Goal: Task Accomplishment & Management: Manage account settings

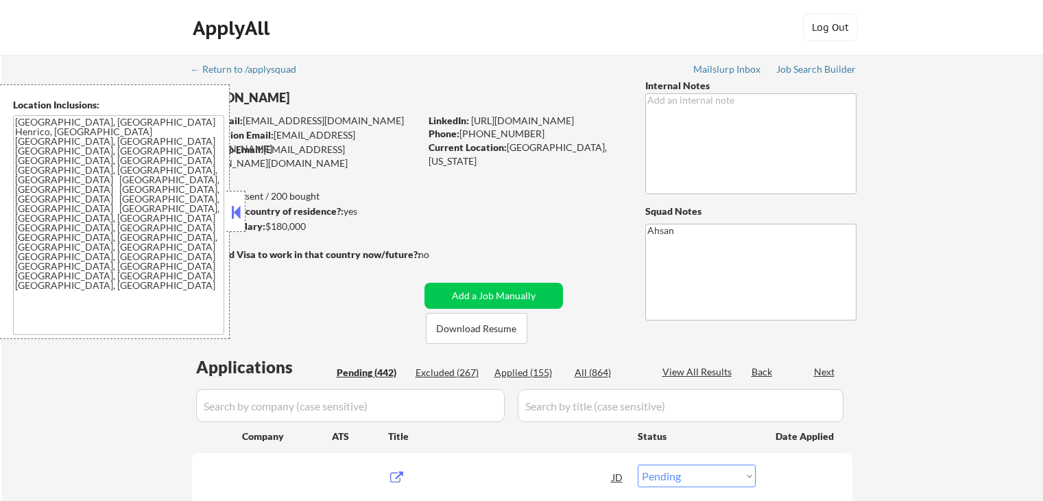
select select ""pending""
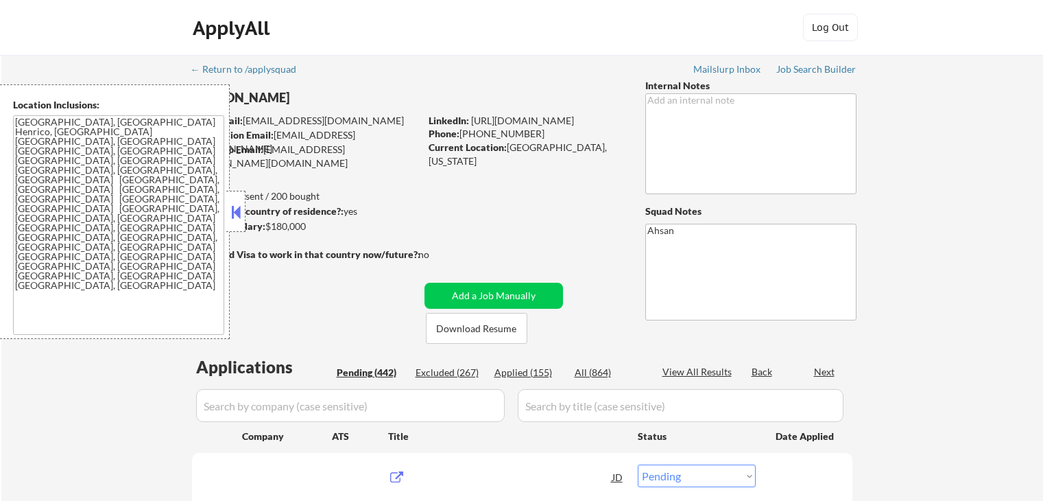
select select ""pending""
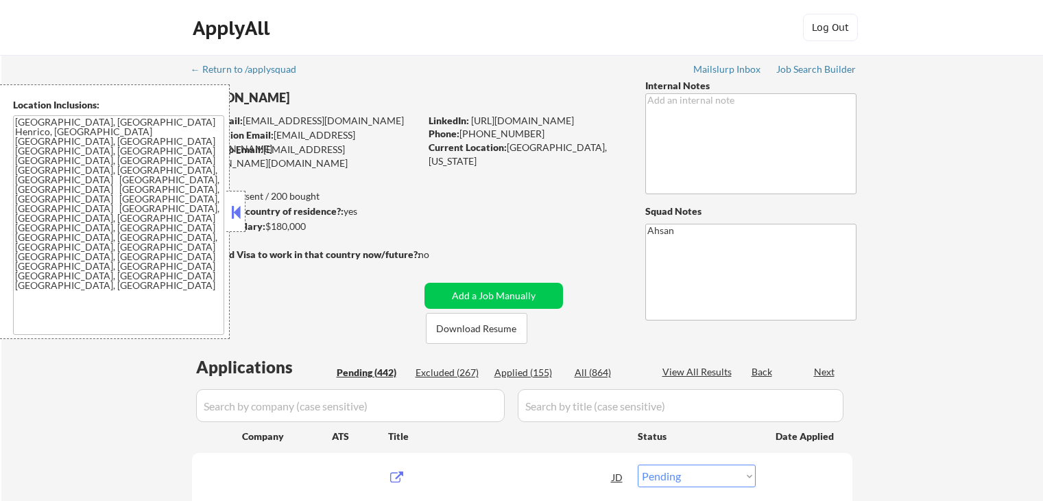
select select ""pending""
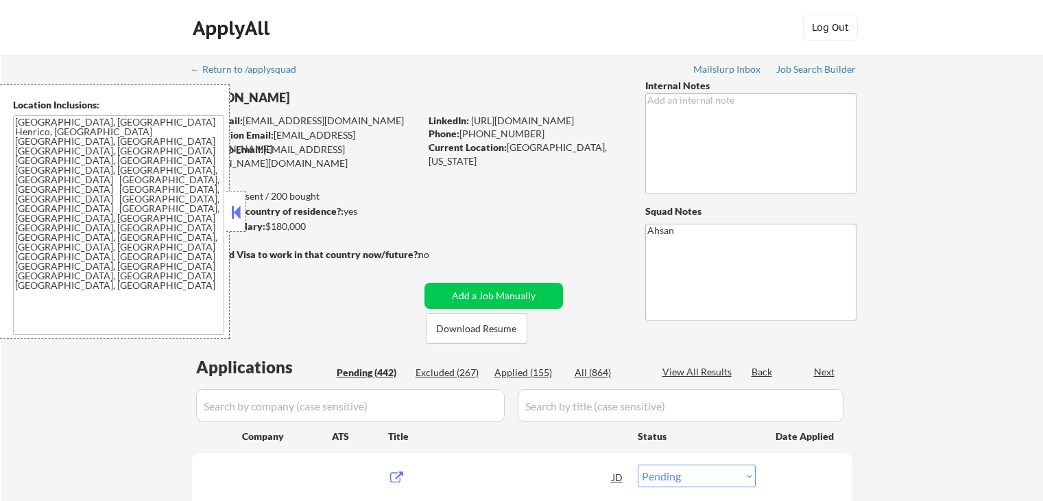
select select ""pending""
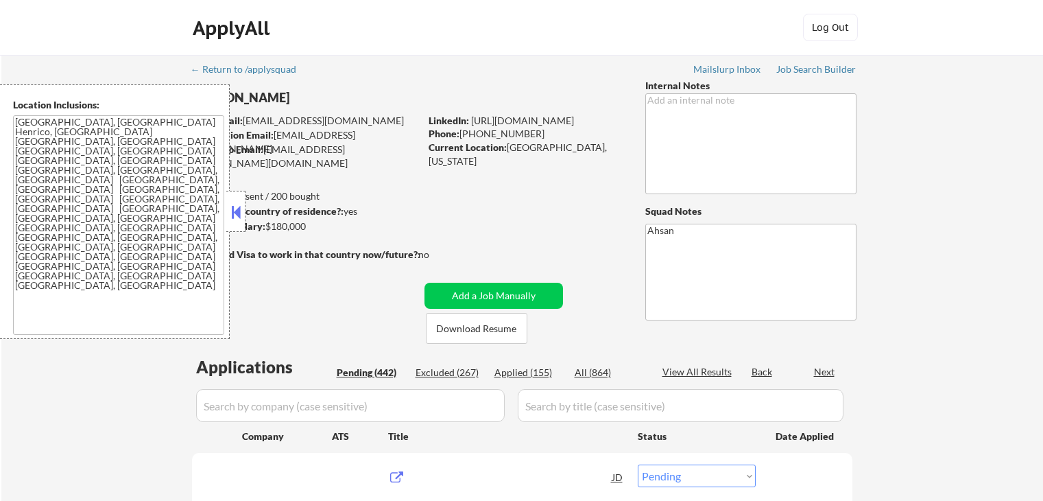
select select ""pending""
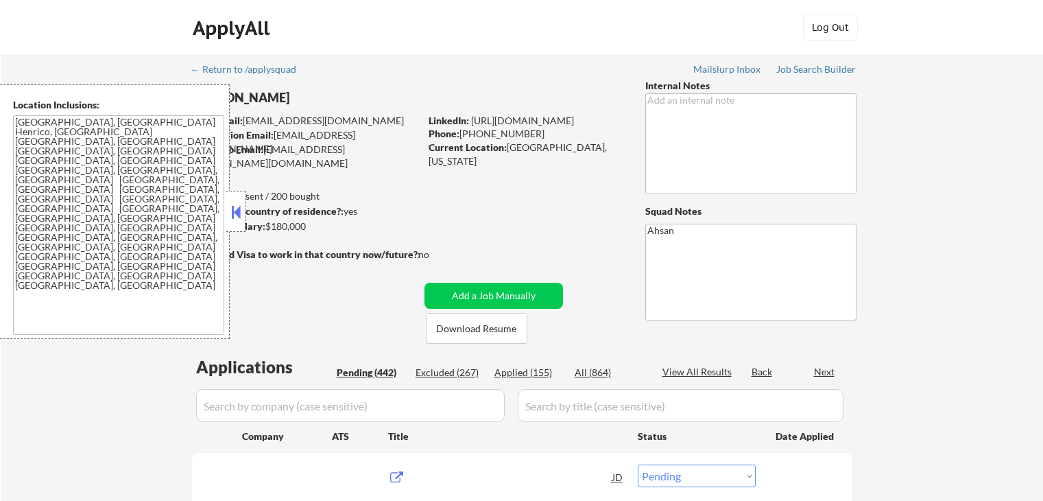
select select ""pending""
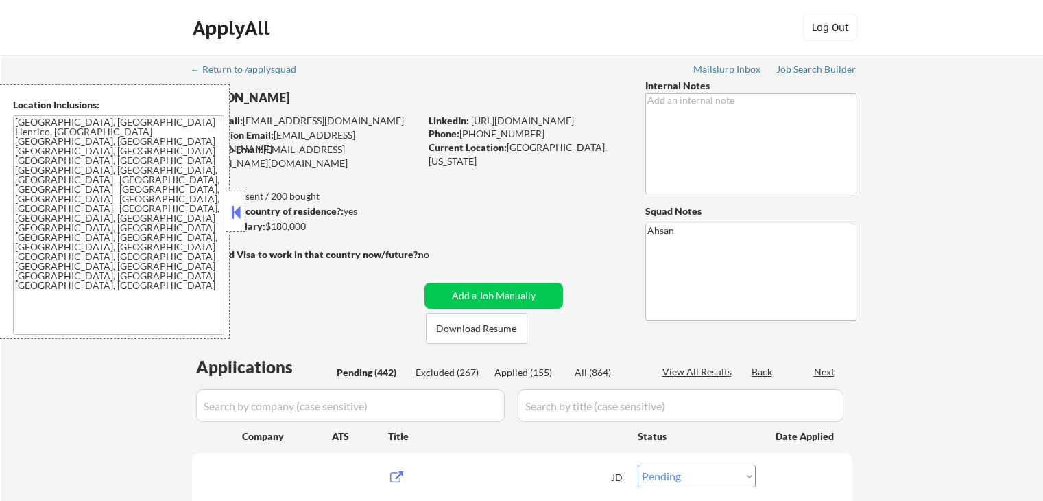
select select ""pending""
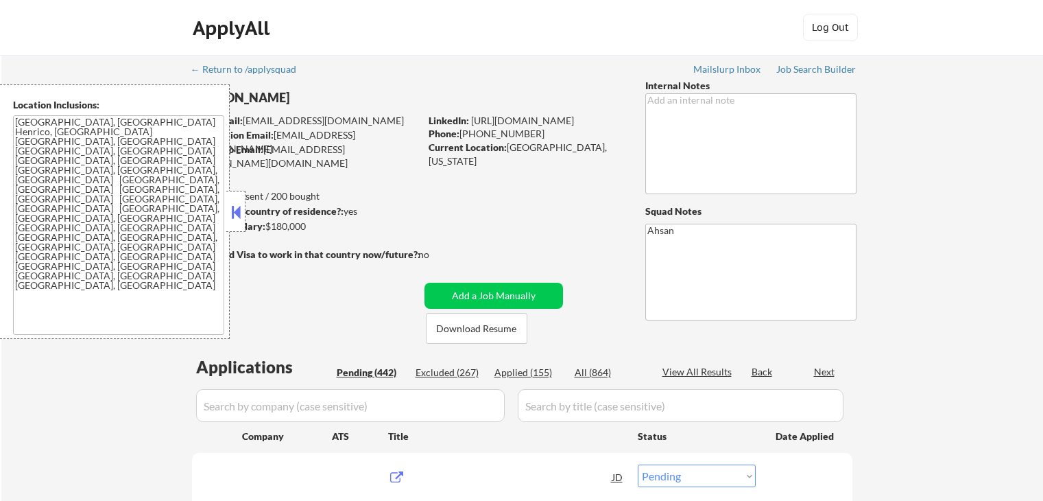
select select ""pending""
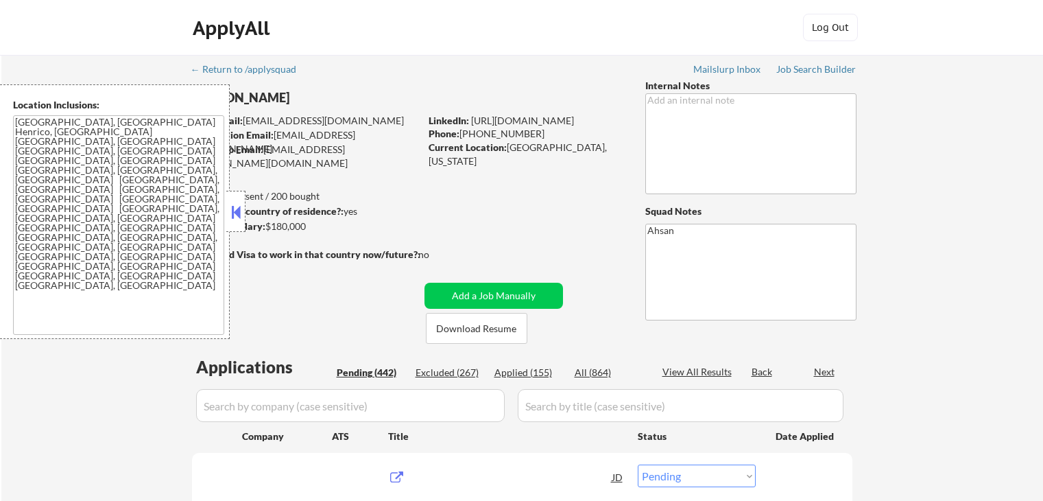
select select ""pending""
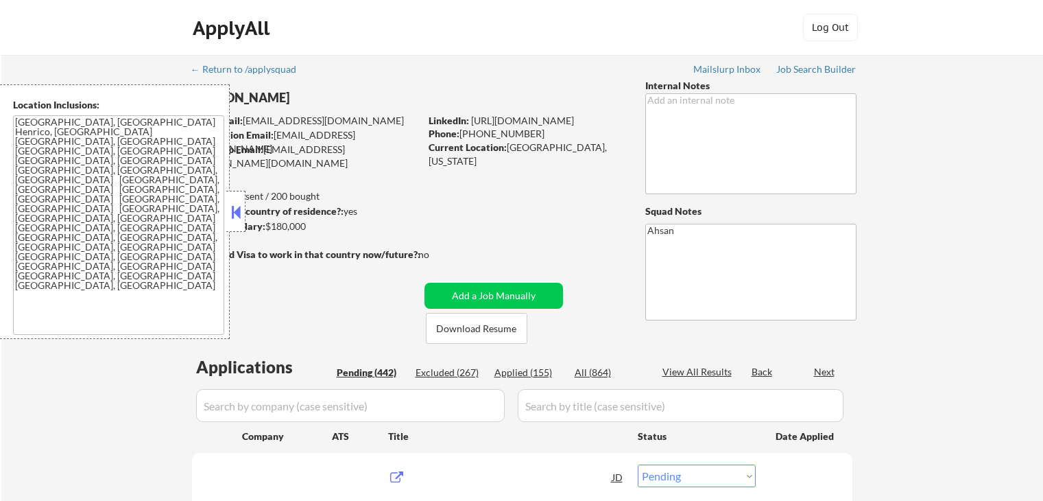
select select ""pending""
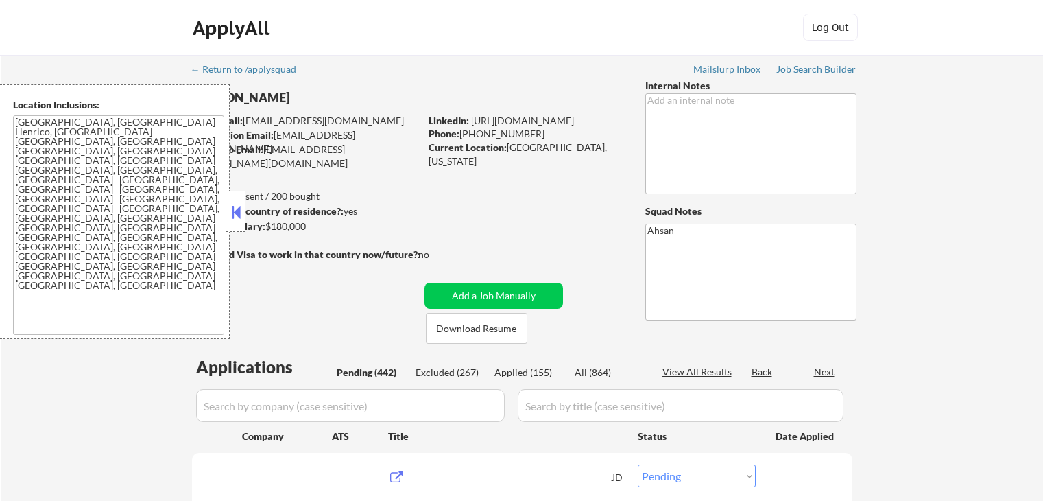
select select ""pending""
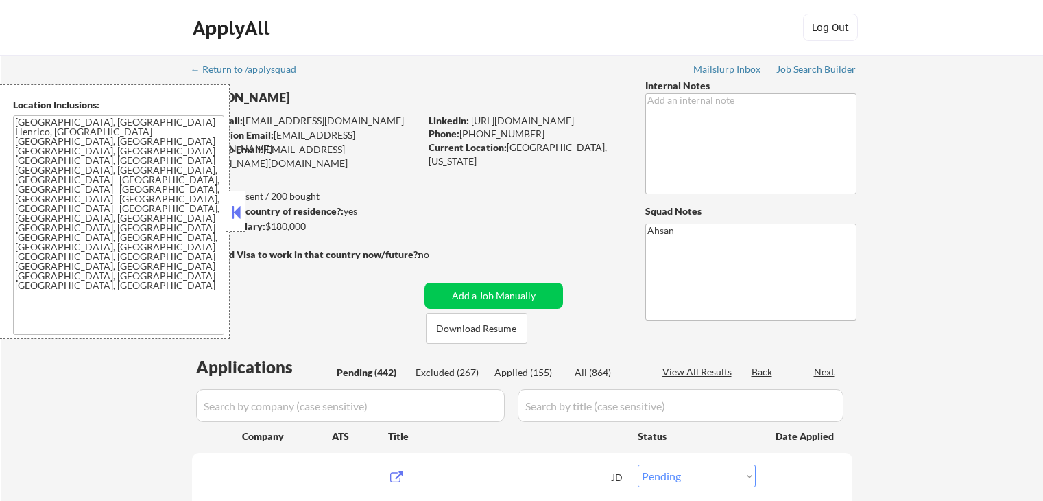
select select ""pending""
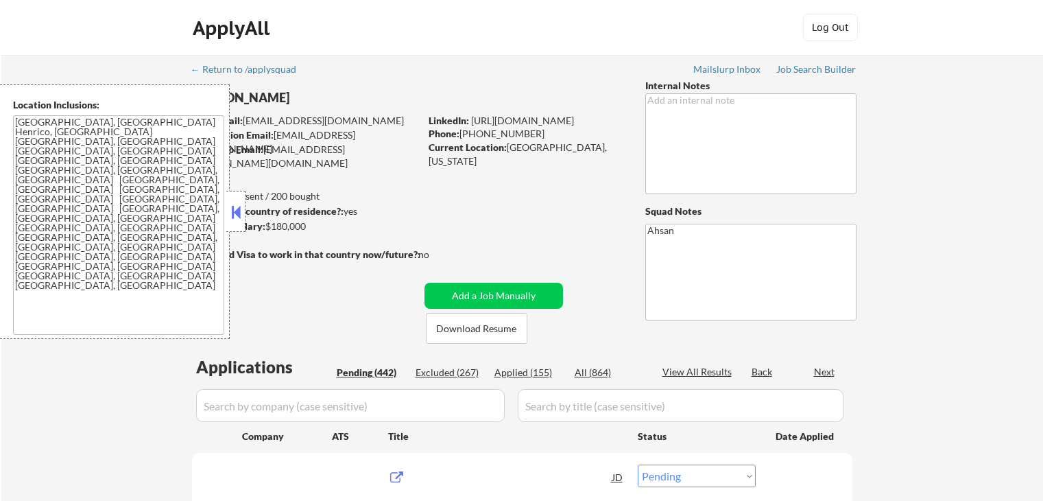
select select ""pending""
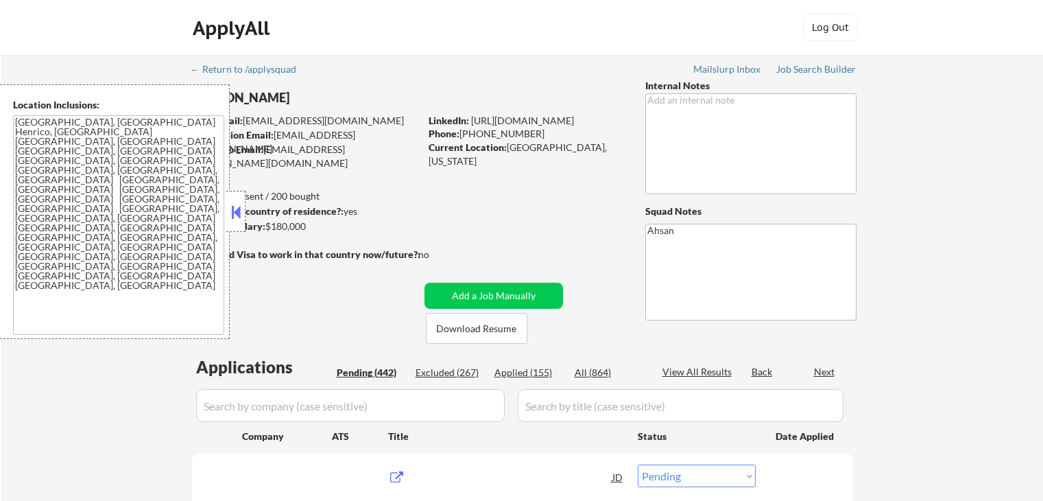
select select ""pending""
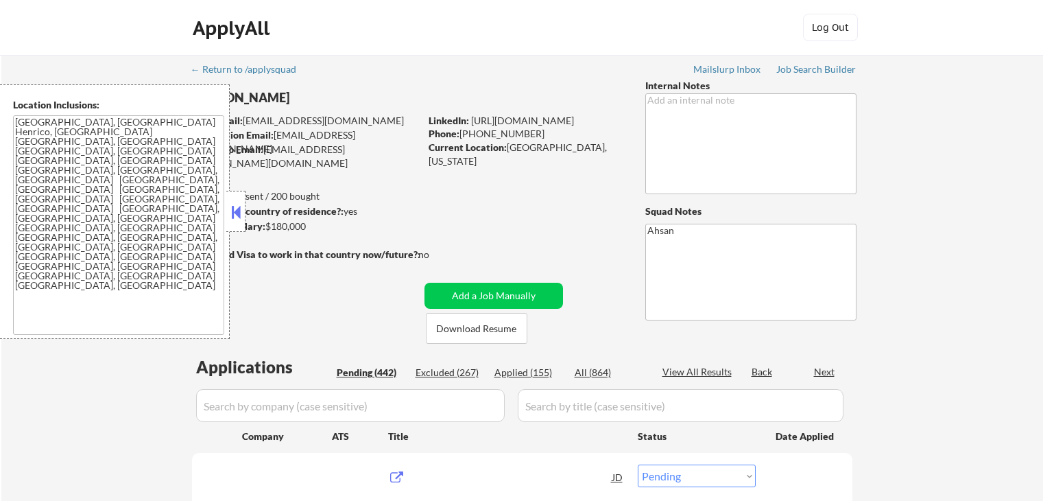
select select ""pending""
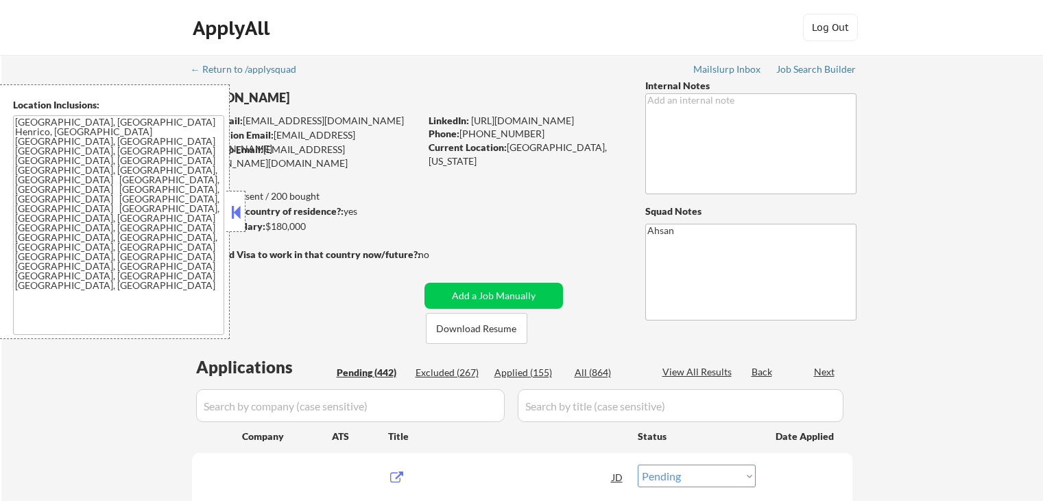
select select ""pending""
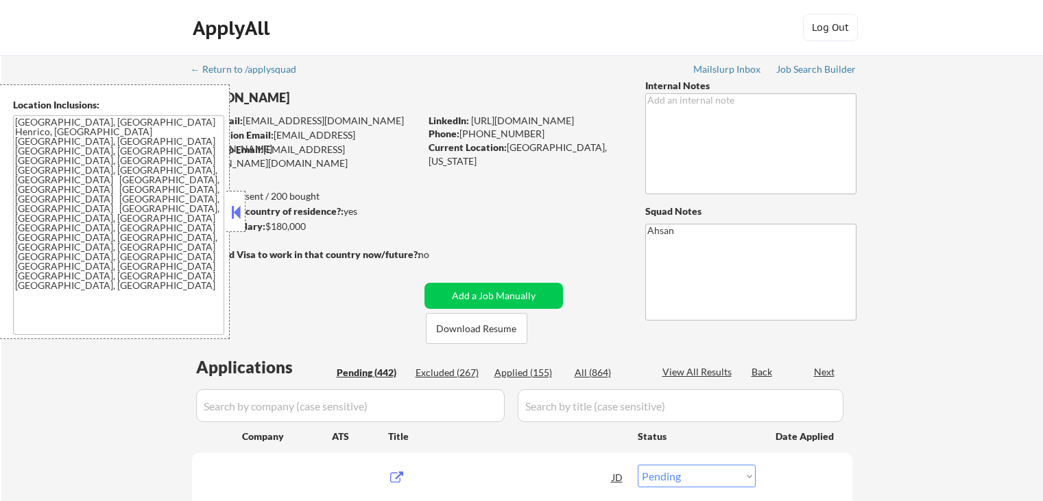
select select ""pending""
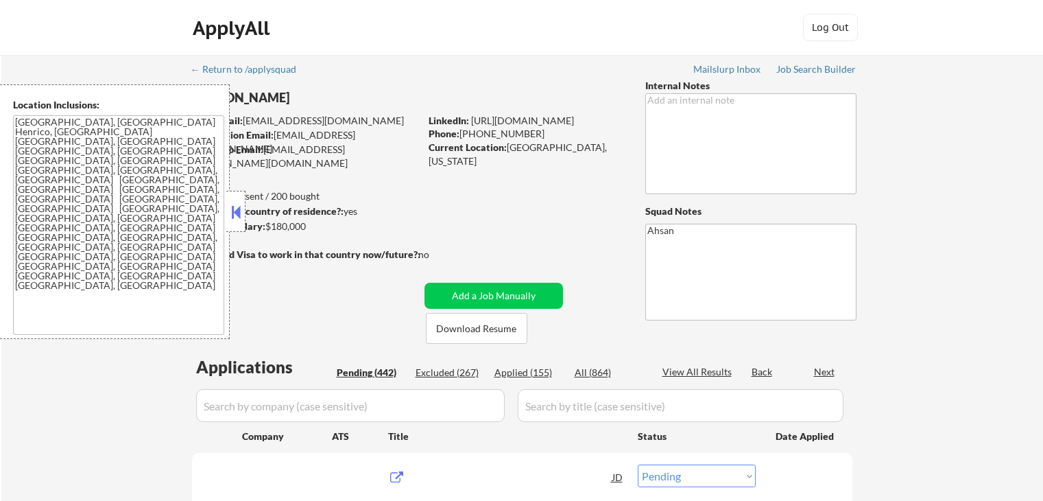
select select ""pending""
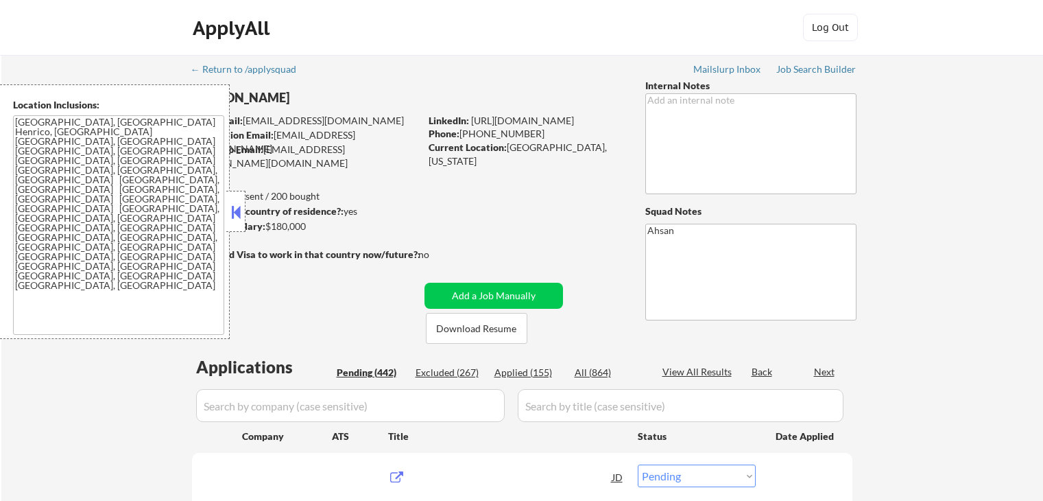
select select ""pending""
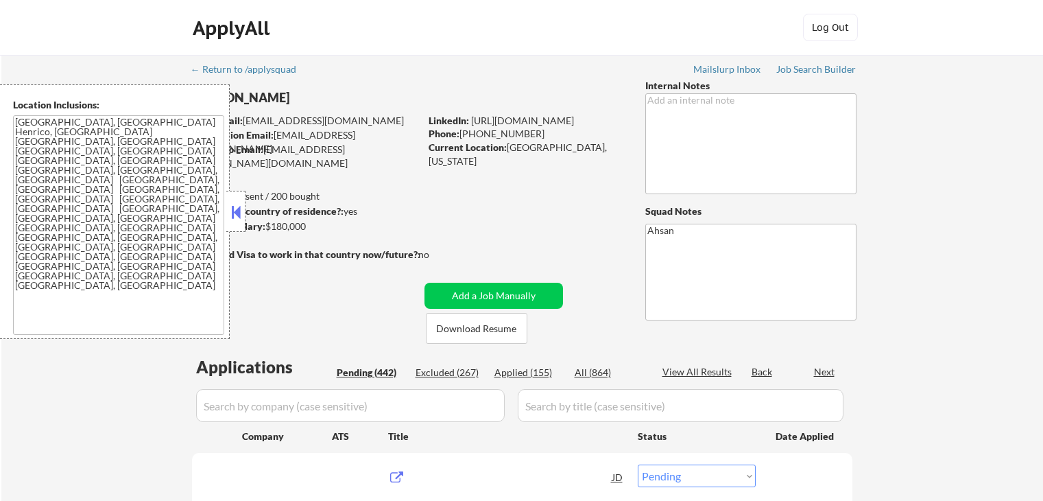
select select ""pending""
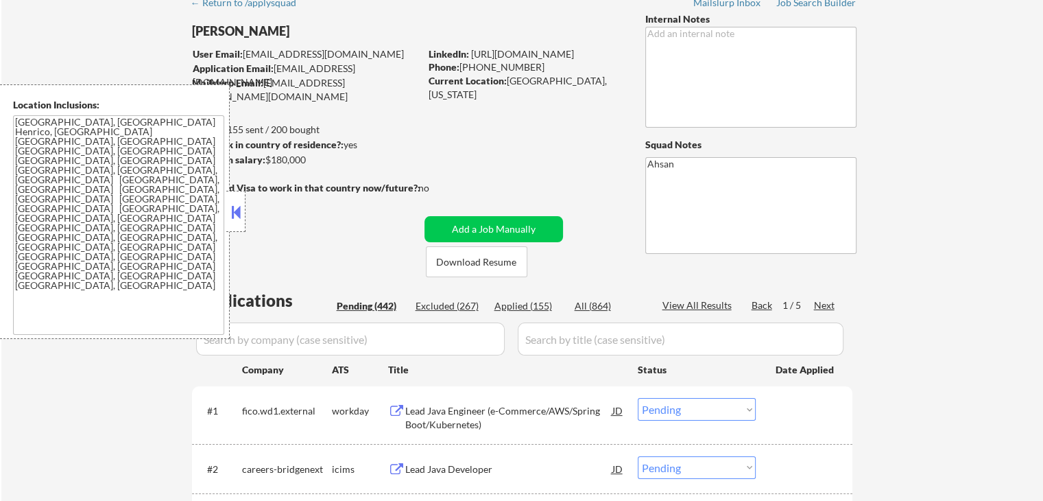
scroll to position [91, 0]
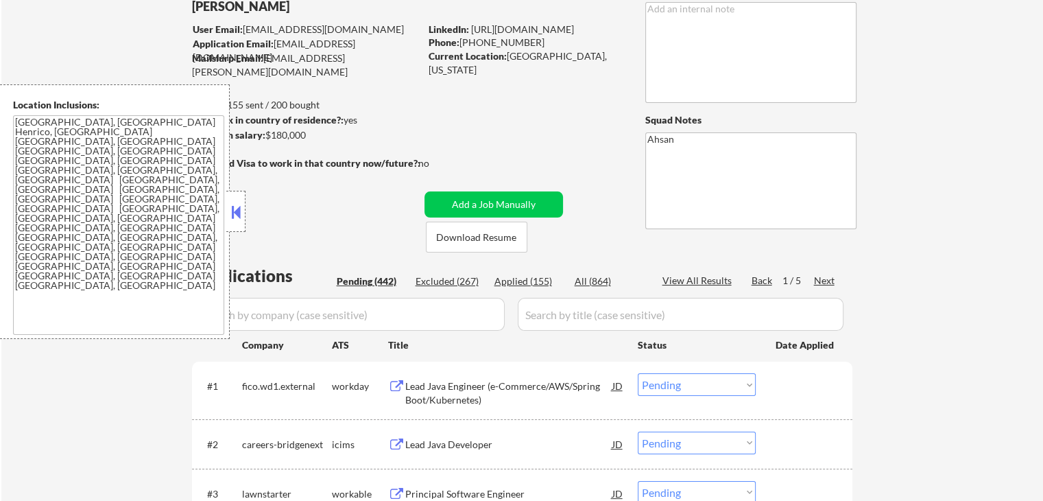
click at [824, 282] on div "Next" at bounding box center [825, 281] width 22 height 14
click at [757, 281] on div "Back" at bounding box center [763, 281] width 22 height 14
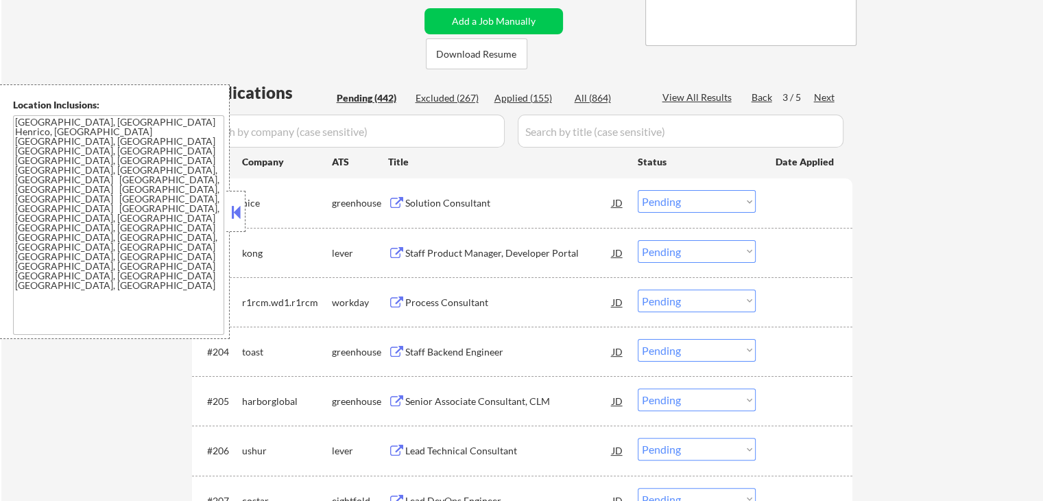
scroll to position [366, 0]
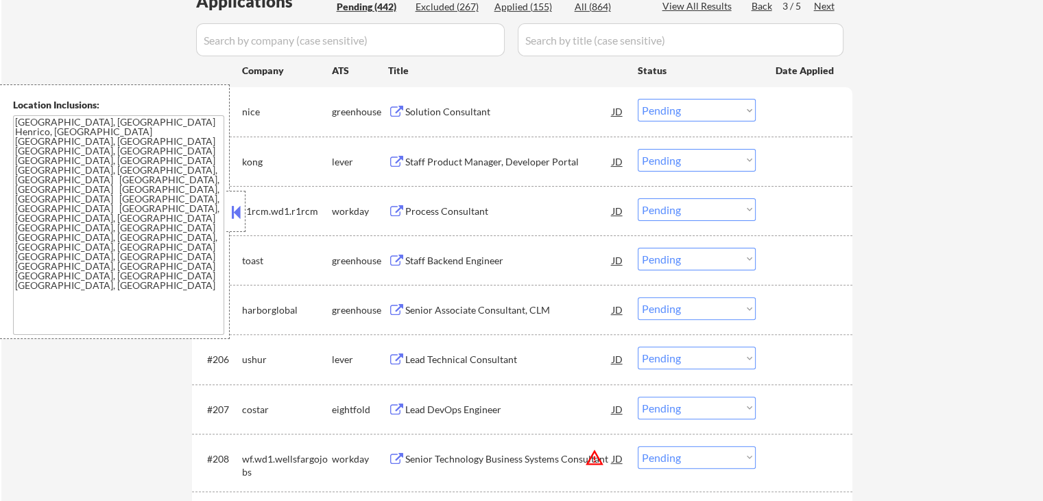
click at [398, 110] on button at bounding box center [396, 112] width 17 height 13
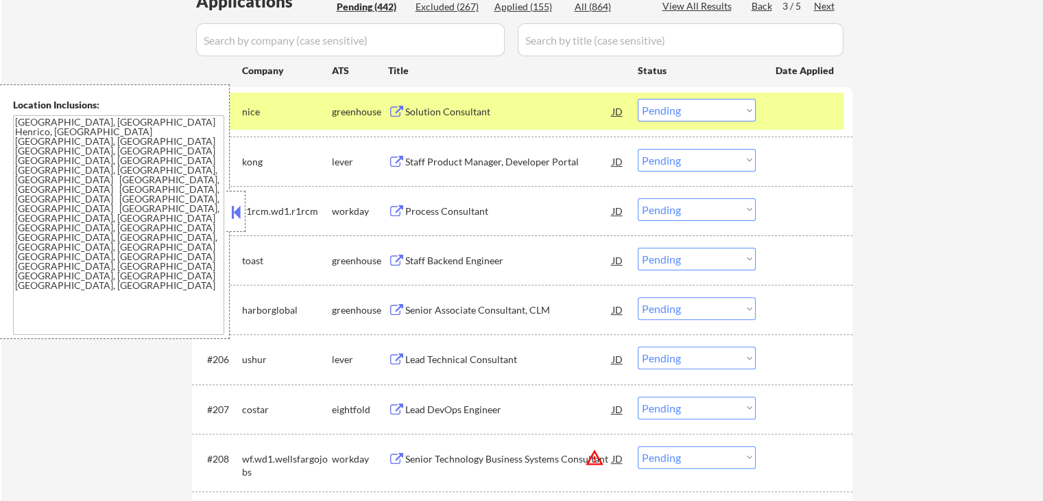
click at [743, 108] on select "Choose an option... Pending Applied Excluded (Questions) Excluded (Expired) Exc…" at bounding box center [697, 110] width 118 height 23
click at [638, 99] on select "Choose an option... Pending Applied Excluded (Questions) Excluded (Expired) Exc…" at bounding box center [697, 110] width 118 height 23
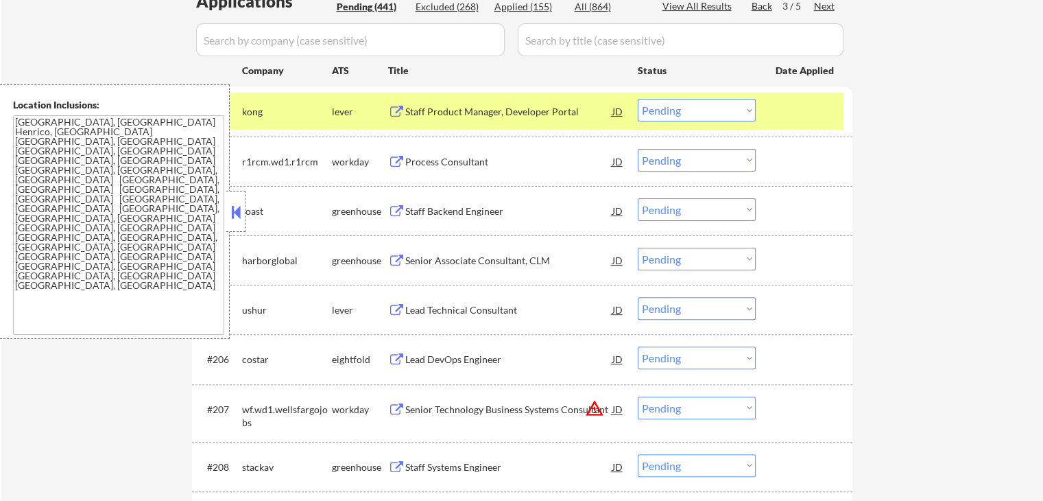
click at [398, 109] on button at bounding box center [396, 112] width 17 height 13
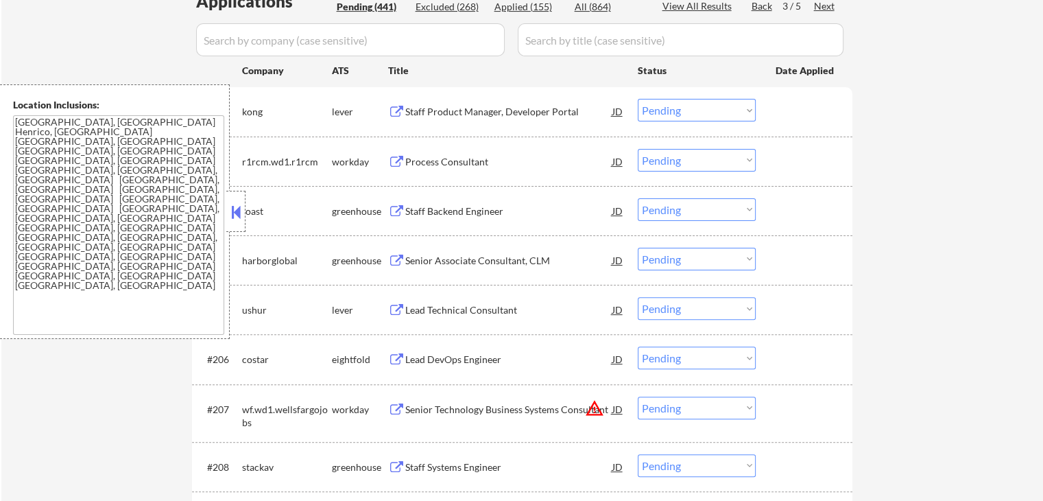
click at [730, 113] on select "Choose an option... Pending Applied Excluded (Questions) Excluded (Expired) Exc…" at bounding box center [697, 110] width 118 height 23
click at [638, 99] on select "Choose an option... Pending Applied Excluded (Questions) Excluded (Expired) Exc…" at bounding box center [697, 110] width 118 height 23
click at [393, 159] on button at bounding box center [396, 162] width 17 height 13
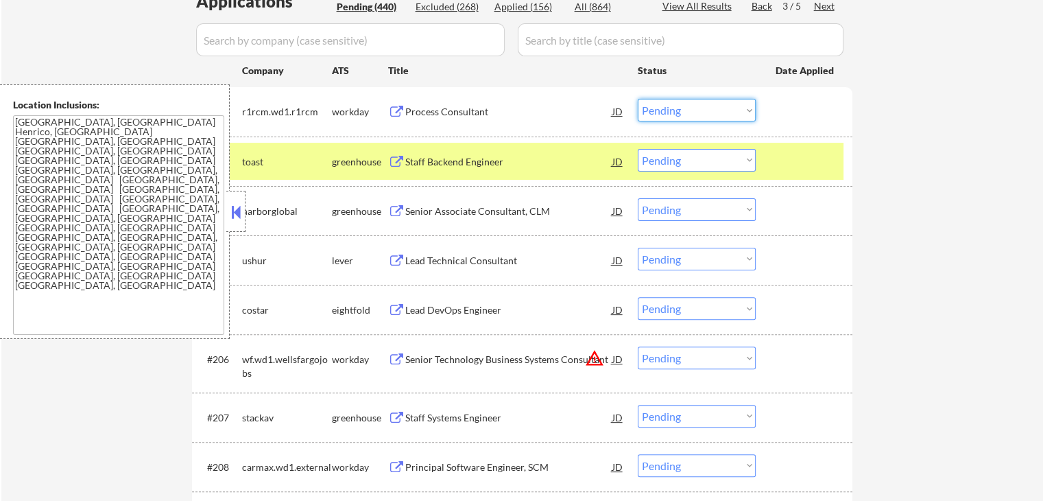
click at [730, 115] on select "Choose an option... Pending Applied Excluded (Questions) Excluded (Expired) Exc…" at bounding box center [697, 110] width 118 height 23
click at [638, 99] on select "Choose an option... Pending Applied Excluded (Questions) Excluded (Expired) Exc…" at bounding box center [697, 110] width 118 height 23
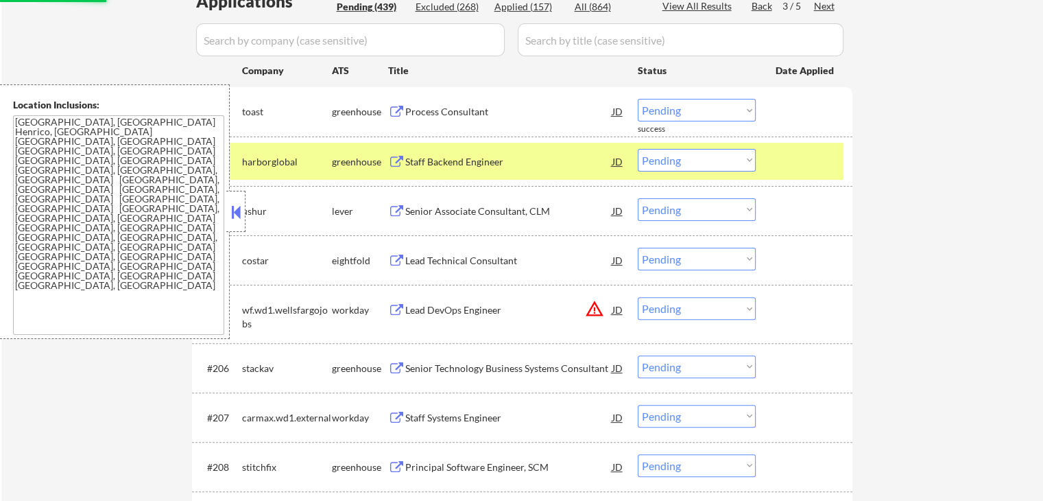
click at [396, 109] on button at bounding box center [396, 112] width 17 height 13
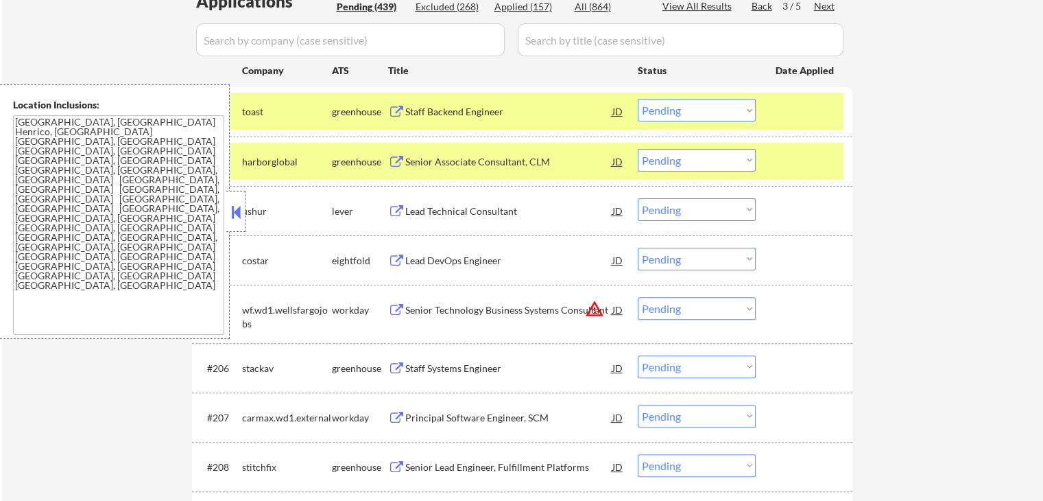
click at [398, 108] on button at bounding box center [396, 112] width 17 height 13
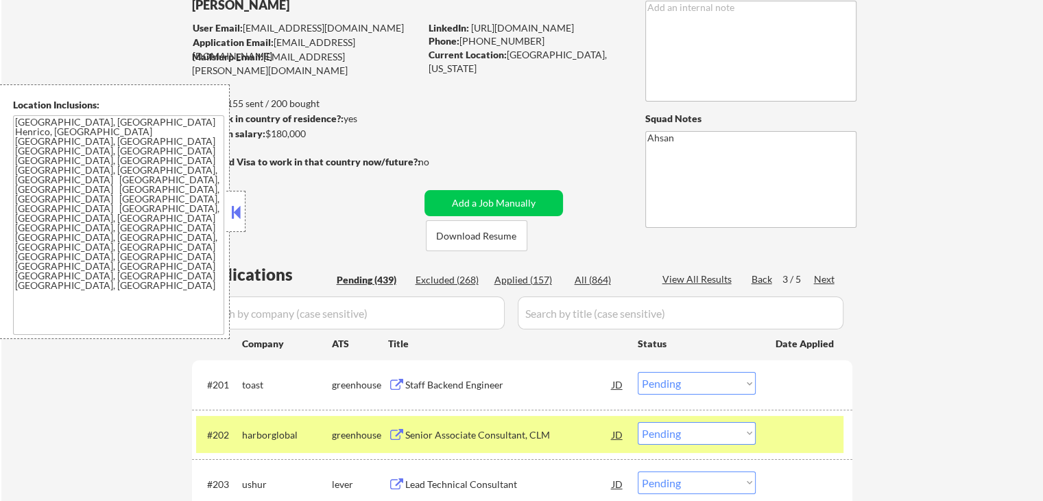
scroll to position [91, 0]
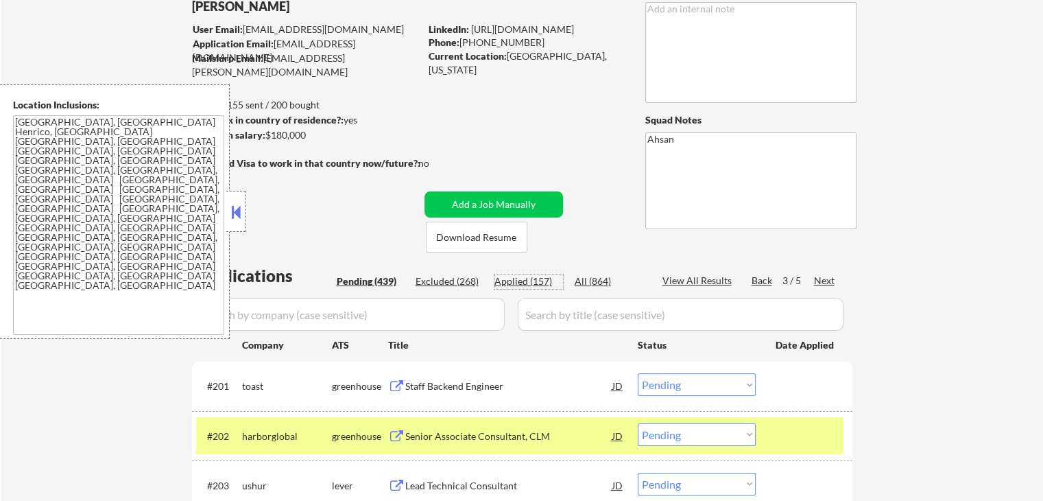
click at [527, 278] on div "Applied (157)" at bounding box center [529, 281] width 69 height 14
select select ""applied""
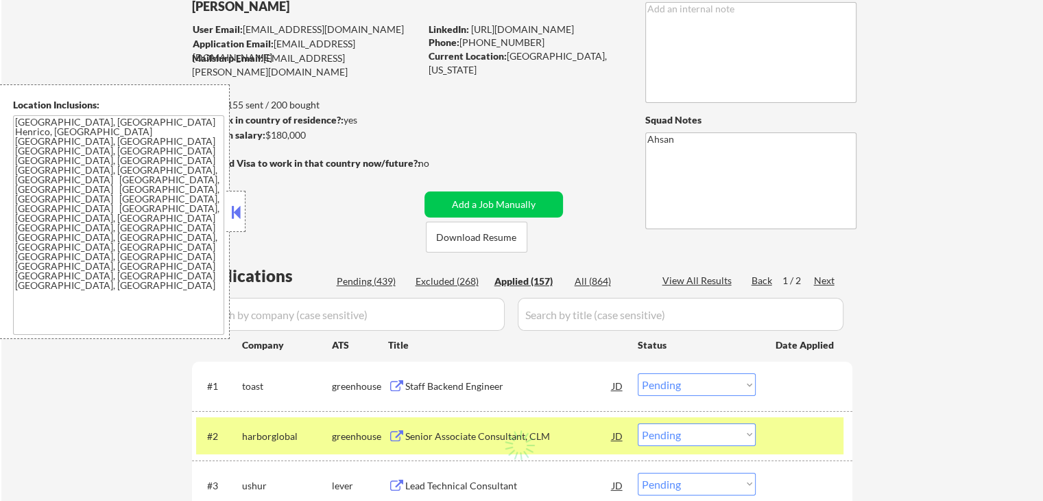
select select ""applied""
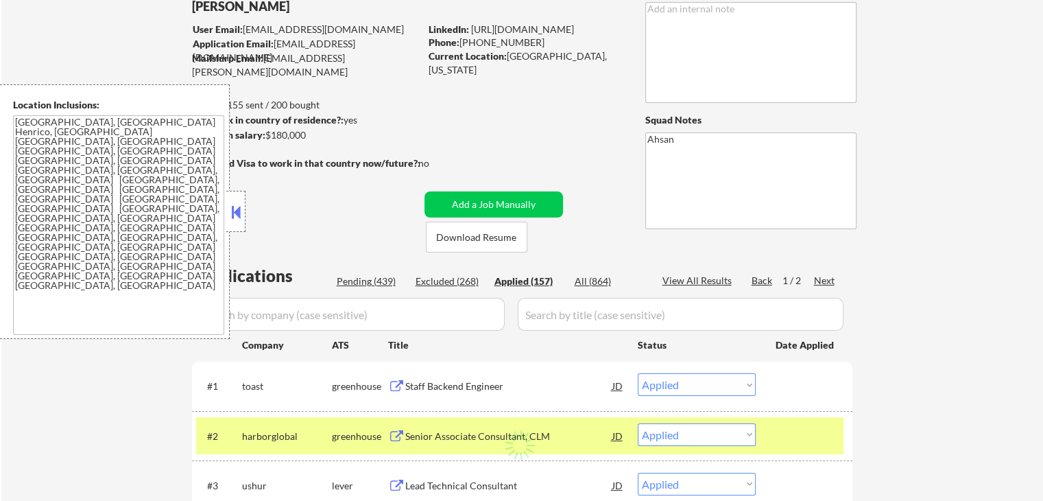
select select ""applied""
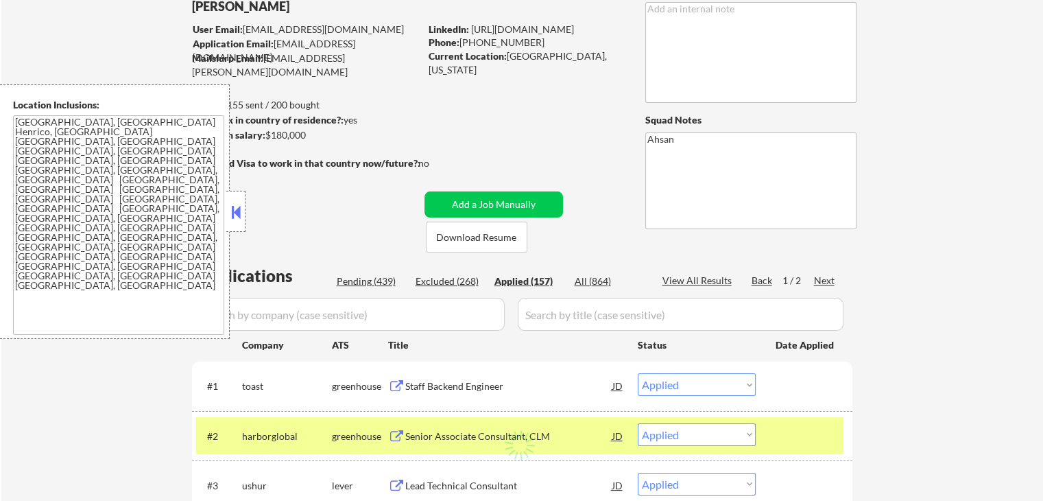
select select ""applied""
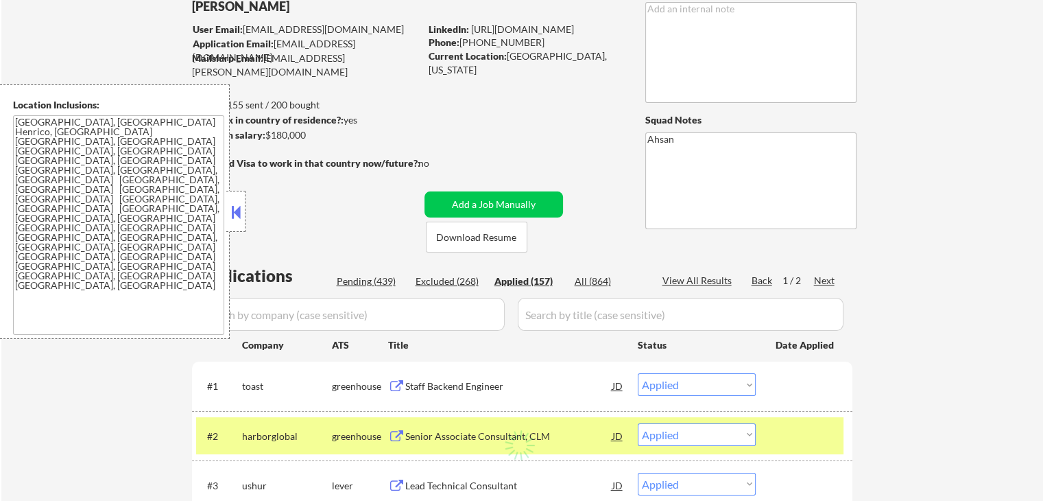
select select ""applied""
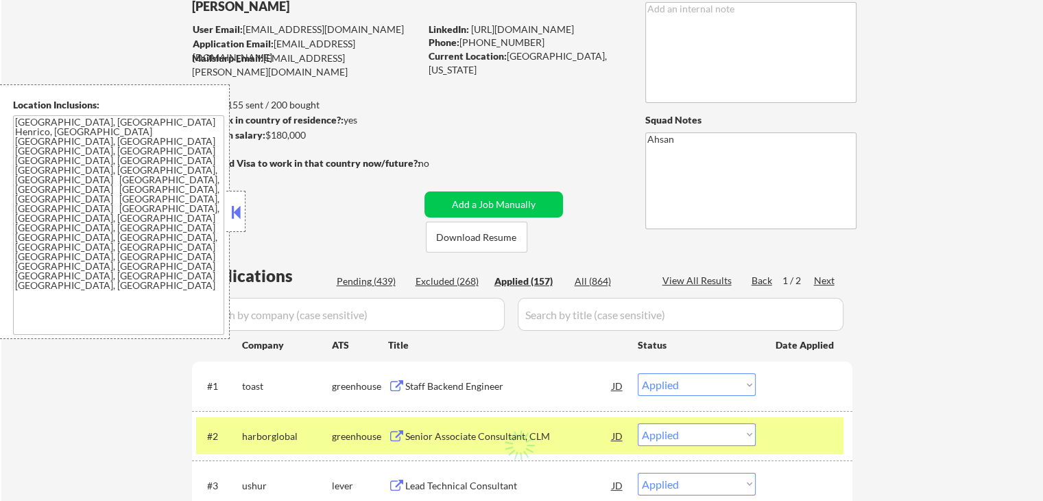
select select ""applied""
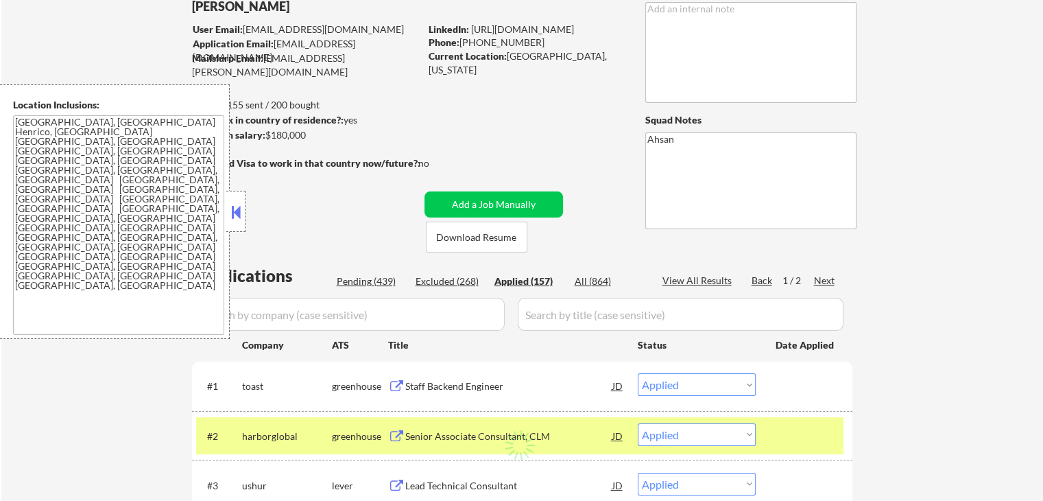
select select ""applied""
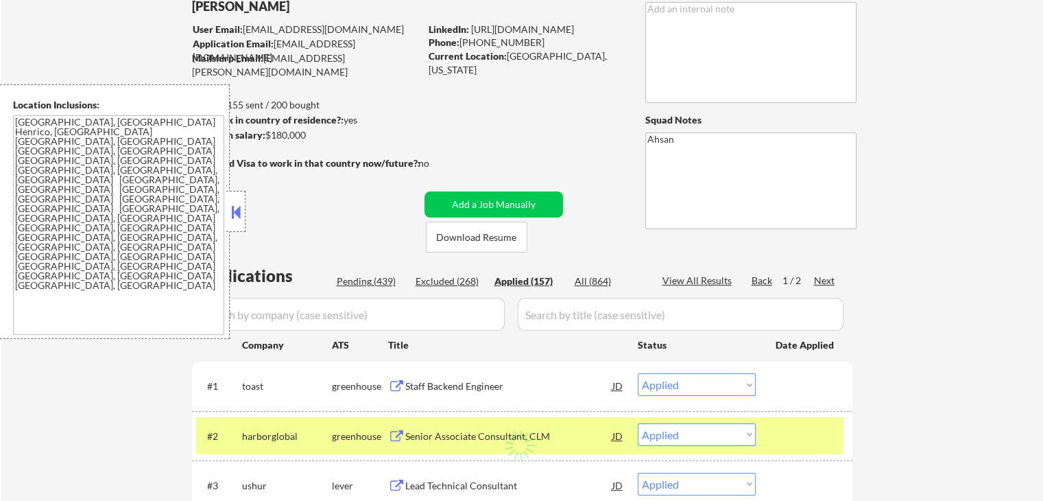
select select ""applied""
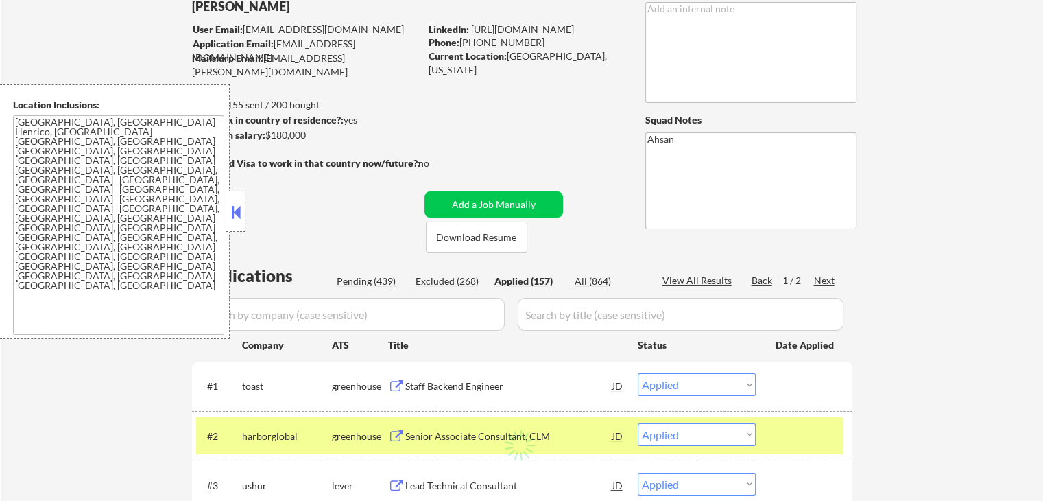
select select ""applied""
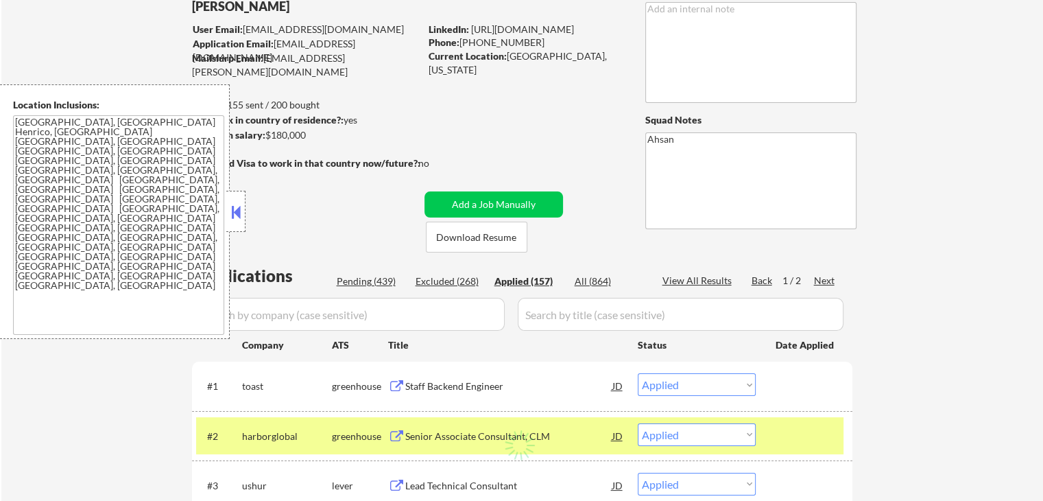
select select ""applied""
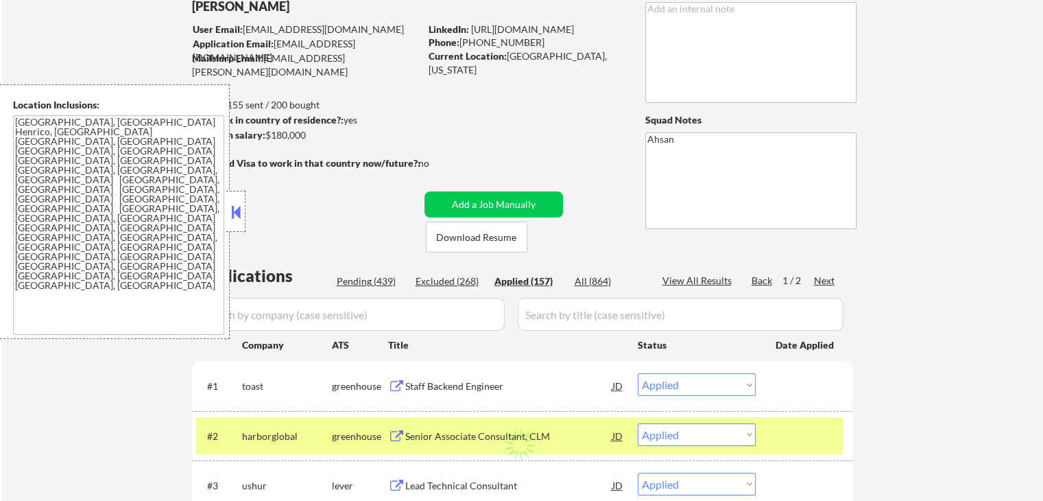
select select ""applied""
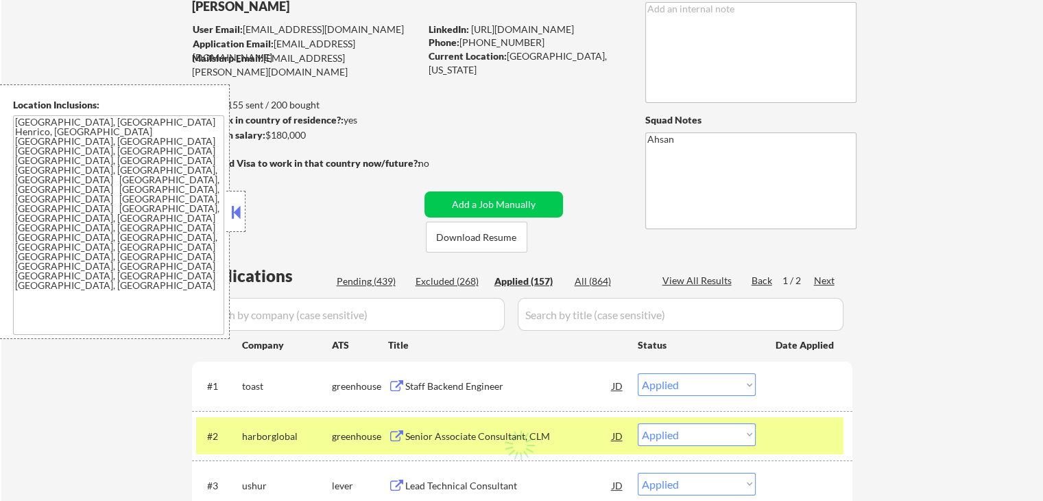
select select ""applied""
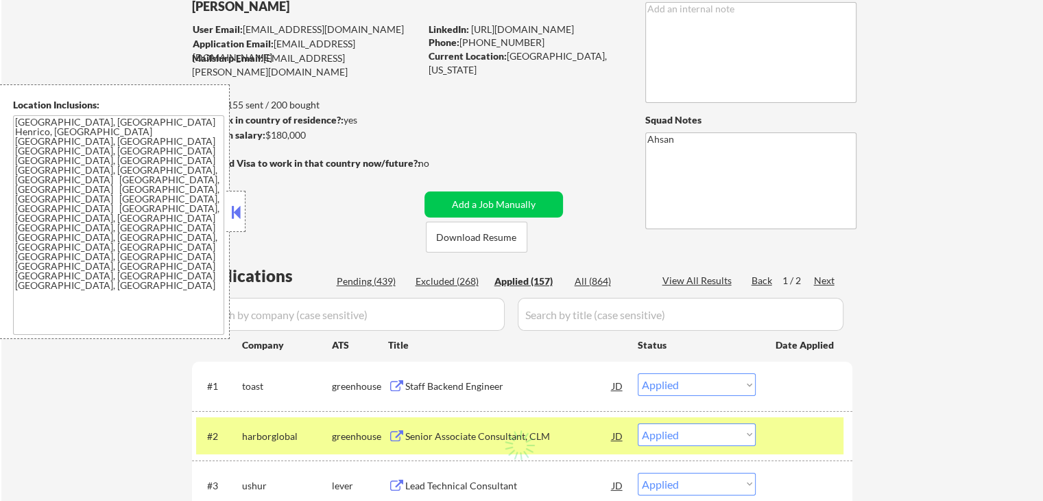
select select ""applied""
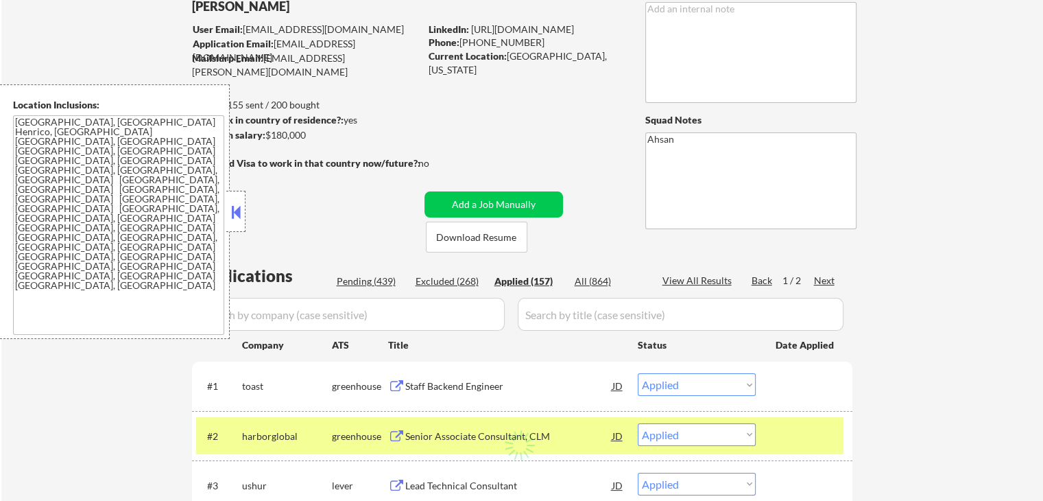
select select ""applied""
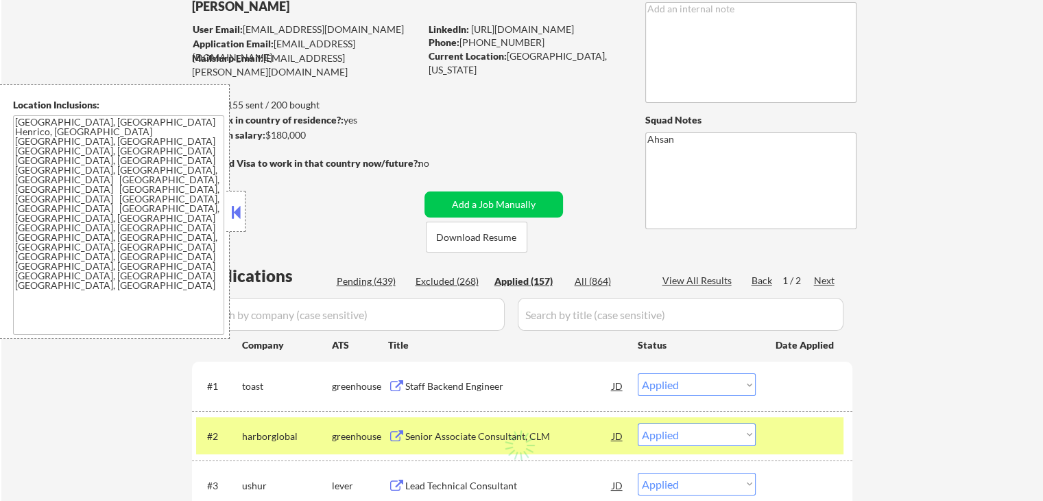
select select ""applied""
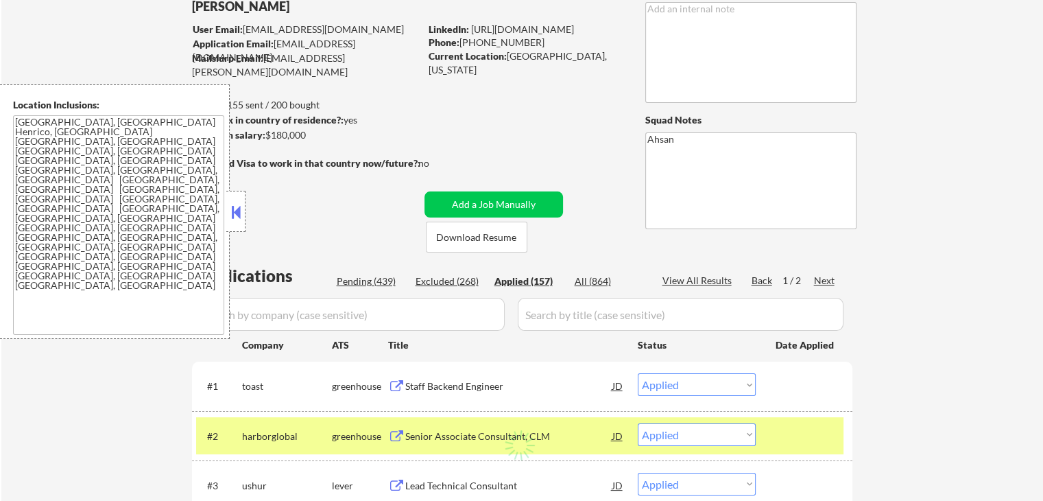
select select ""applied""
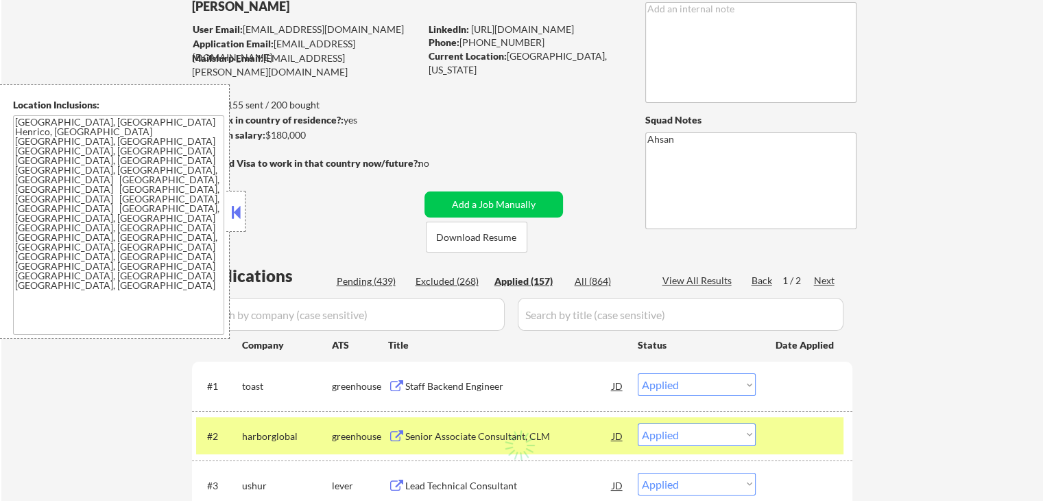
select select ""applied""
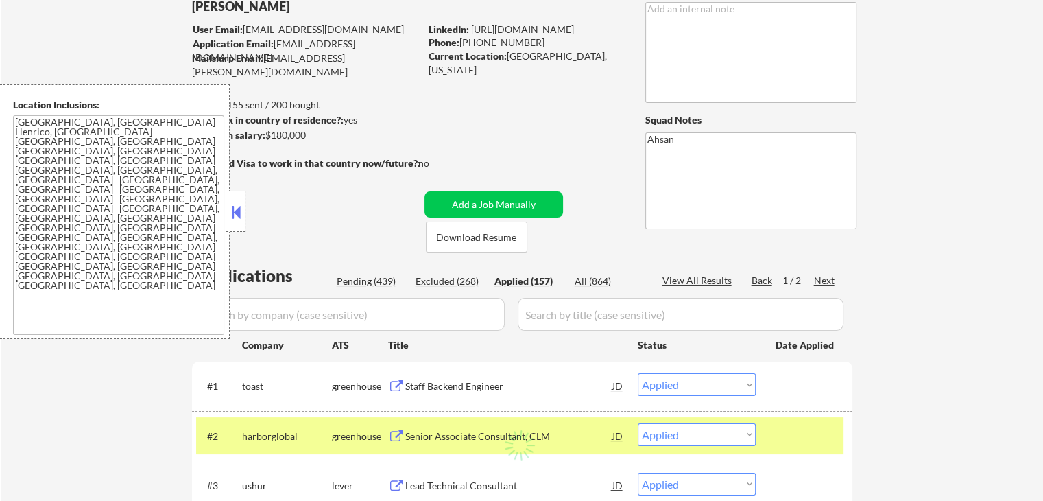
select select ""applied""
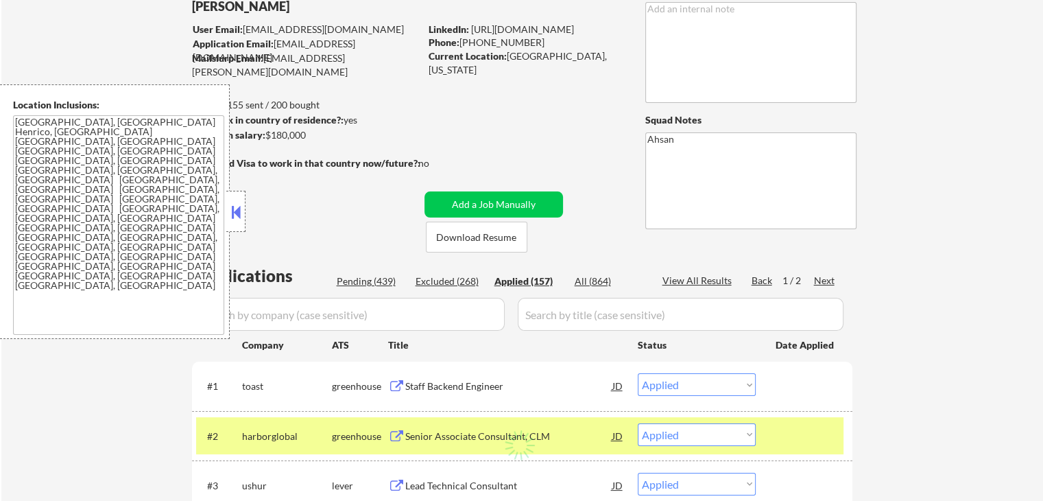
select select ""applied""
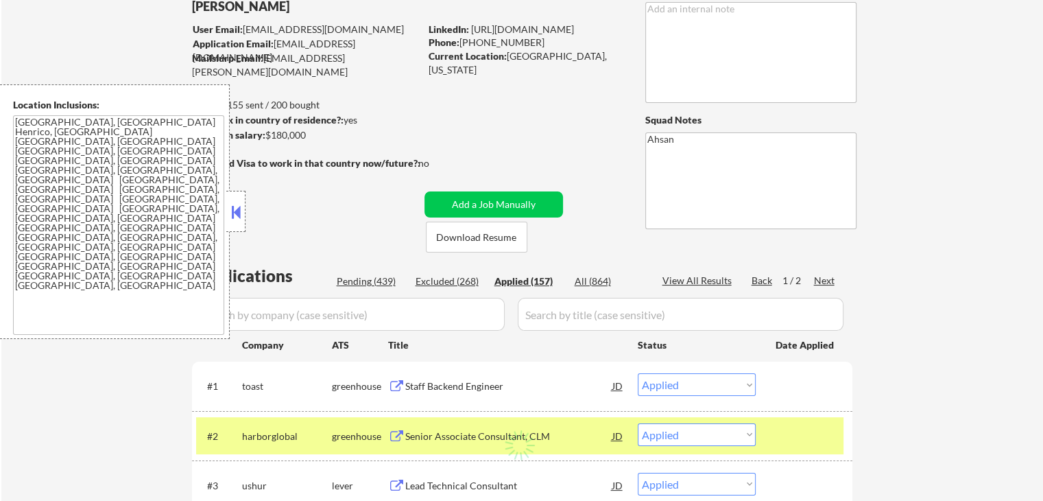
select select ""applied""
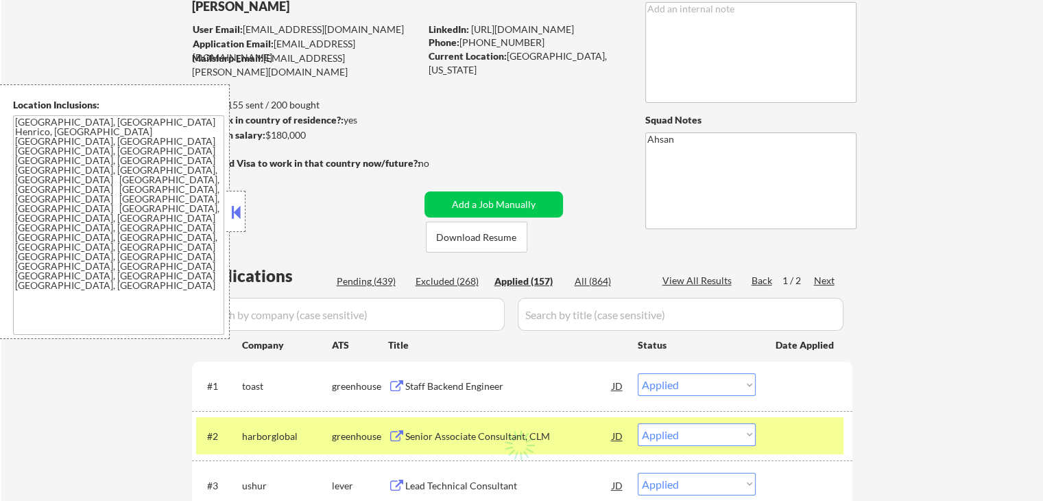
select select ""applied""
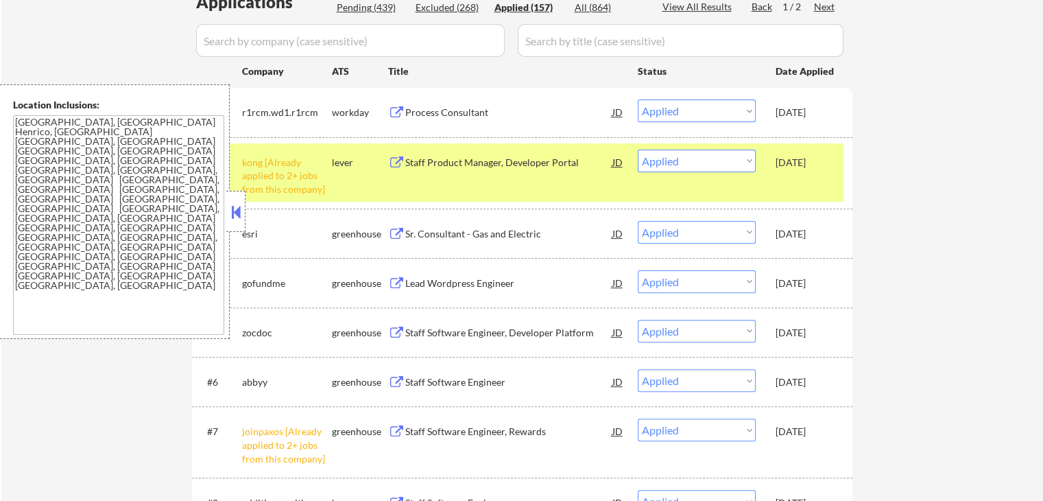
scroll to position [274, 0]
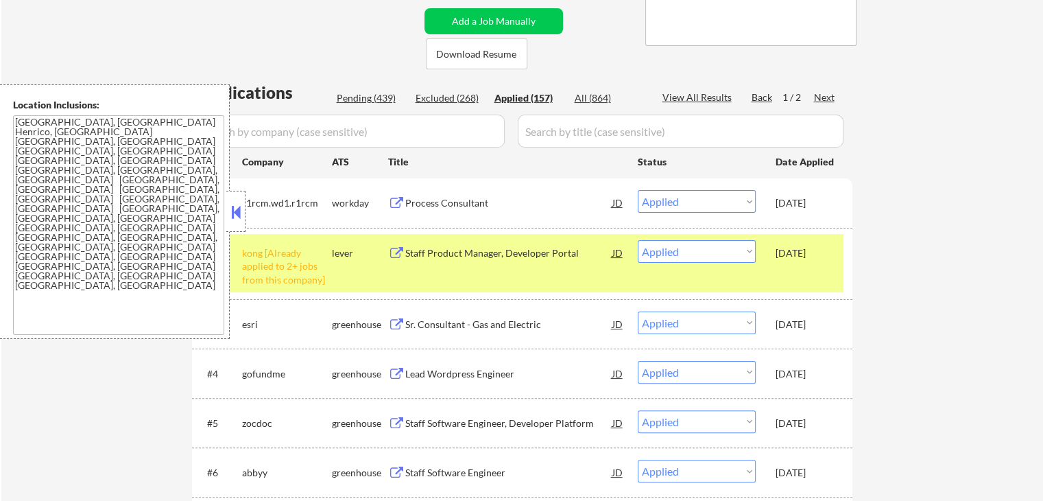
click at [374, 102] on div "Pending (439)" at bounding box center [371, 98] width 69 height 14
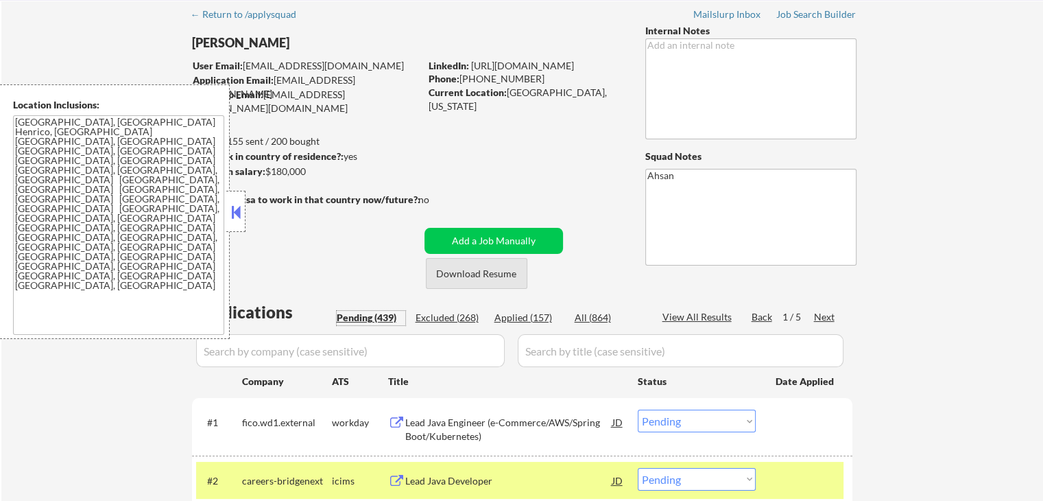
scroll to position [0, 0]
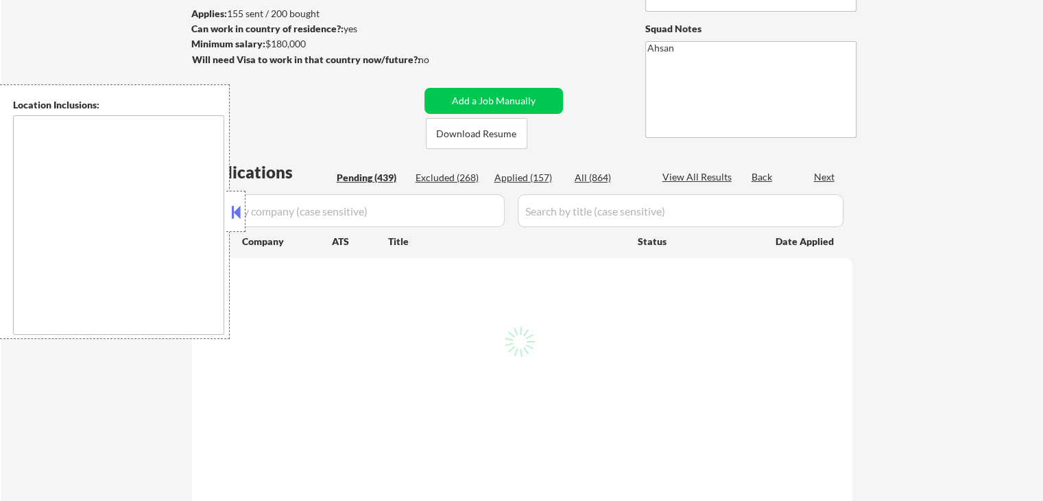
scroll to position [182, 0]
type textarea "[GEOGRAPHIC_DATA], [GEOGRAPHIC_DATA] Henrico, [GEOGRAPHIC_DATA] [GEOGRAPHIC_DAT…"
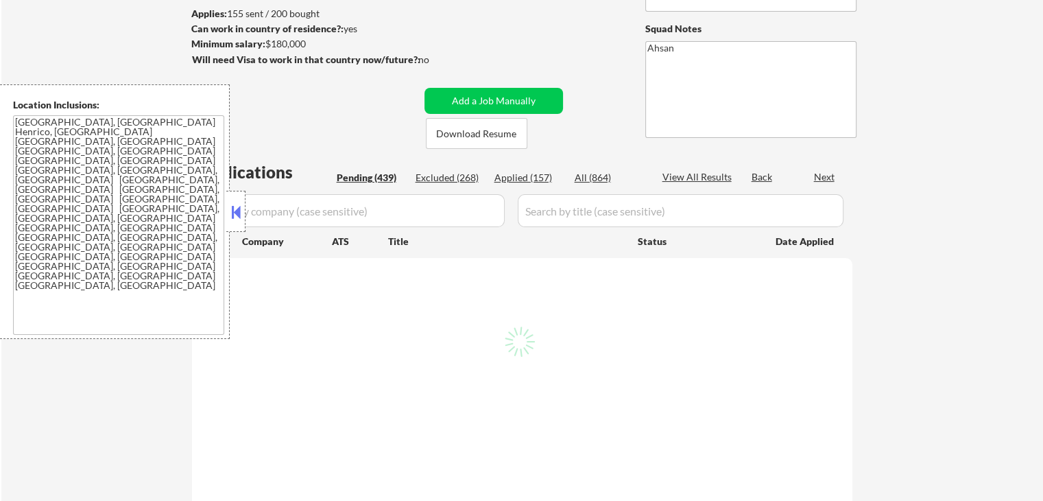
scroll to position [210, 0]
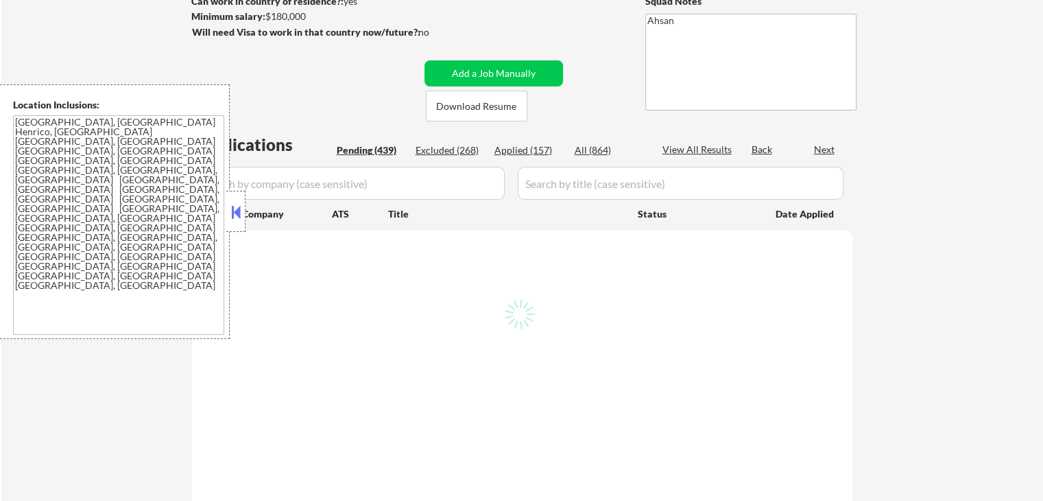
select select ""pending""
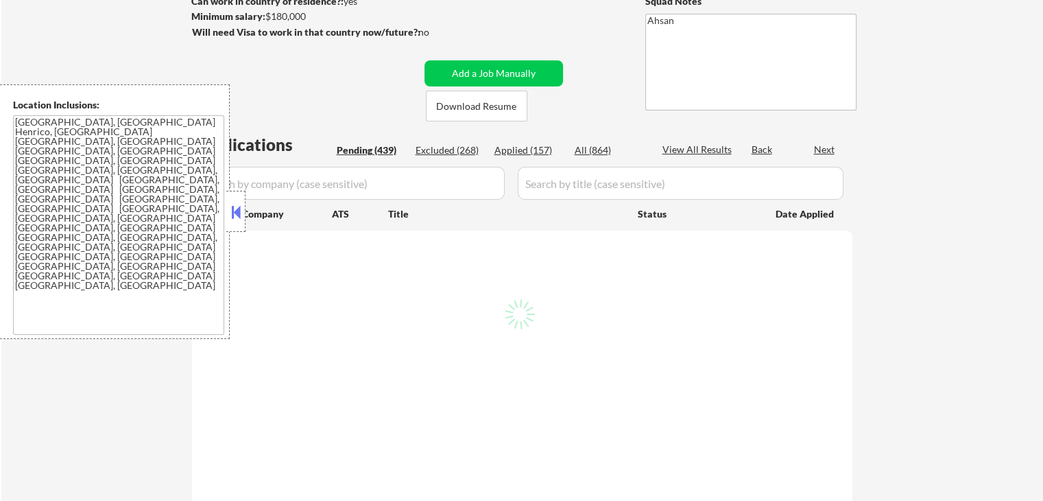
select select ""pending""
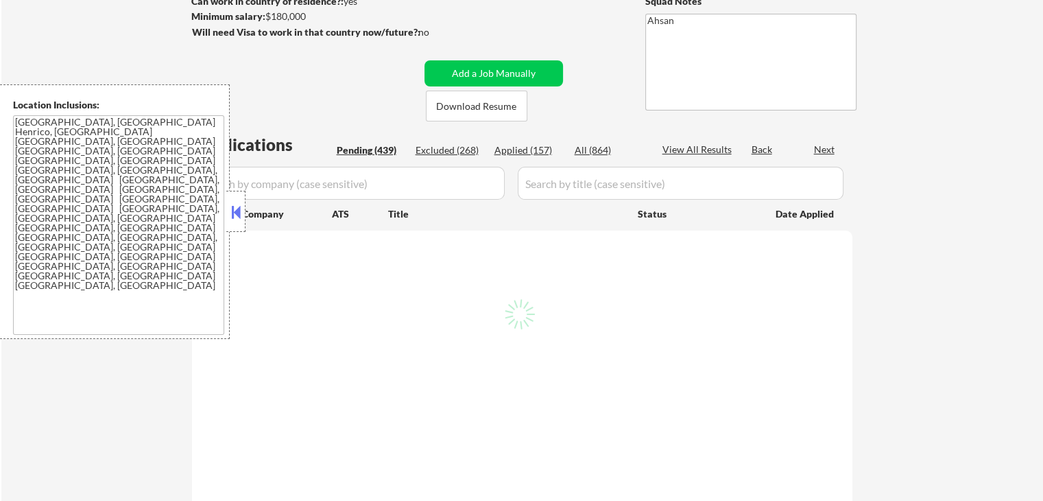
select select ""pending""
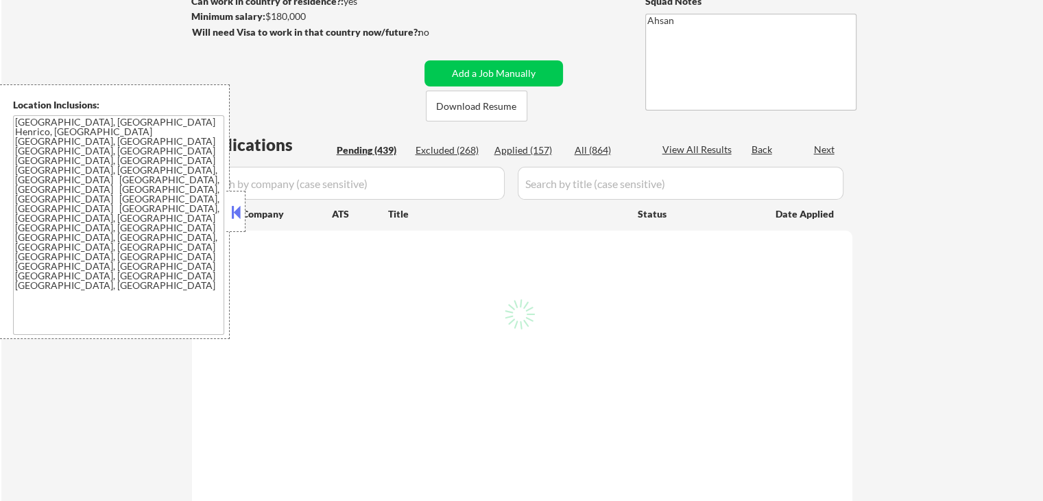
select select ""pending""
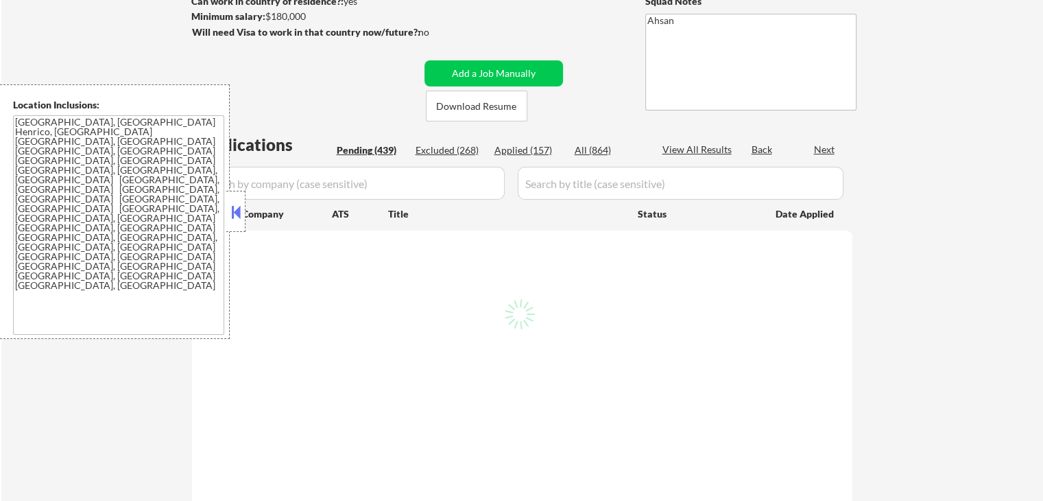
select select ""pending""
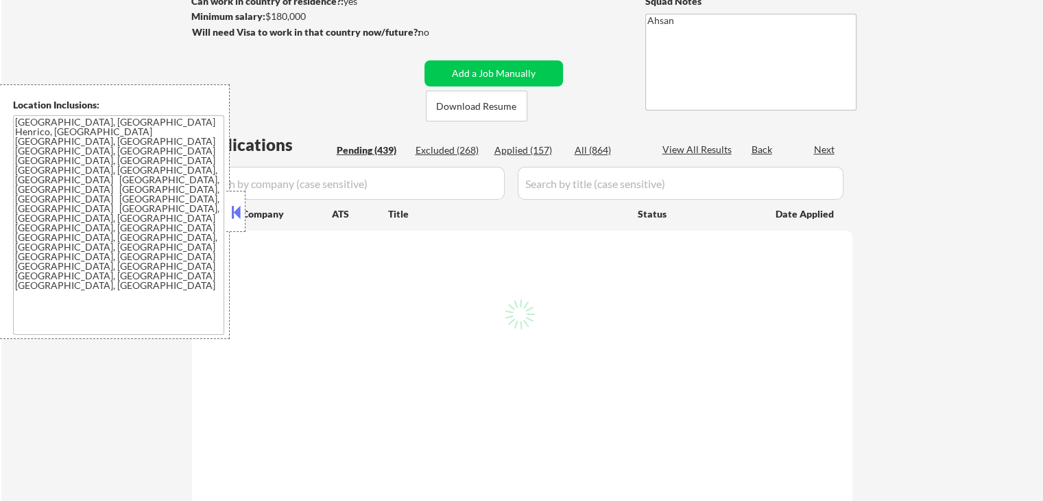
select select ""pending""
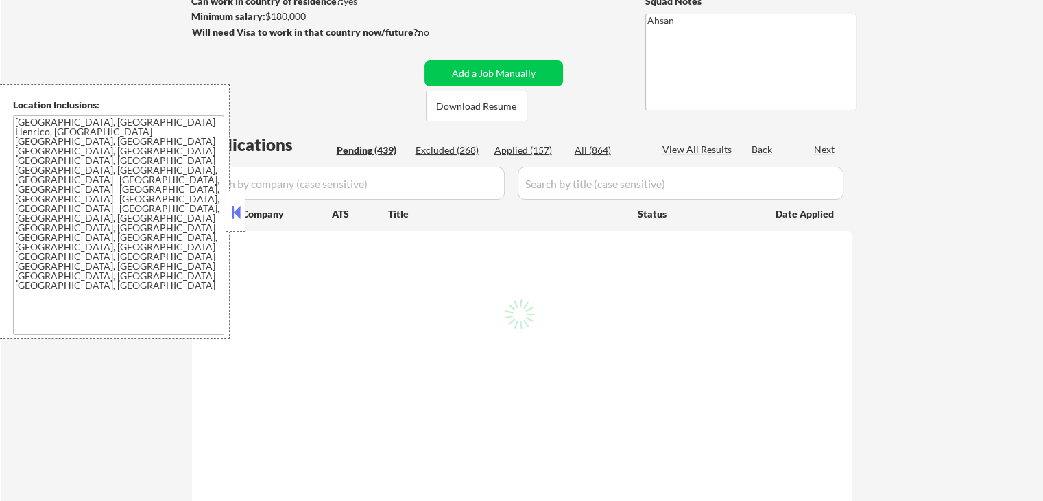
select select ""pending""
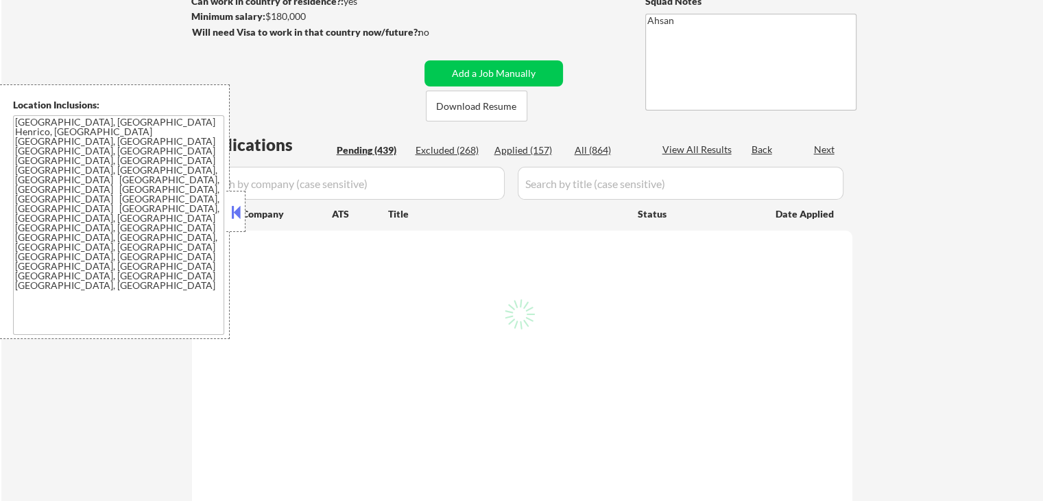
select select ""pending""
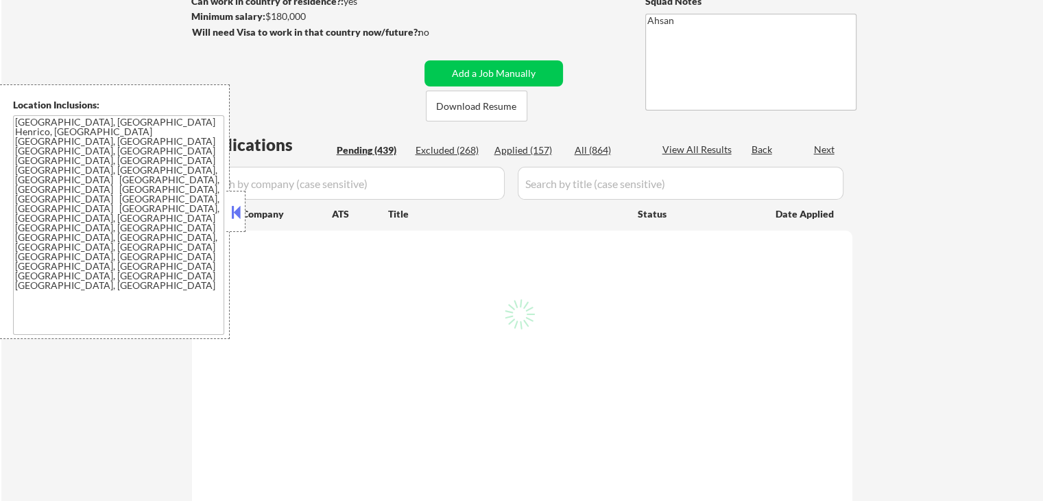
select select ""pending""
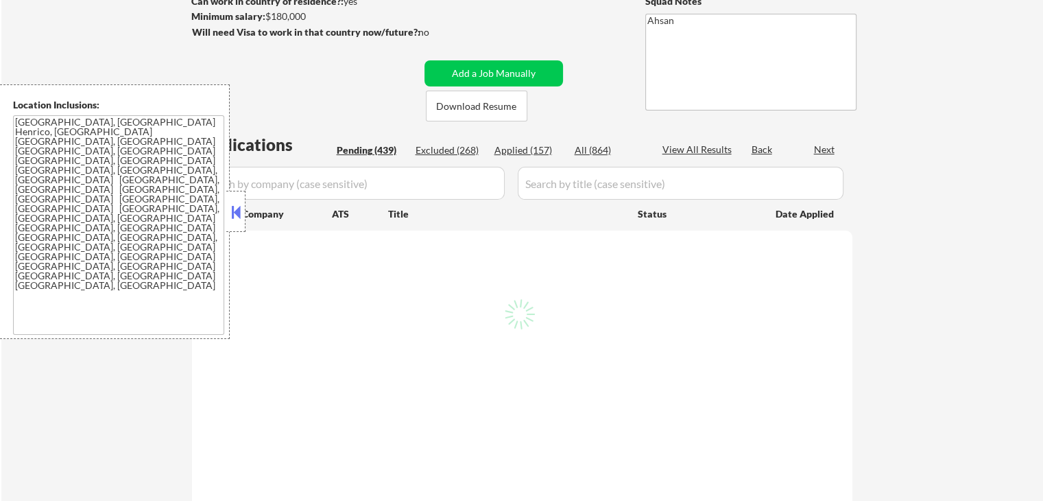
select select ""pending""
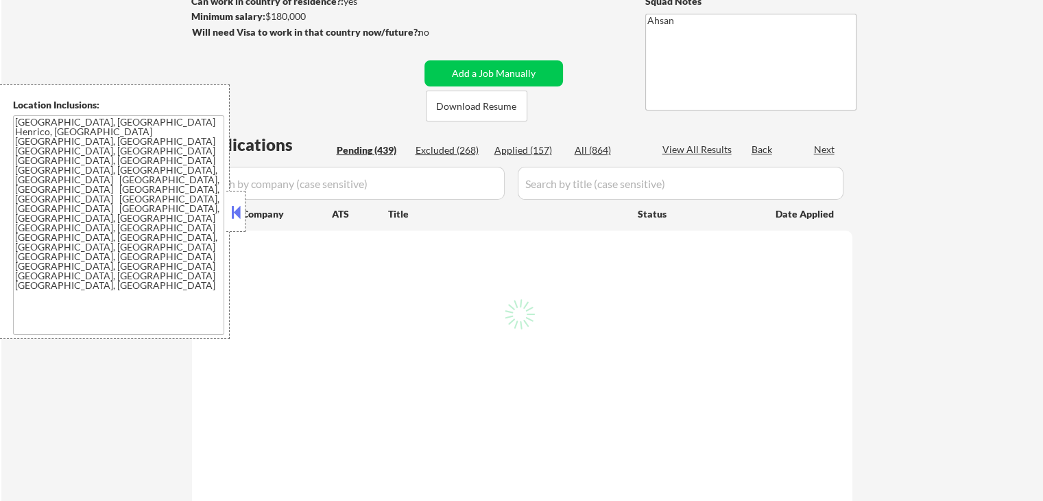
select select ""pending""
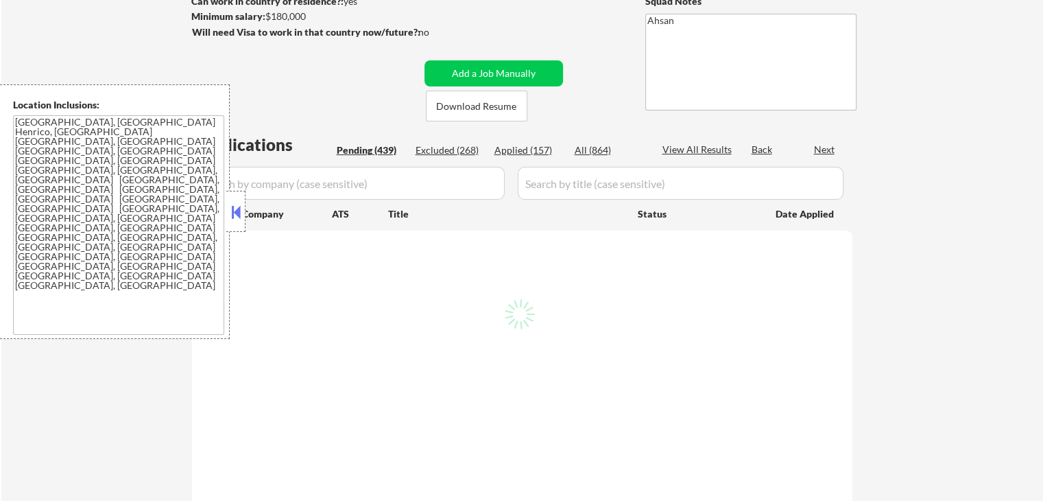
select select ""pending""
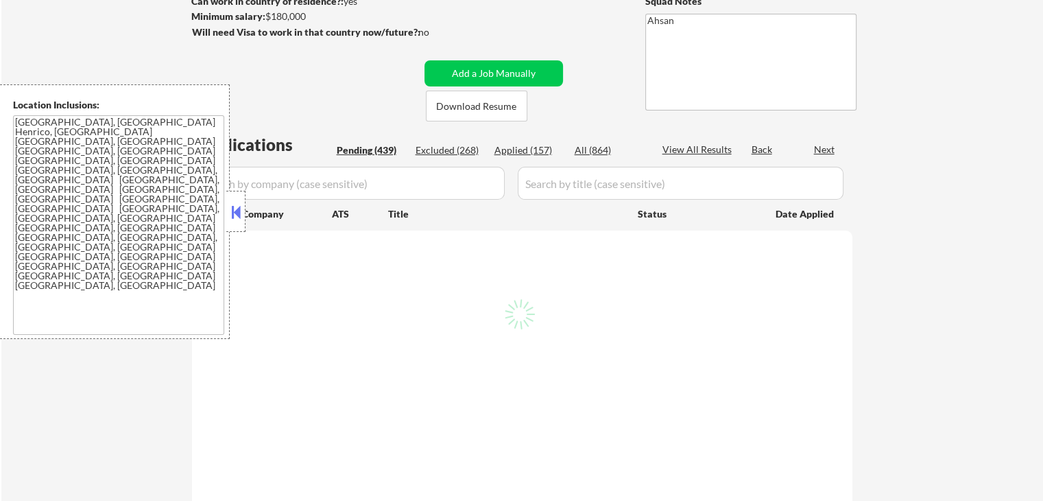
select select ""pending""
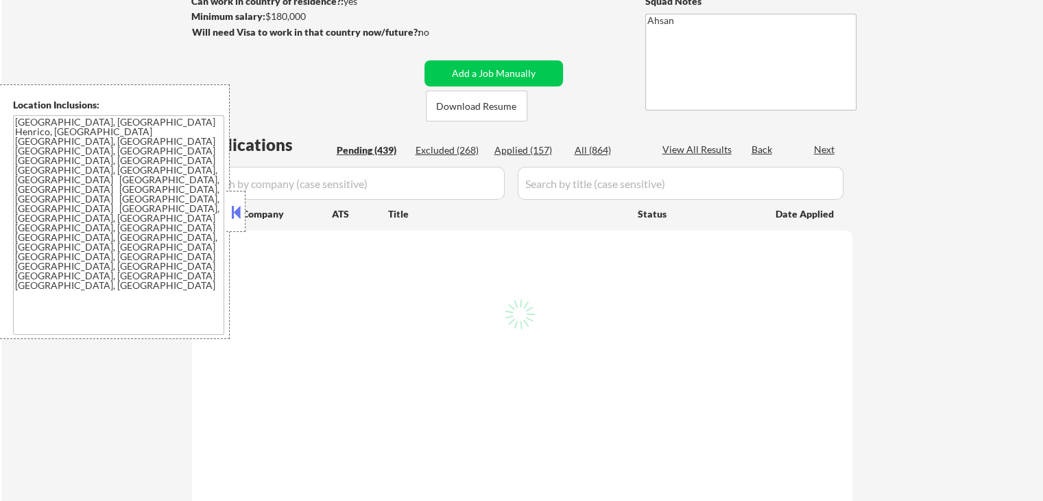
select select ""pending""
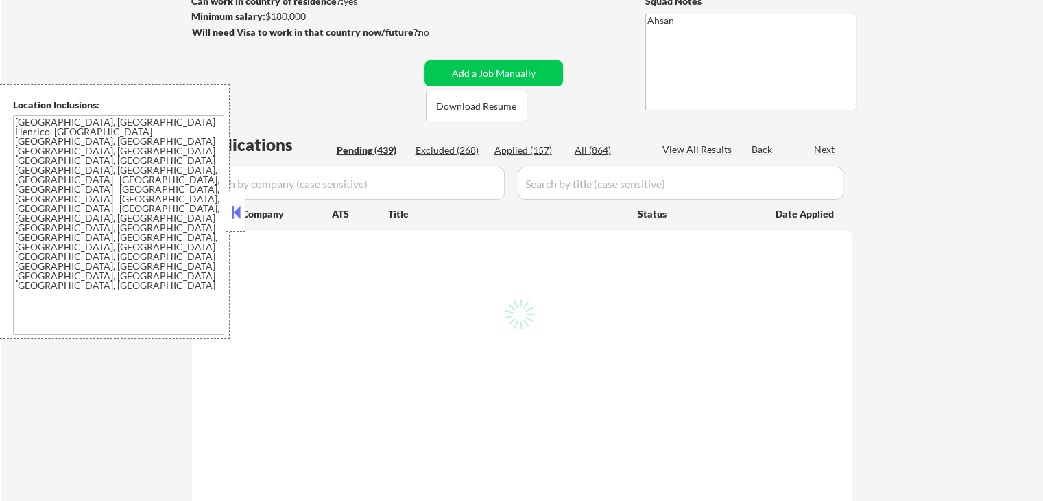
select select ""pending""
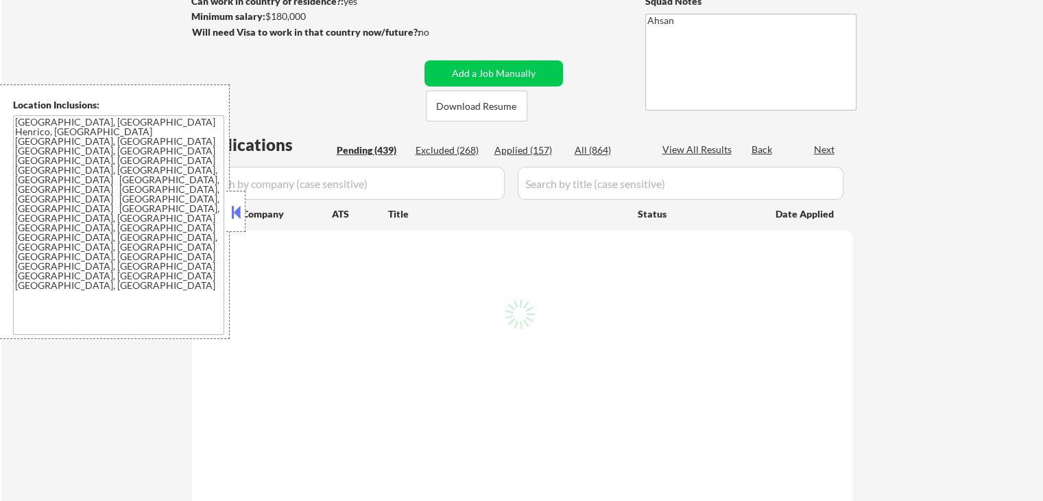
select select ""pending""
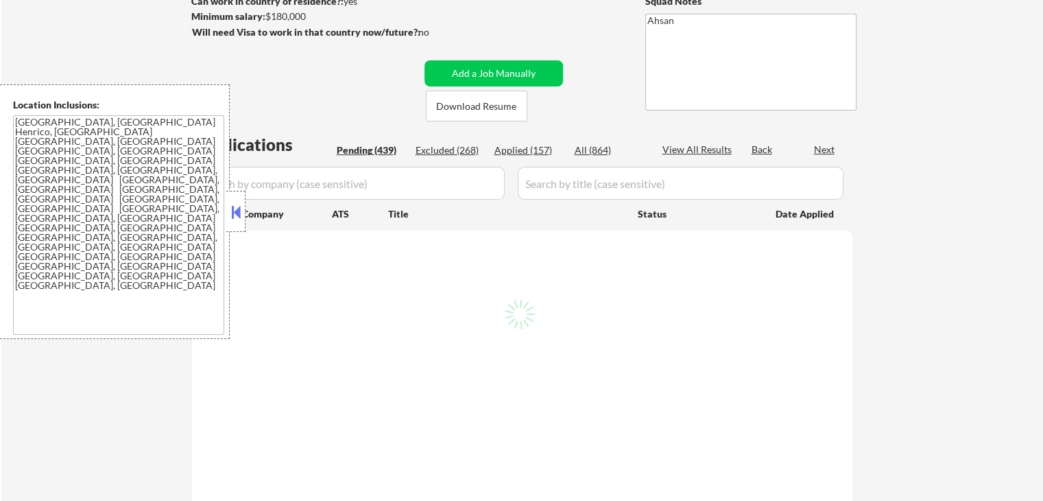
select select ""pending""
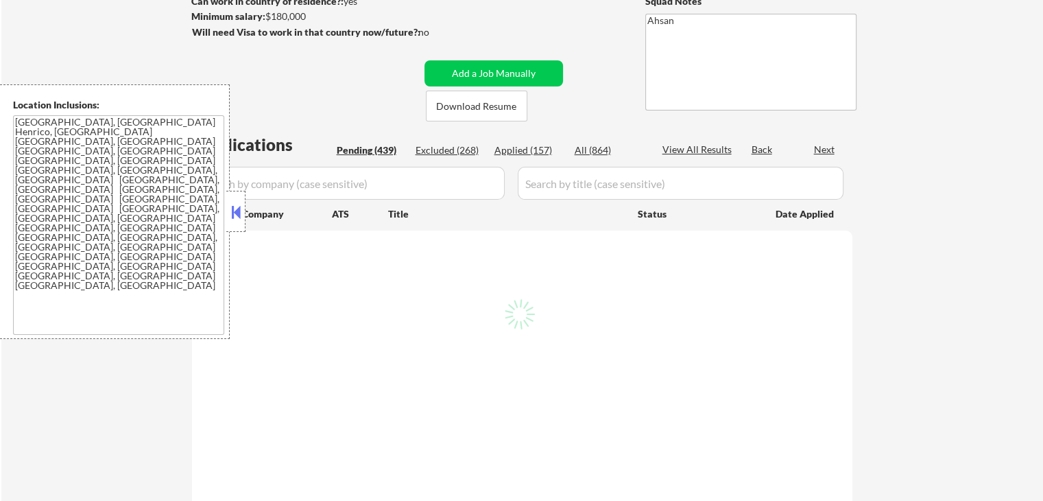
select select ""pending""
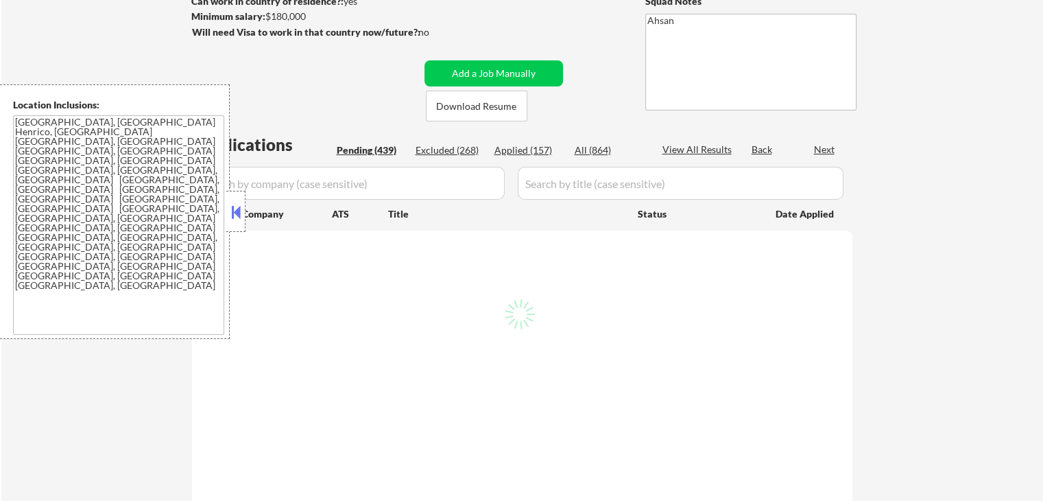
select select ""pending""
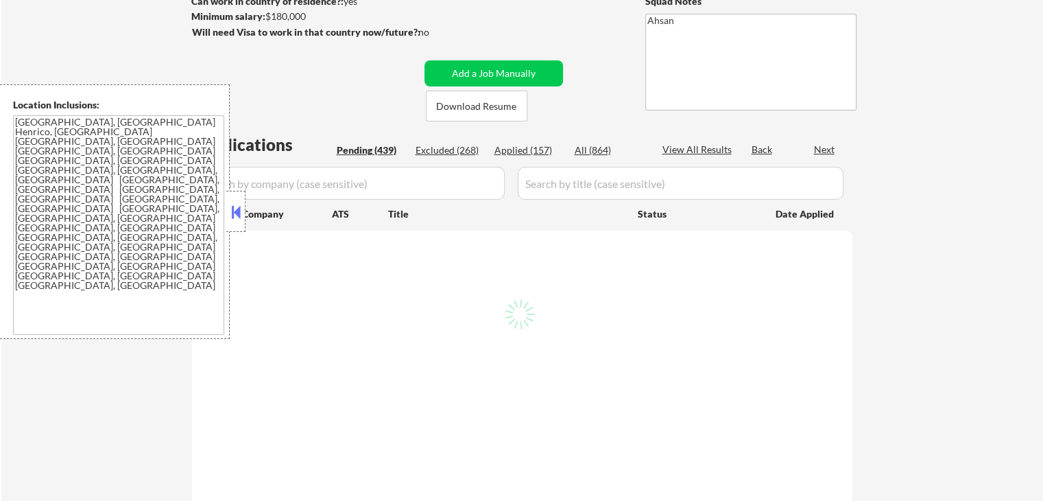
select select ""pending""
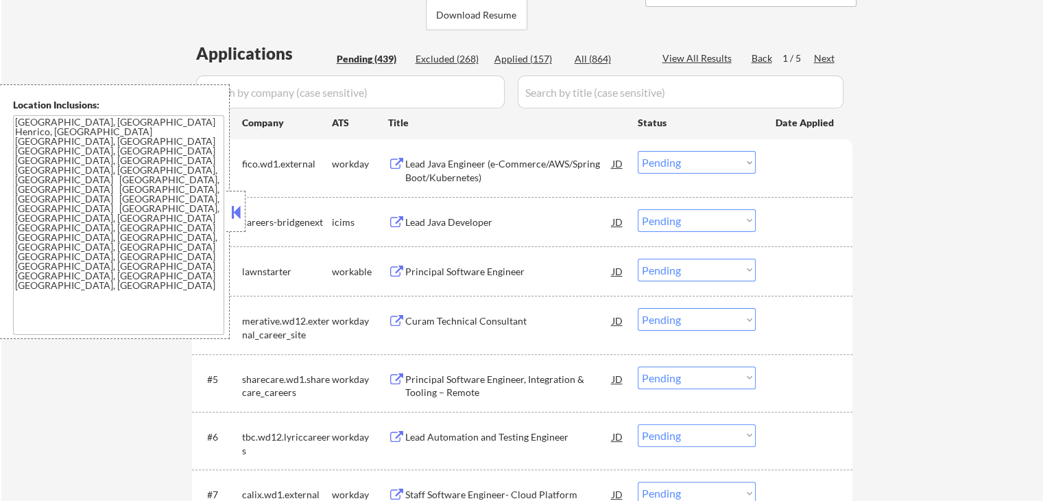
scroll to position [274, 0]
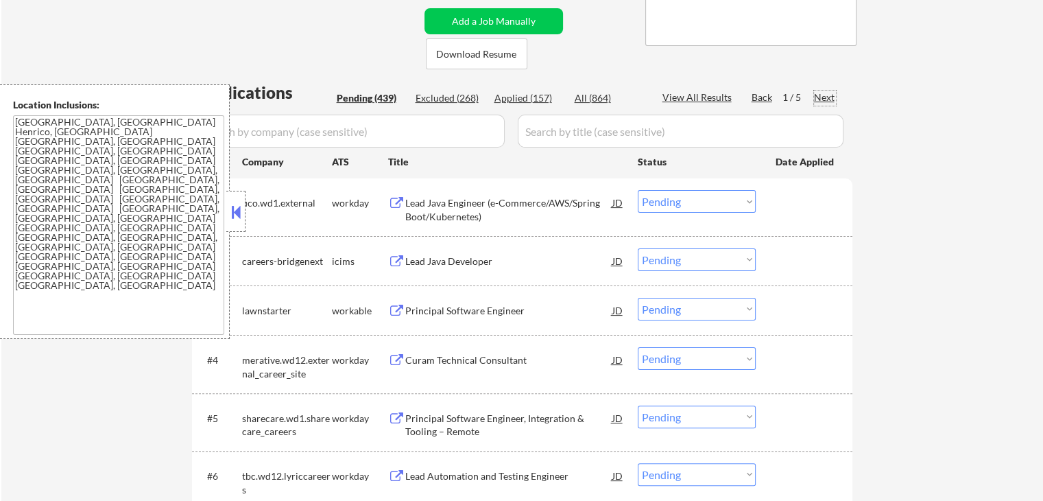
click at [831, 99] on div "Next" at bounding box center [825, 98] width 22 height 14
click at [826, 99] on div "Next" at bounding box center [825, 98] width 22 height 14
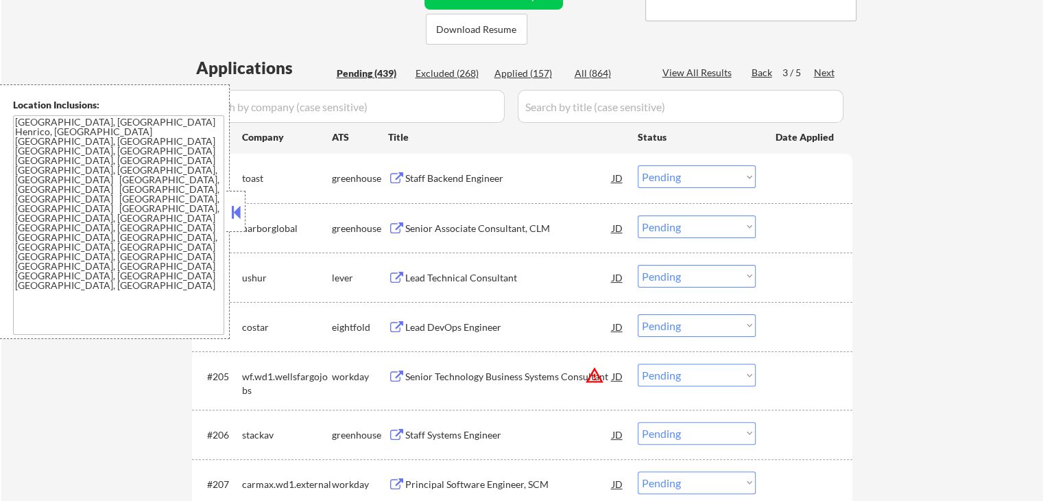
scroll to position [366, 0]
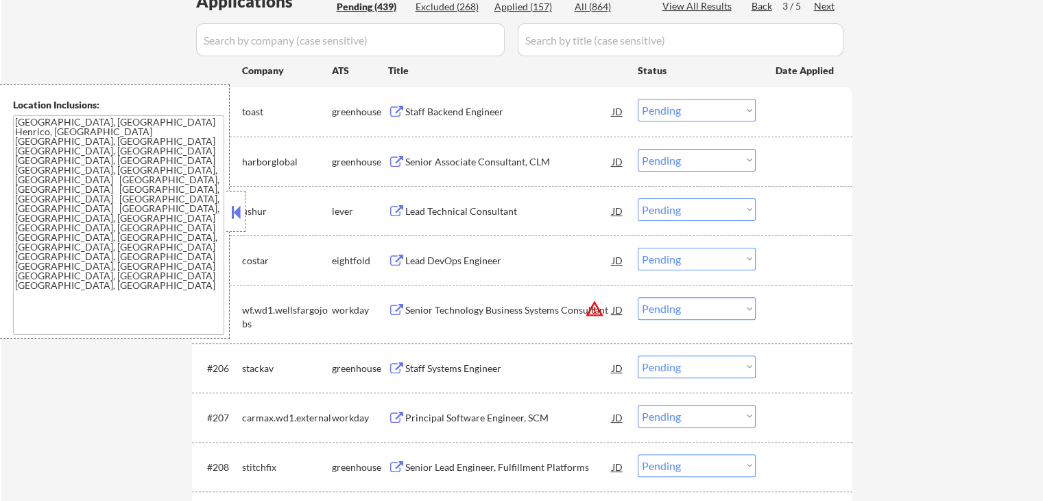
click at [398, 109] on button at bounding box center [396, 112] width 17 height 13
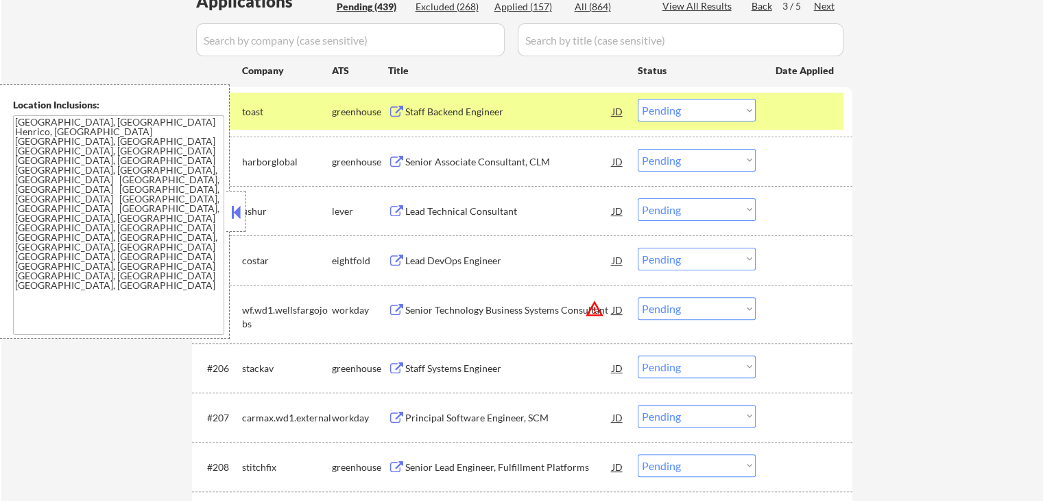
drag, startPoint x: 726, startPoint y: 106, endPoint x: 726, endPoint y: 119, distance: 13.7
click at [726, 106] on select "Choose an option... Pending Applied Excluded (Questions) Excluded (Expired) Exc…" at bounding box center [697, 110] width 118 height 23
click at [638, 99] on select "Choose an option... Pending Applied Excluded (Questions) Excluded (Expired) Exc…" at bounding box center [697, 110] width 118 height 23
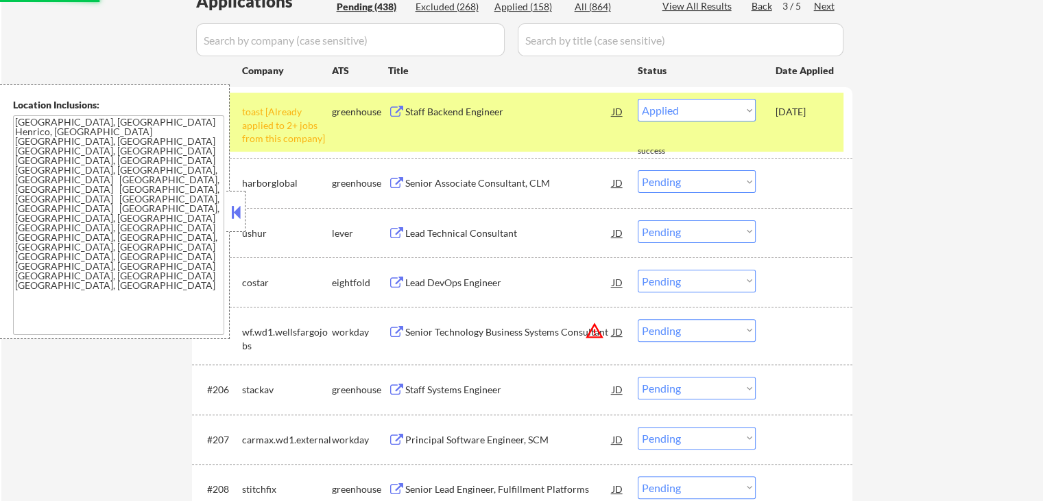
select select ""pending""
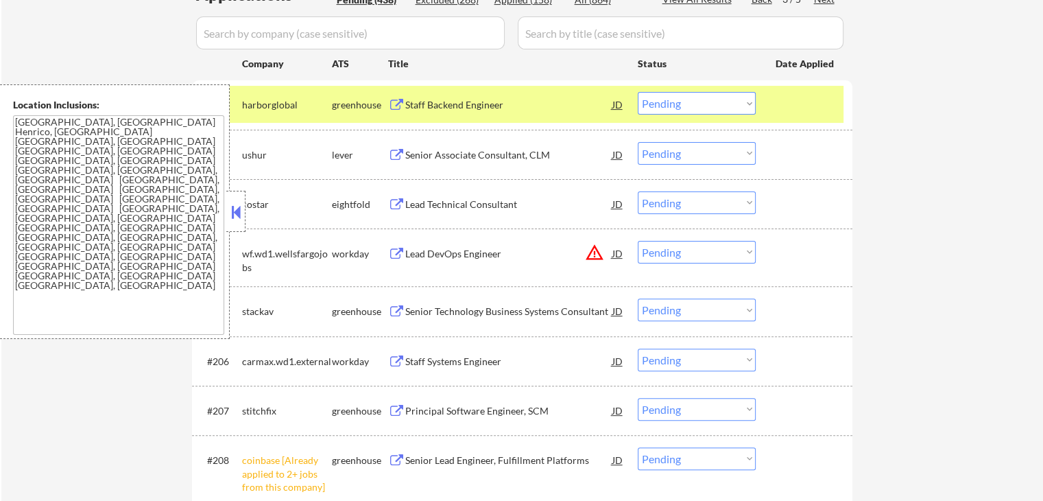
scroll to position [457, 0]
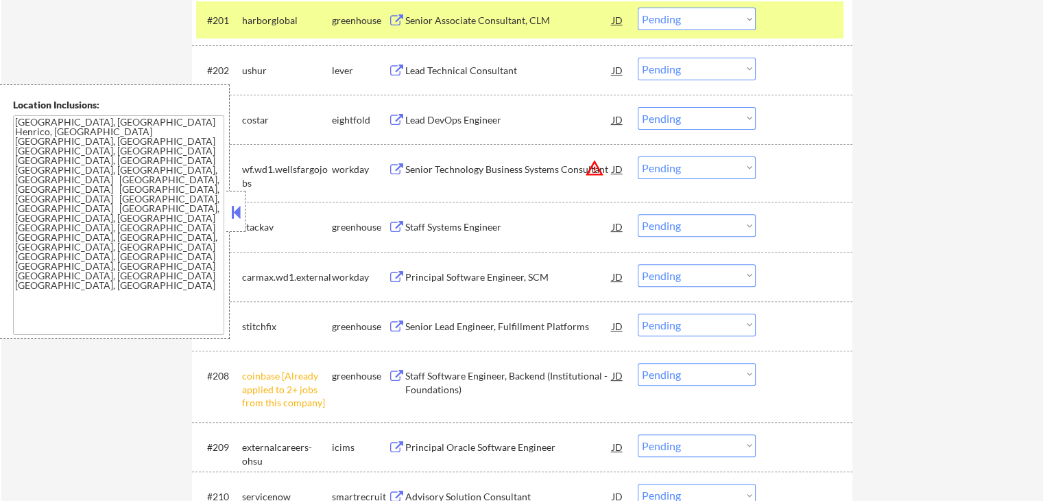
click at [706, 374] on select "Choose an option... Pending Applied Excluded (Questions) Excluded (Expired) Exc…" at bounding box center [697, 374] width 118 height 23
click at [638, 363] on select "Choose an option... Pending Applied Excluded (Questions) Excluded (Expired) Exc…" at bounding box center [697, 374] width 118 height 23
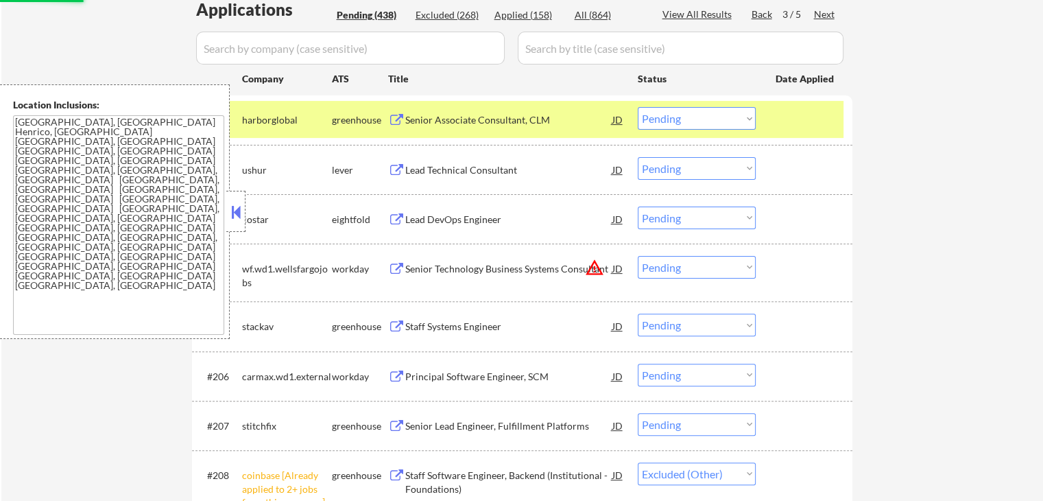
scroll to position [274, 0]
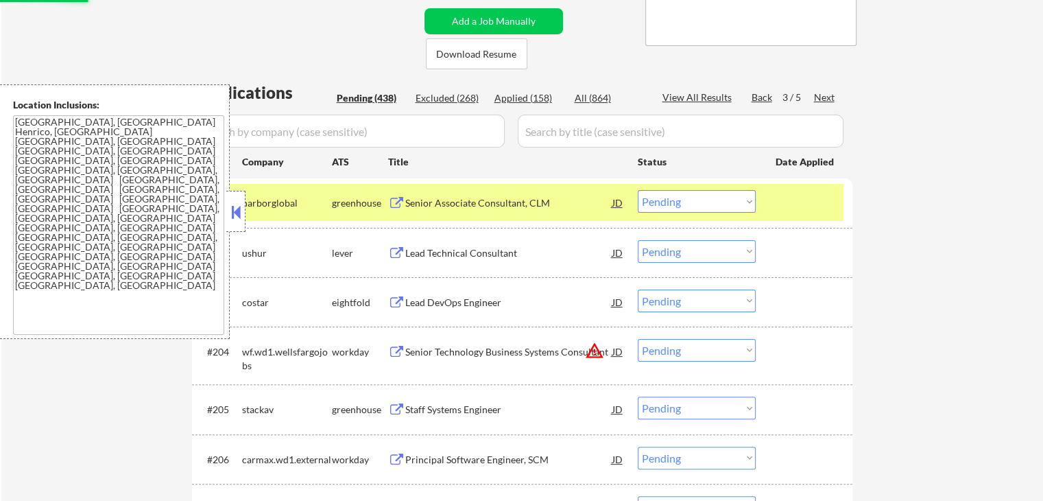
click at [389, 195] on div "Senior Associate Consultant, CLM JD" at bounding box center [506, 202] width 237 height 25
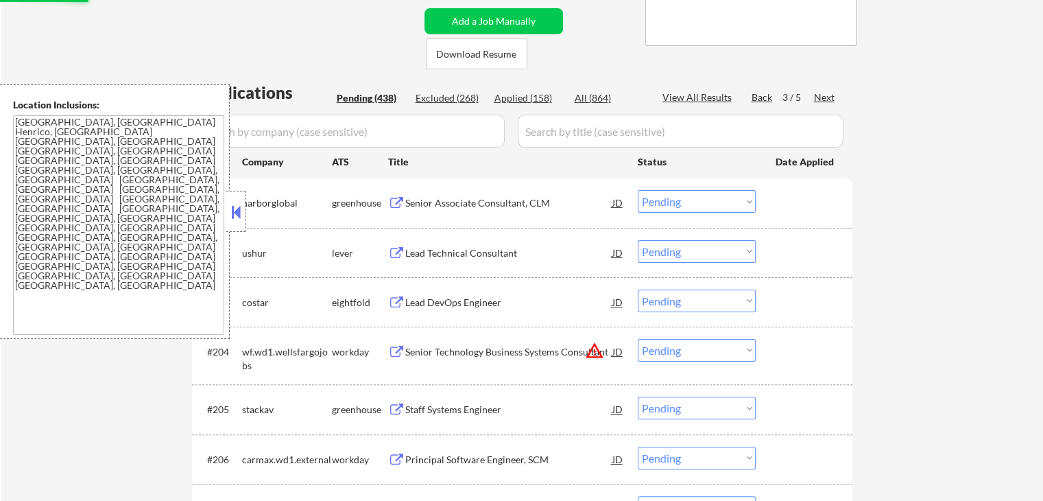
select select ""pending""
click at [698, 203] on select "Choose an option... Pending Applied Excluded (Questions) Excluded (Expired) Exc…" at bounding box center [697, 201] width 118 height 23
click at [638, 190] on select "Choose an option... Pending Applied Excluded (Questions) Excluded (Expired) Exc…" at bounding box center [697, 201] width 118 height 23
click at [405, 250] on button at bounding box center [396, 253] width 17 height 13
select select ""pending""
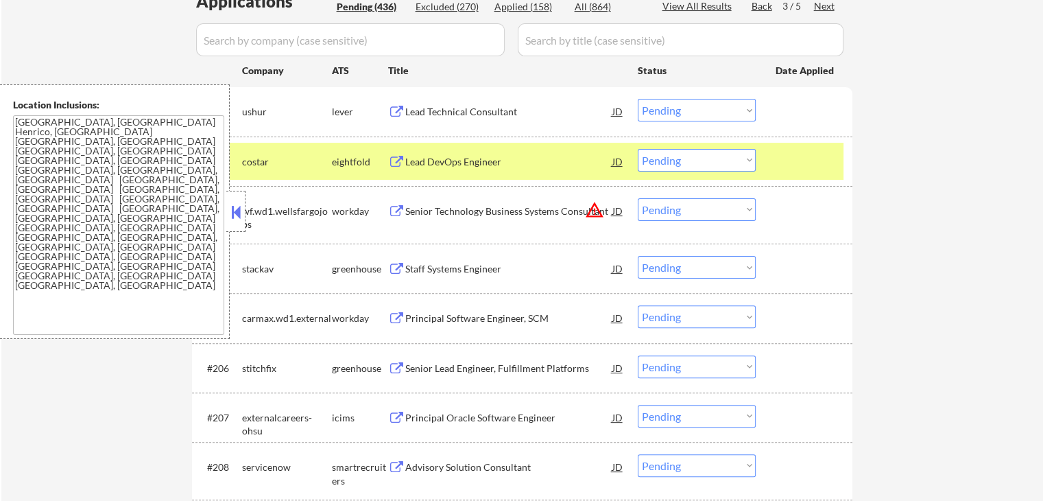
click at [394, 263] on button at bounding box center [396, 269] width 17 height 13
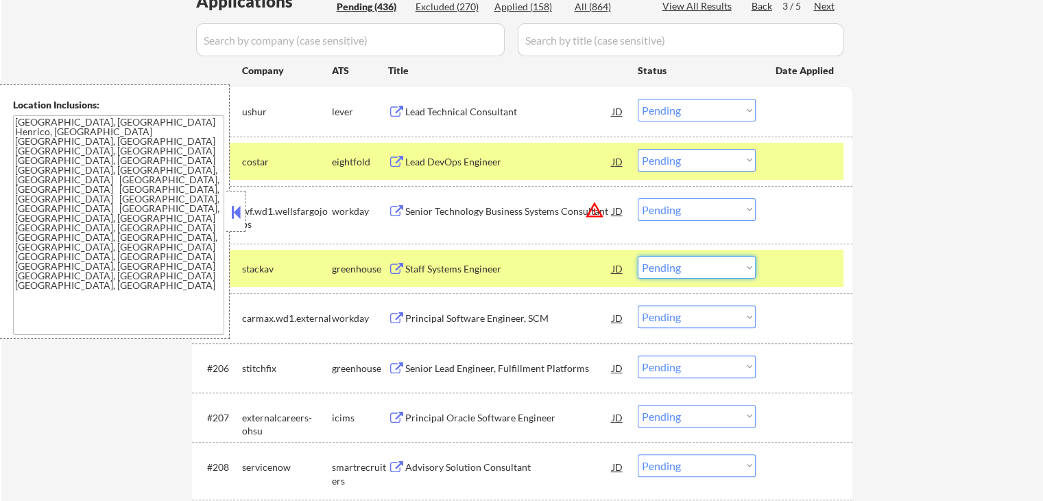
click at [692, 272] on select "Choose an option... Pending Applied Excluded (Questions) Excluded (Expired) Exc…" at bounding box center [697, 267] width 118 height 23
click at [638, 256] on select "Choose an option... Pending Applied Excluded (Questions) Excluded (Expired) Exc…" at bounding box center [697, 267] width 118 height 23
click at [405, 105] on div "Lead Technical Consultant" at bounding box center [508, 112] width 207 height 14
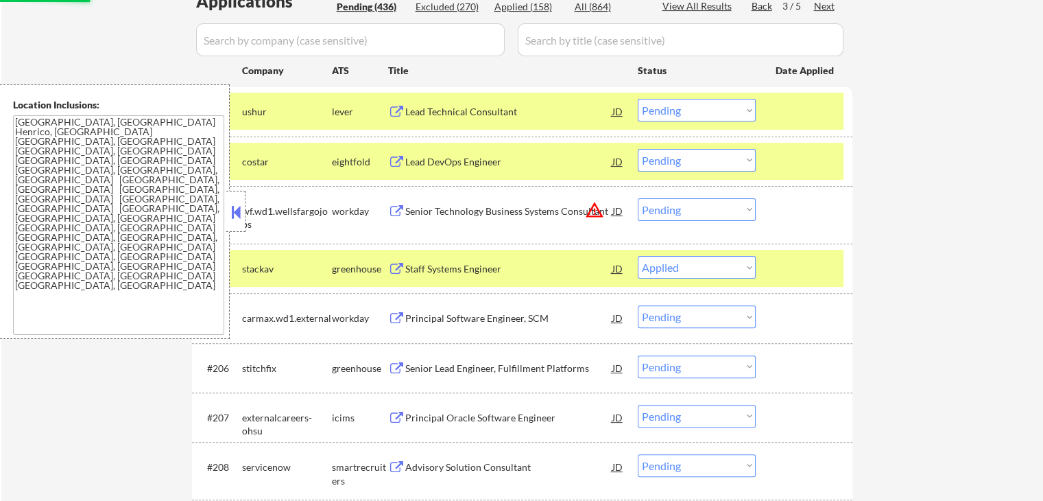
select select ""pending""
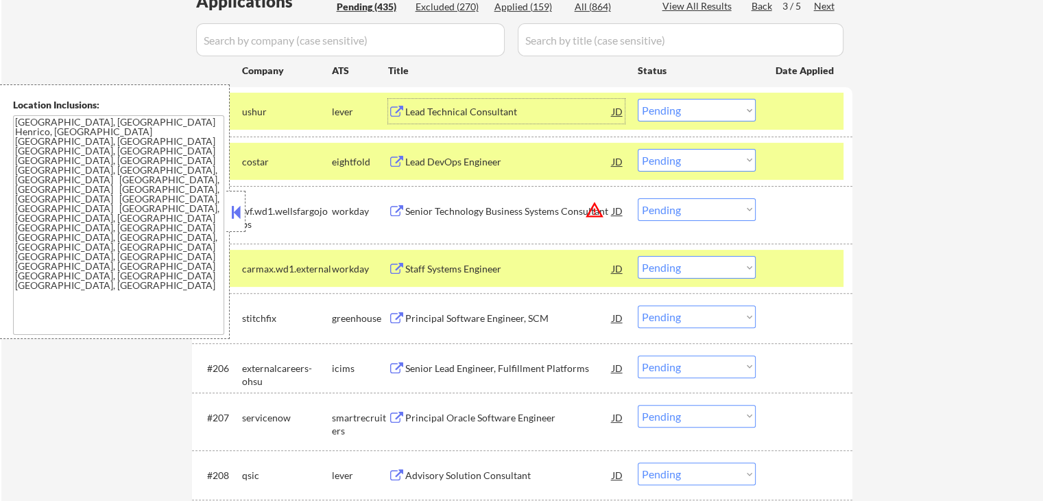
click at [732, 117] on select "Choose an option... Pending Applied Excluded (Questions) Excluded (Expired) Exc…" at bounding box center [697, 110] width 118 height 23
click at [638, 99] on select "Choose an option... Pending Applied Excluded (Questions) Excluded (Expired) Exc…" at bounding box center [697, 110] width 118 height 23
select select ""pending""
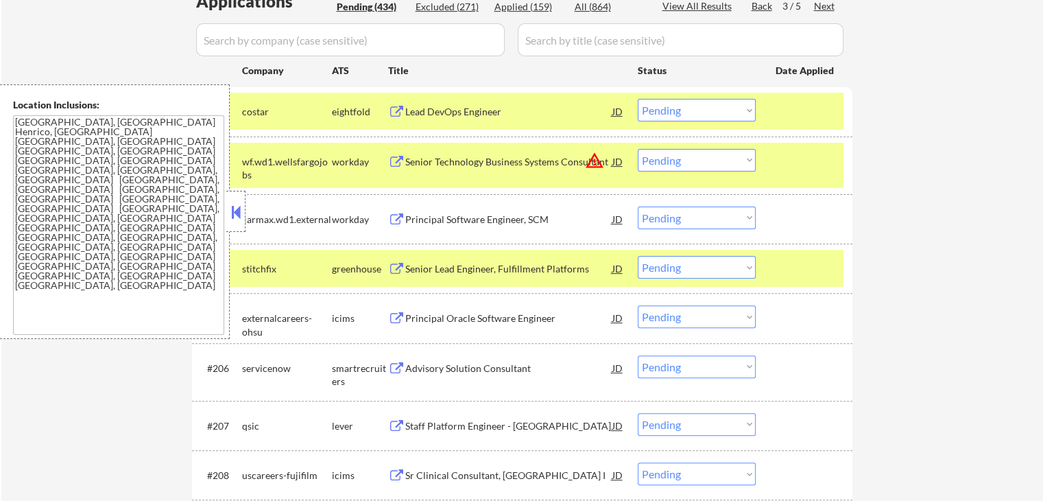
click at [397, 266] on button at bounding box center [396, 269] width 17 height 13
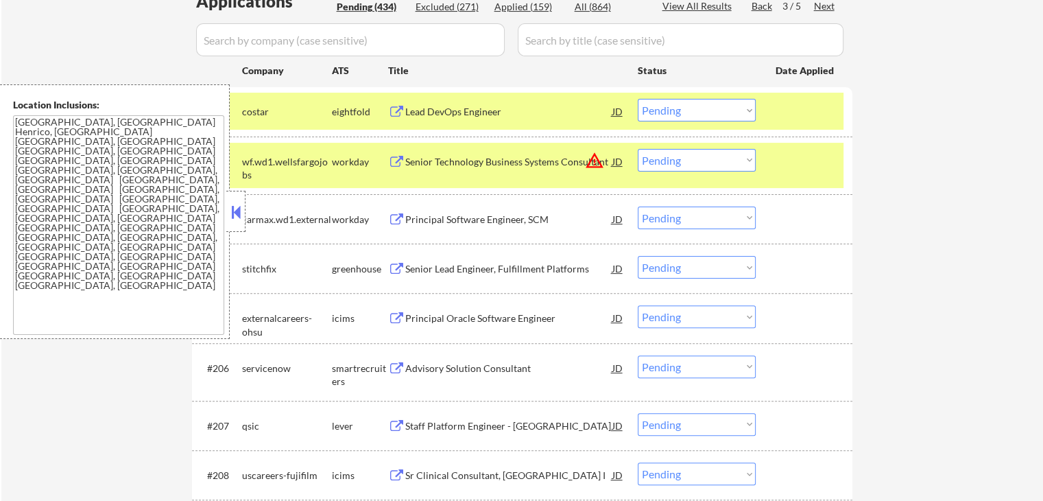
scroll to position [457, 0]
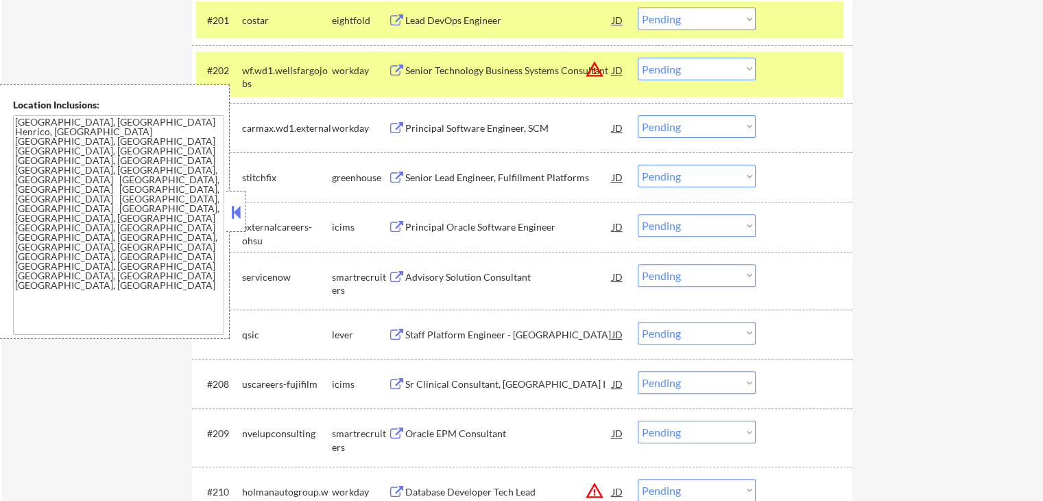
click at [697, 165] on select "Choose an option... Pending Applied Excluded (Questions) Excluded (Expired) Exc…" at bounding box center [697, 176] width 118 height 23
click at [638, 165] on select "Choose an option... Pending Applied Excluded (Questions) Excluded (Expired) Exc…" at bounding box center [697, 176] width 118 height 23
select select ""pending""
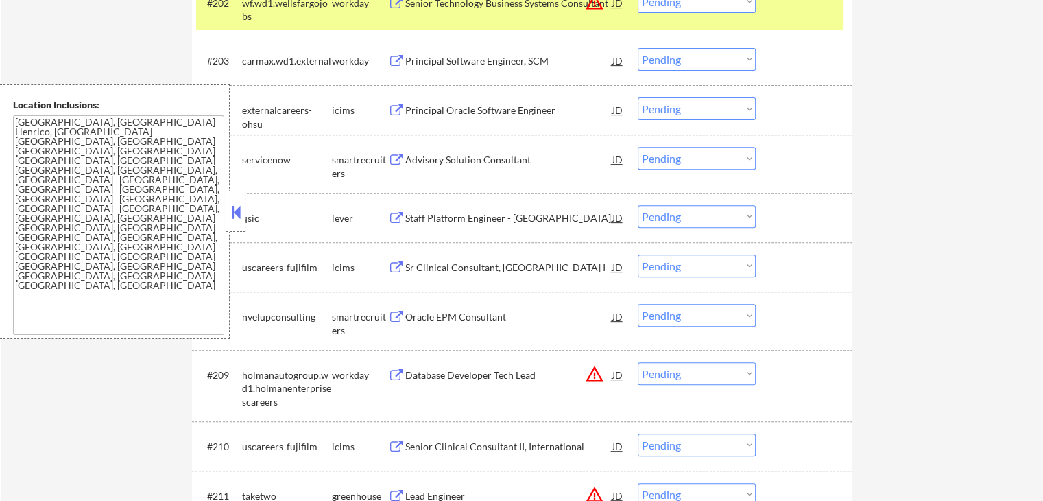
scroll to position [549, 0]
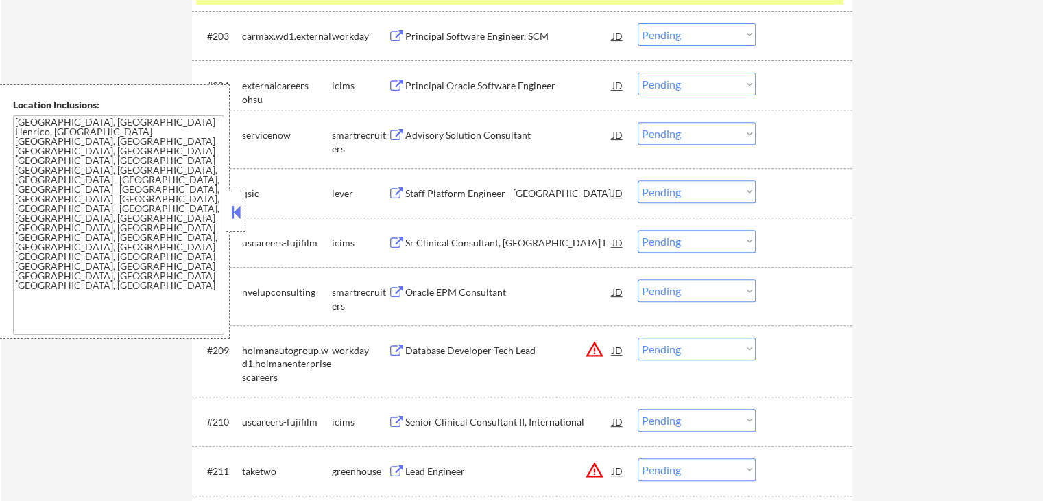
click at [396, 193] on button at bounding box center [396, 193] width 17 height 13
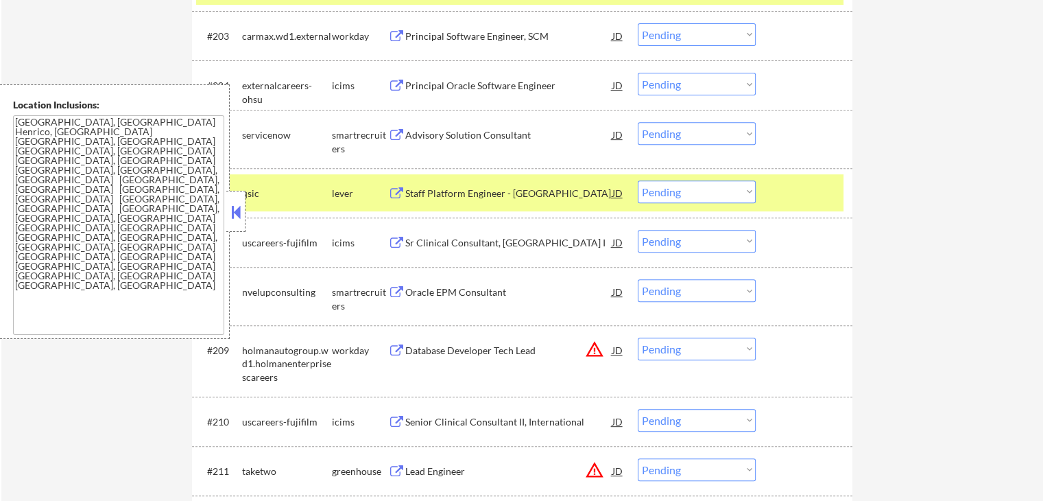
click at [665, 198] on select "Choose an option... Pending Applied Excluded (Questions) Excluded (Expired) Exc…" at bounding box center [697, 191] width 118 height 23
click at [638, 180] on select "Choose an option... Pending Applied Excluded (Questions) Excluded (Expired) Exc…" at bounding box center [697, 191] width 118 height 23
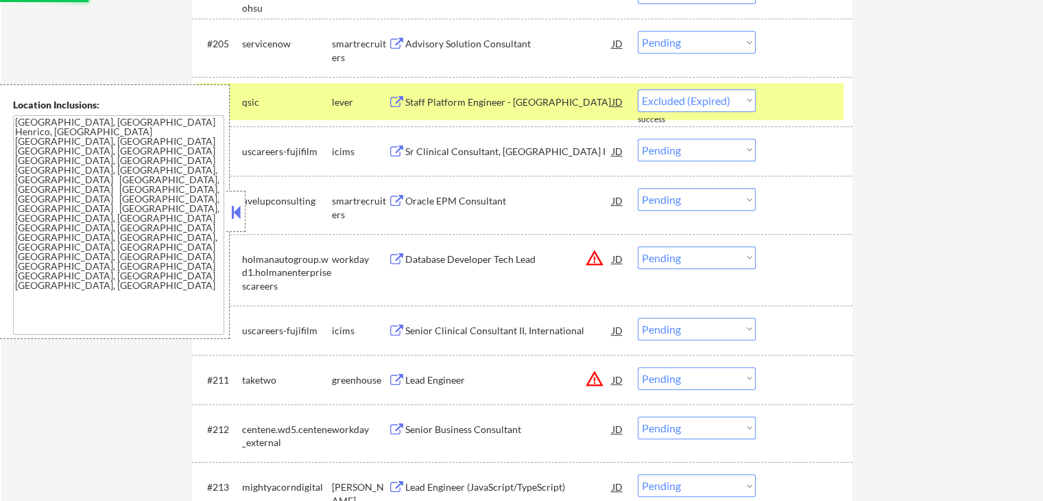
select select ""pending""
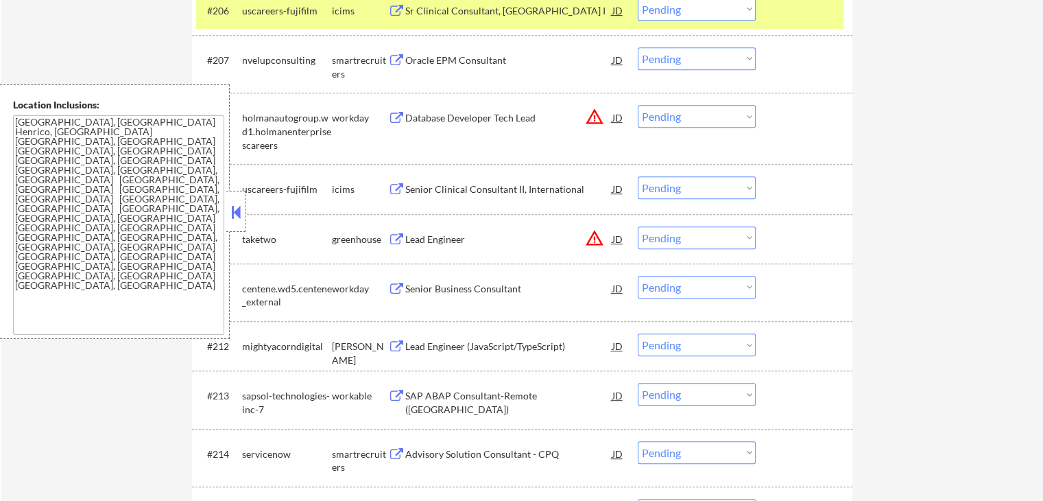
click at [388, 59] on button at bounding box center [396, 60] width 17 height 13
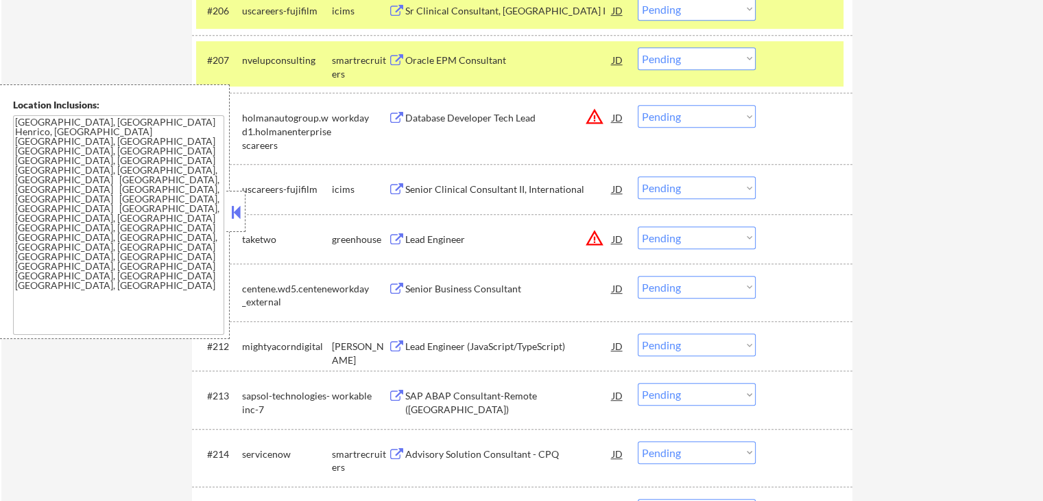
scroll to position [440, 0]
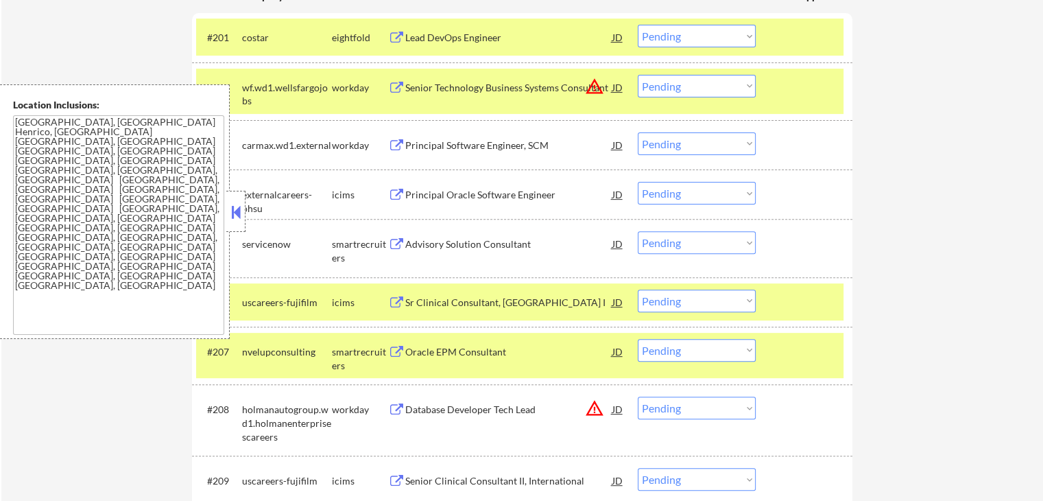
click at [689, 346] on select "Choose an option... Pending Applied Excluded (Questions) Excluded (Expired) Exc…" at bounding box center [697, 350] width 118 height 23
click at [638, 339] on select "Choose an option... Pending Applied Excluded (Questions) Excluded (Expired) Exc…" at bounding box center [697, 350] width 118 height 23
select select ""pending""
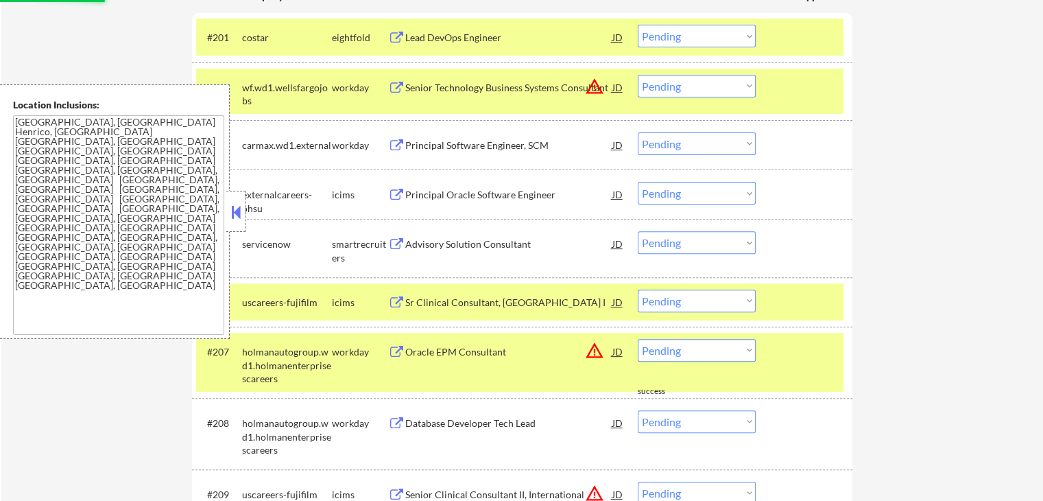
click at [401, 241] on button at bounding box center [396, 244] width 17 height 13
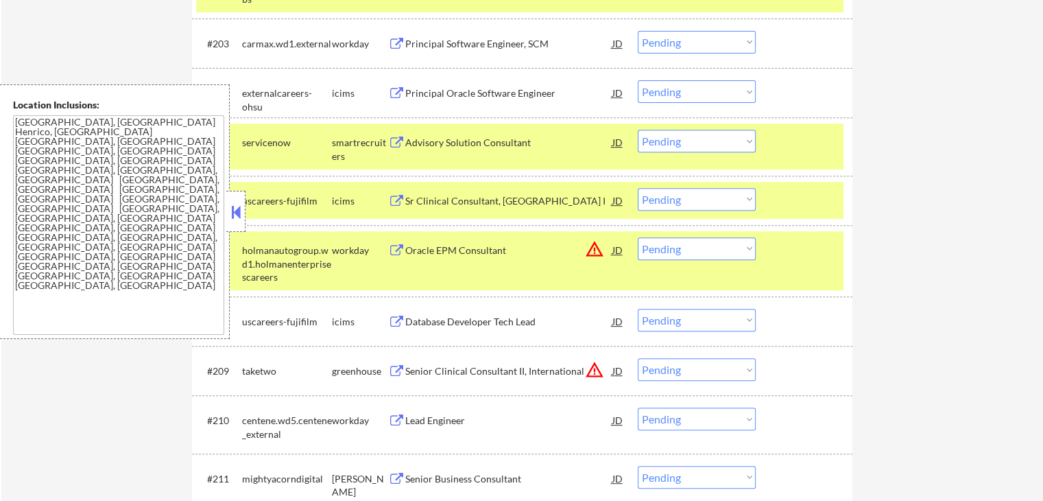
scroll to position [623, 0]
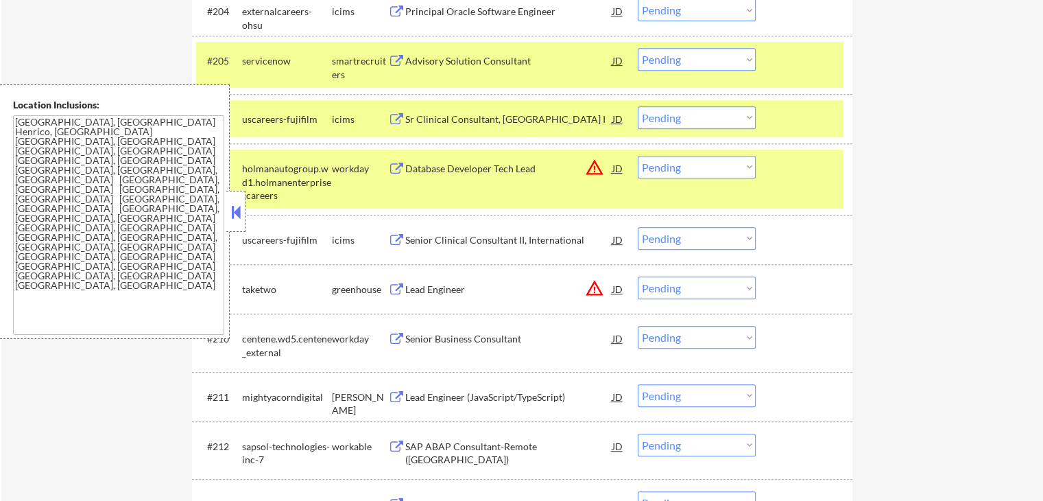
click at [396, 286] on button at bounding box center [396, 289] width 17 height 13
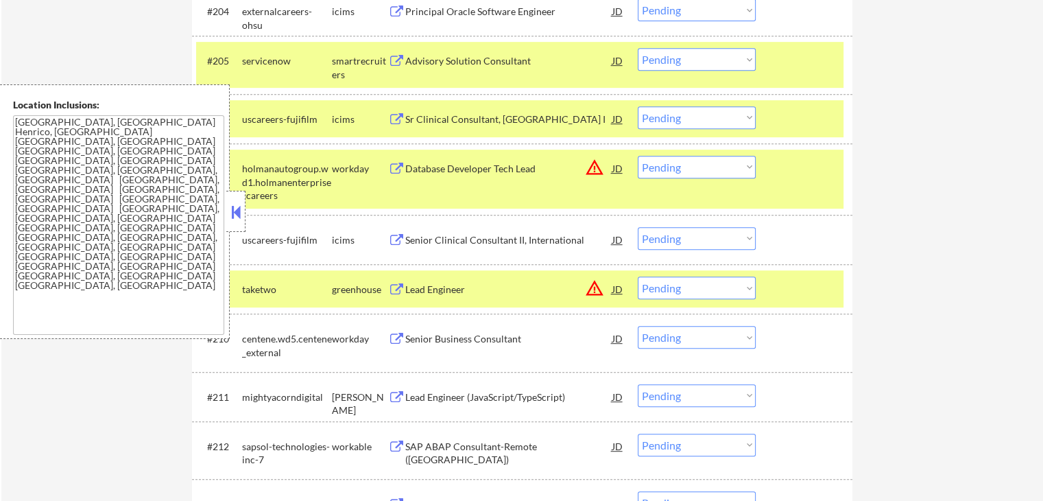
click at [708, 290] on select "Choose an option... Pending Applied Excluded (Questions) Excluded (Expired) Exc…" at bounding box center [697, 287] width 118 height 23
click at [638, 276] on select "Choose an option... Pending Applied Excluded (Questions) Excluded (Expired) Exc…" at bounding box center [697, 287] width 118 height 23
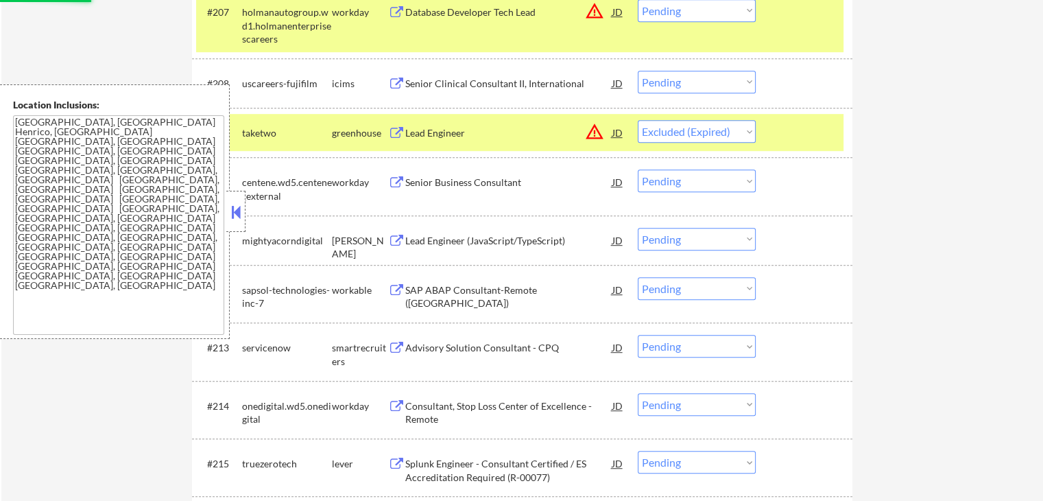
scroll to position [806, 0]
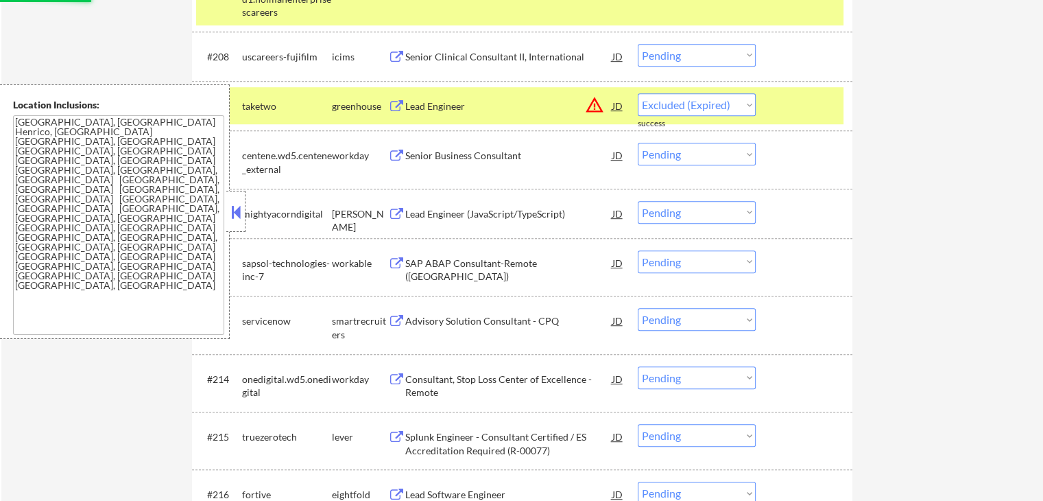
select select ""pending""
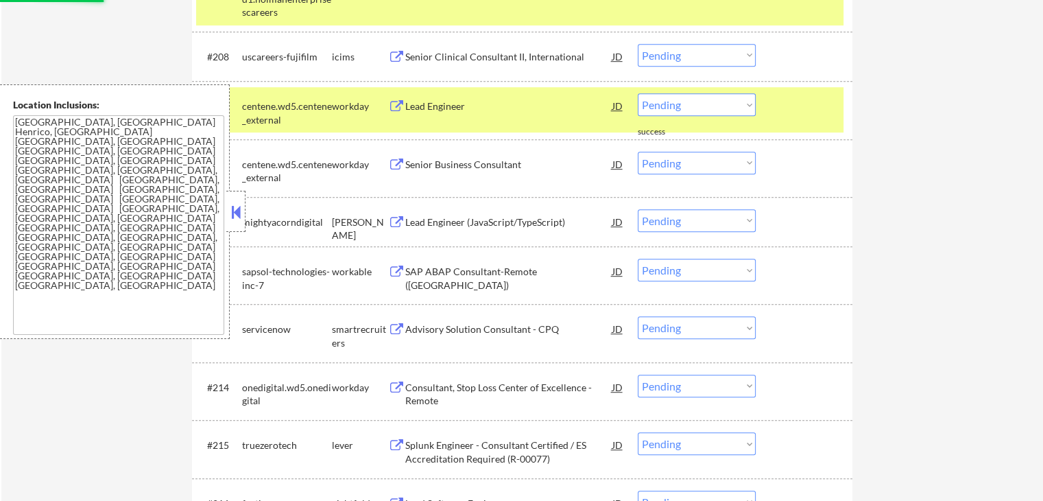
click at [401, 216] on button at bounding box center [396, 222] width 17 height 13
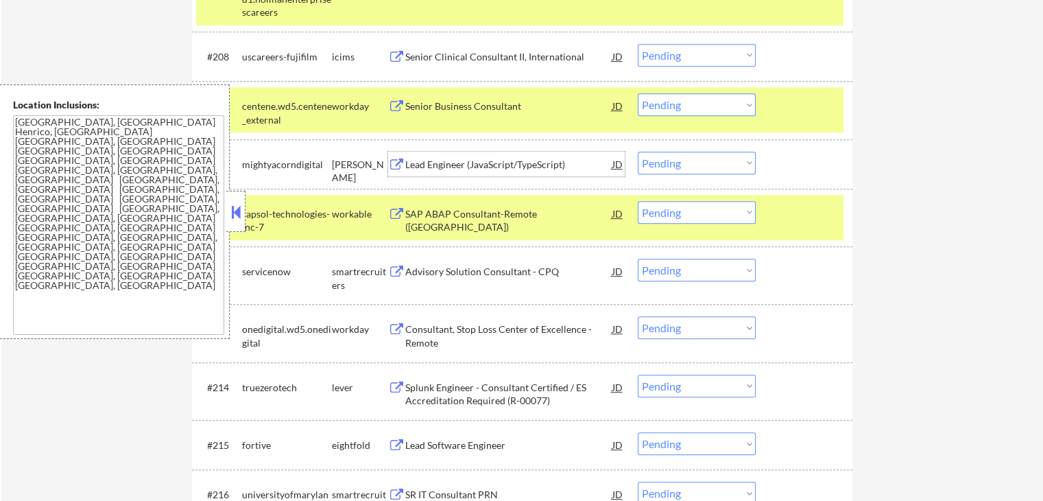
click at [403, 158] on div "Lead Engineer (JavaScript/TypeScript) JD warning_amber" at bounding box center [506, 164] width 237 height 25
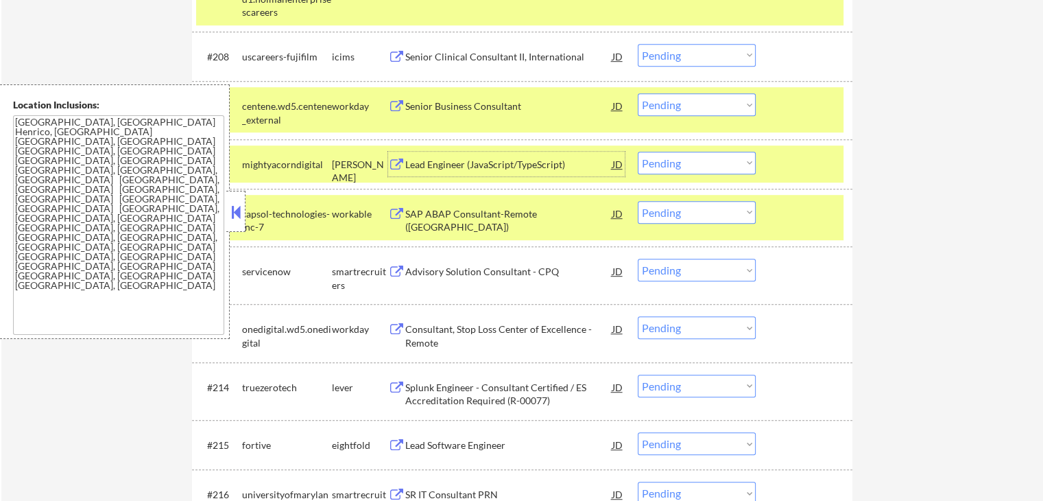
click at [707, 160] on select "Choose an option... Pending Applied Excluded (Questions) Excluded (Expired) Exc…" at bounding box center [697, 163] width 118 height 23
select select ""excluded__salary_""
click at [638, 152] on select "Choose an option... Pending Applied Excluded (Questions) Excluded (Expired) Exc…" at bounding box center [697, 163] width 118 height 23
click at [396, 382] on button at bounding box center [396, 387] width 17 height 13
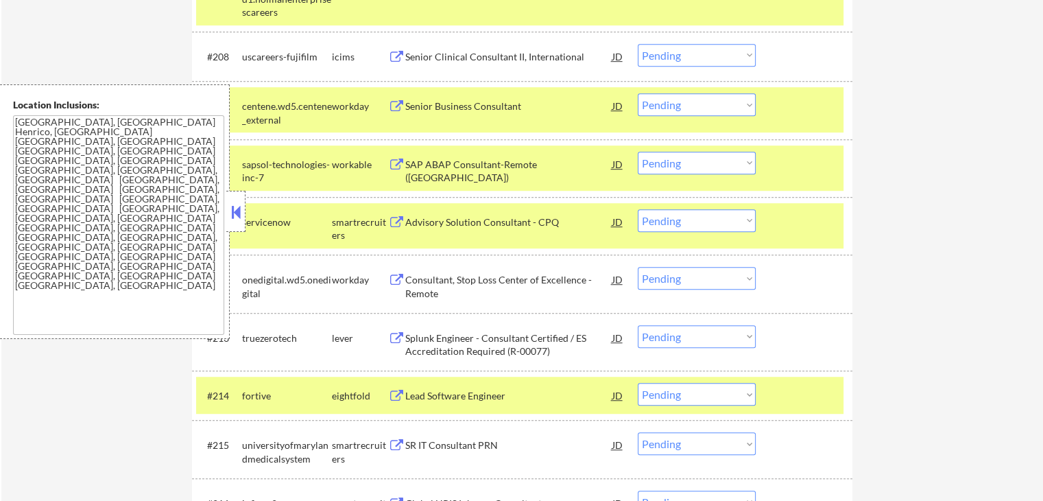
click at [659, 158] on select "Choose an option... Pending Applied Excluded (Questions) Excluded (Expired) Exc…" at bounding box center [697, 163] width 118 height 23
click at [638, 152] on select "Choose an option... Pending Applied Excluded (Questions) Excluded (Expired) Exc…" at bounding box center [697, 163] width 118 height 23
select select ""pending""
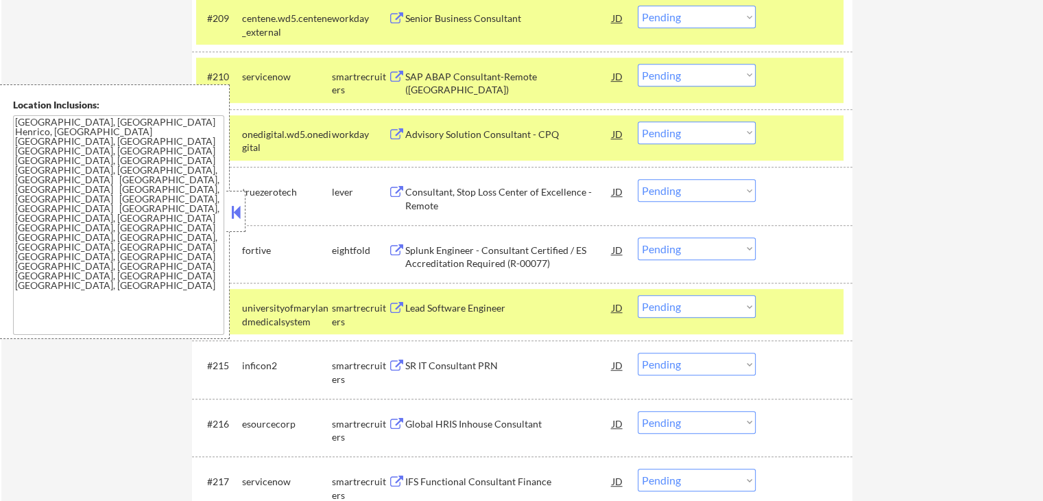
scroll to position [897, 0]
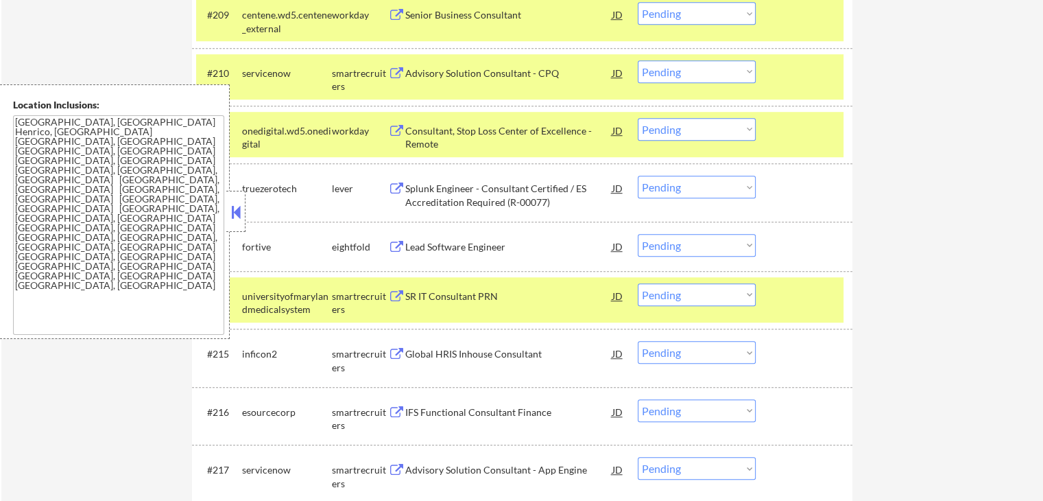
click at [392, 186] on button at bounding box center [396, 188] width 17 height 13
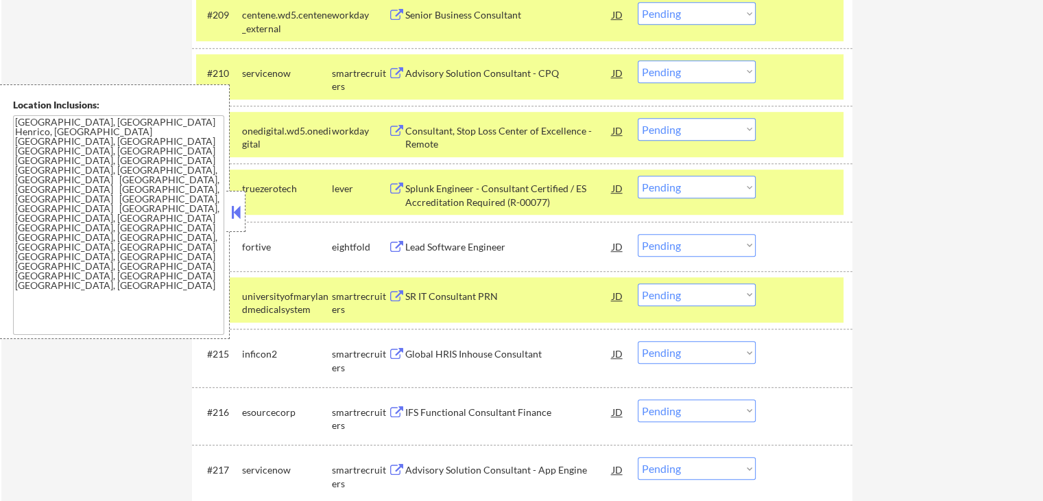
click at [685, 188] on select "Choose an option... Pending Applied Excluded (Questions) Excluded (Expired) Exc…" at bounding box center [697, 187] width 118 height 23
click at [638, 176] on select "Choose an option... Pending Applied Excluded (Questions) Excluded (Expired) Exc…" at bounding box center [697, 187] width 118 height 23
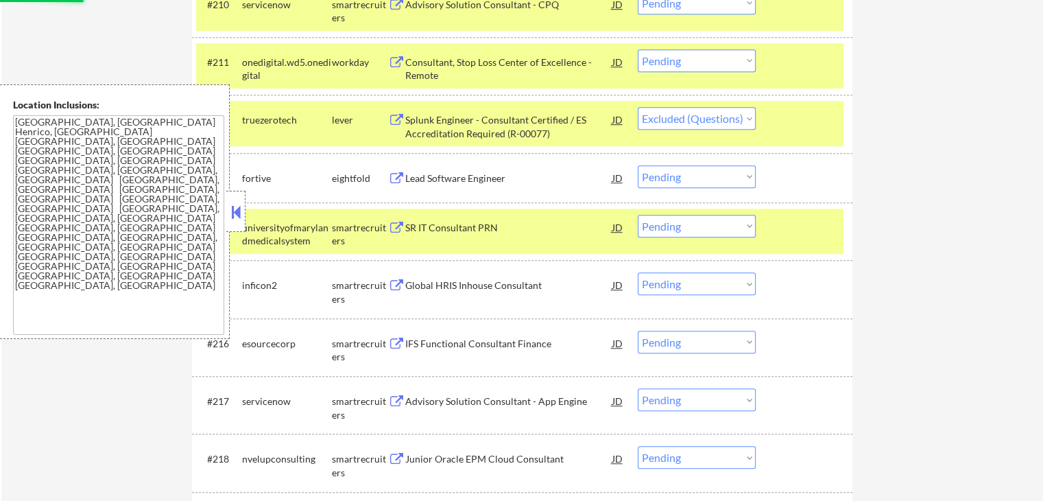
scroll to position [988, 0]
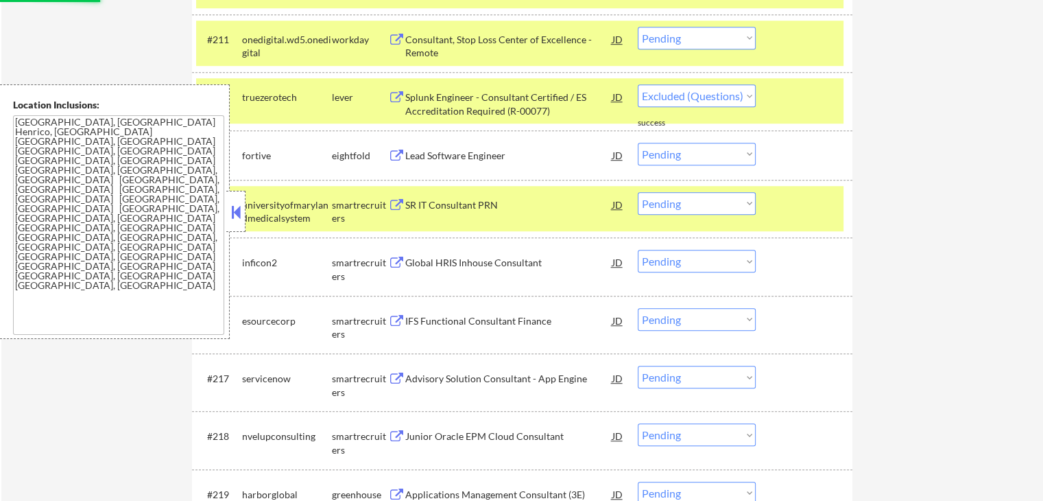
select select ""pending""
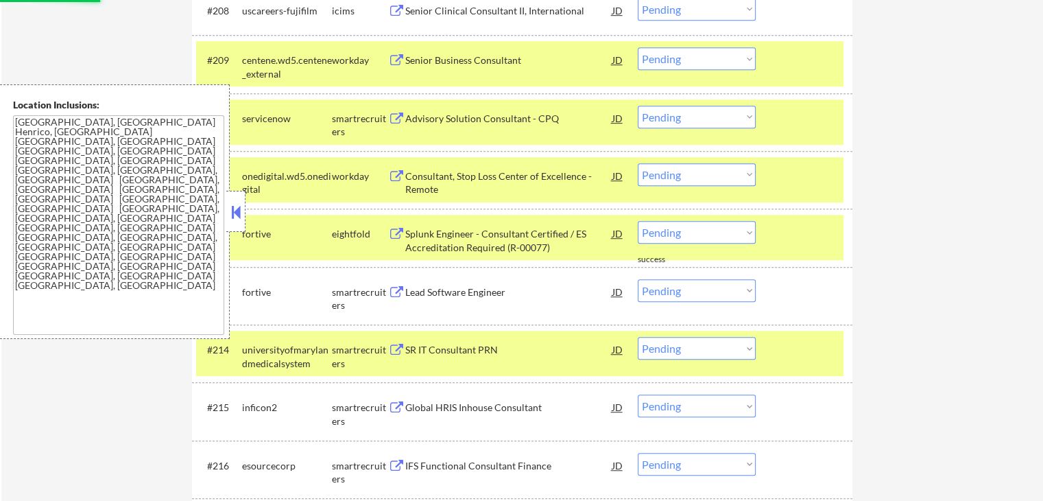
scroll to position [806, 0]
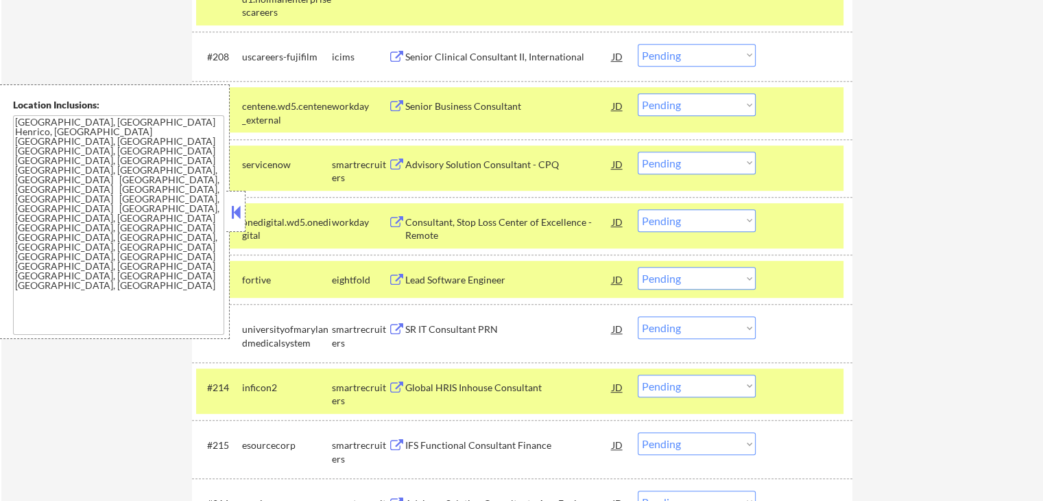
click at [400, 218] on button at bounding box center [396, 222] width 17 height 13
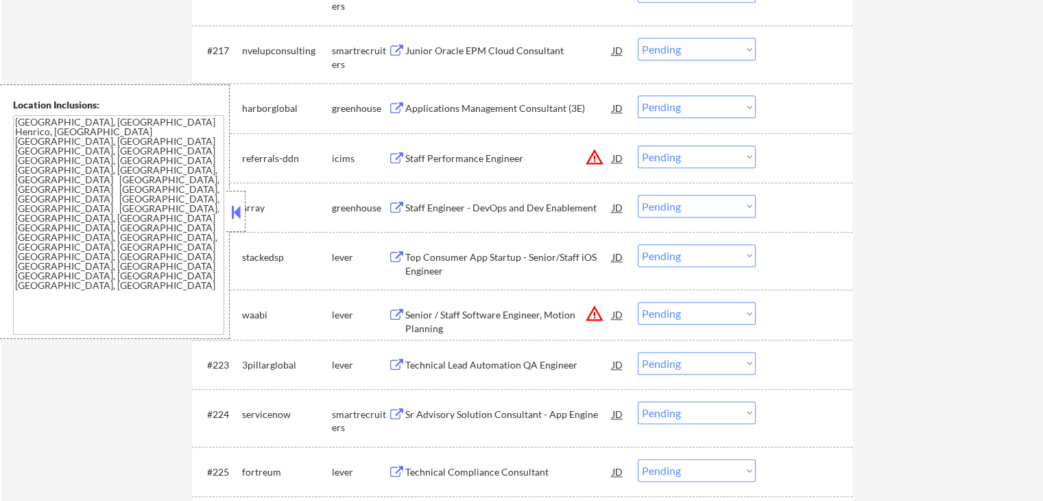
scroll to position [1263, 0]
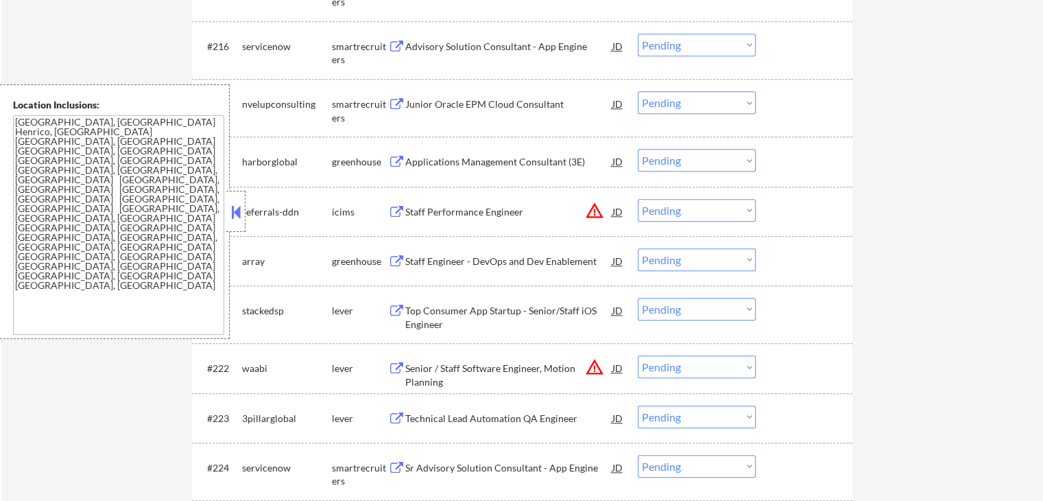
click at [395, 104] on button at bounding box center [396, 104] width 17 height 13
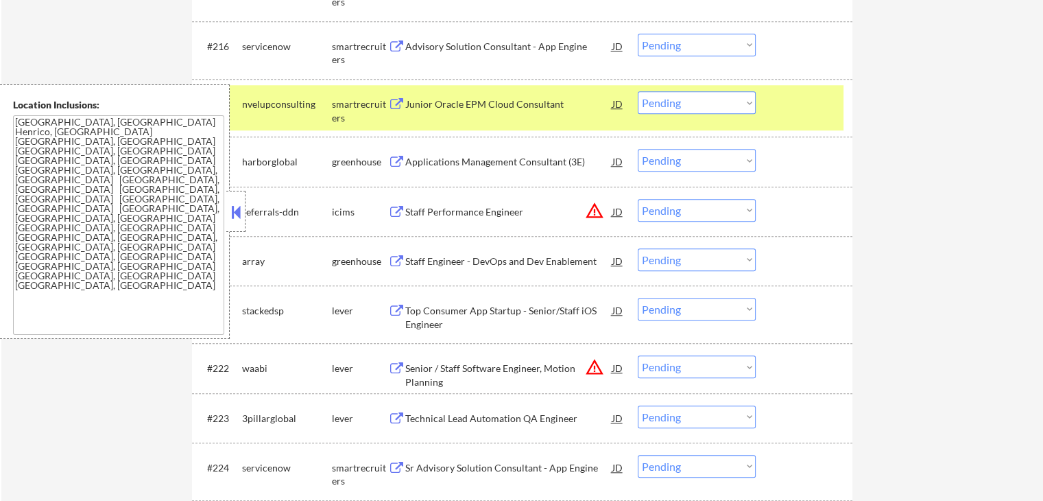
click at [392, 160] on button at bounding box center [396, 162] width 17 height 13
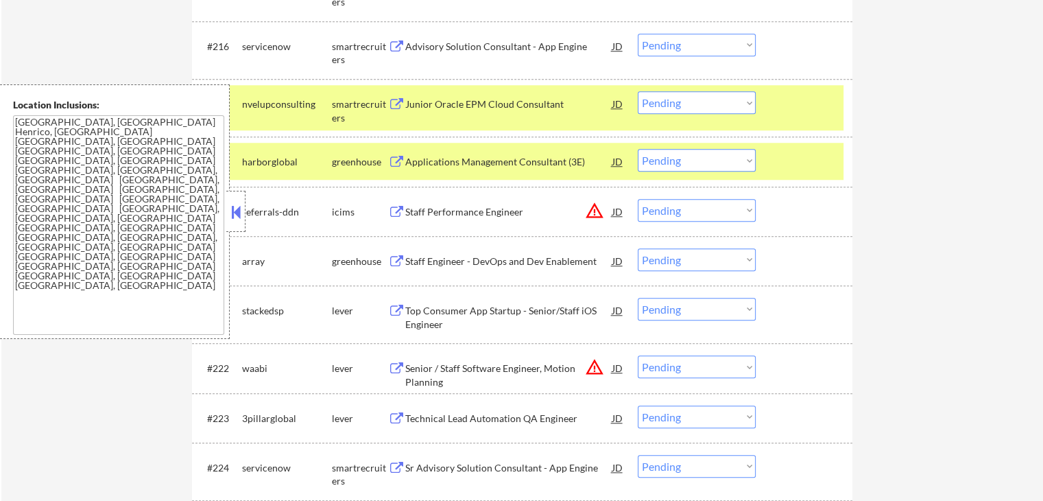
click at [694, 100] on select "Choose an option... Pending Applied Excluded (Questions) Excluded (Expired) Exc…" at bounding box center [697, 102] width 118 height 23
click at [638, 91] on select "Choose an option... Pending Applied Excluded (Questions) Excluded (Expired) Exc…" at bounding box center [697, 102] width 118 height 23
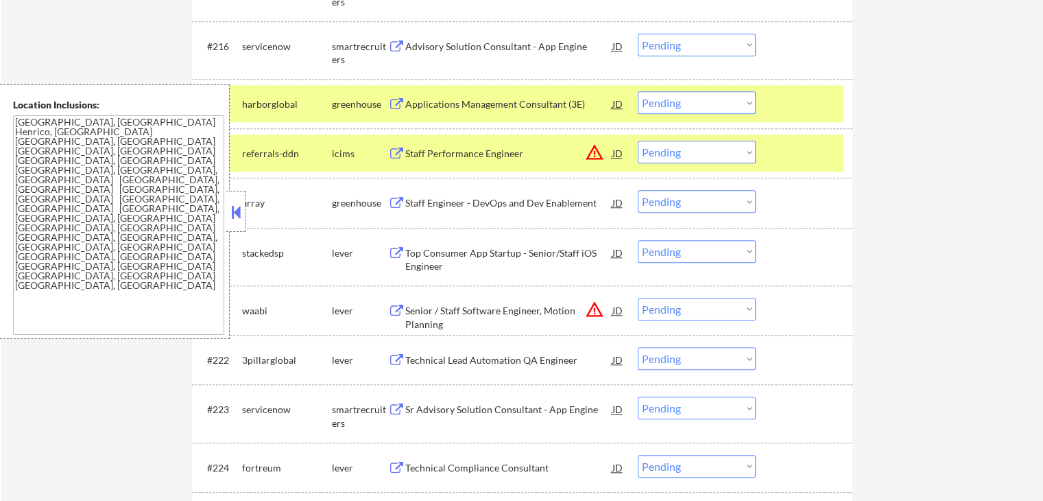
click at [660, 101] on select "Choose an option... Pending Applied Excluded (Questions) Excluded (Expired) Exc…" at bounding box center [697, 102] width 118 height 23
click at [638, 91] on select "Choose an option... Pending Applied Excluded (Questions) Excluded (Expired) Exc…" at bounding box center [697, 102] width 118 height 23
click at [394, 204] on button at bounding box center [396, 203] width 17 height 13
select select ""pending""
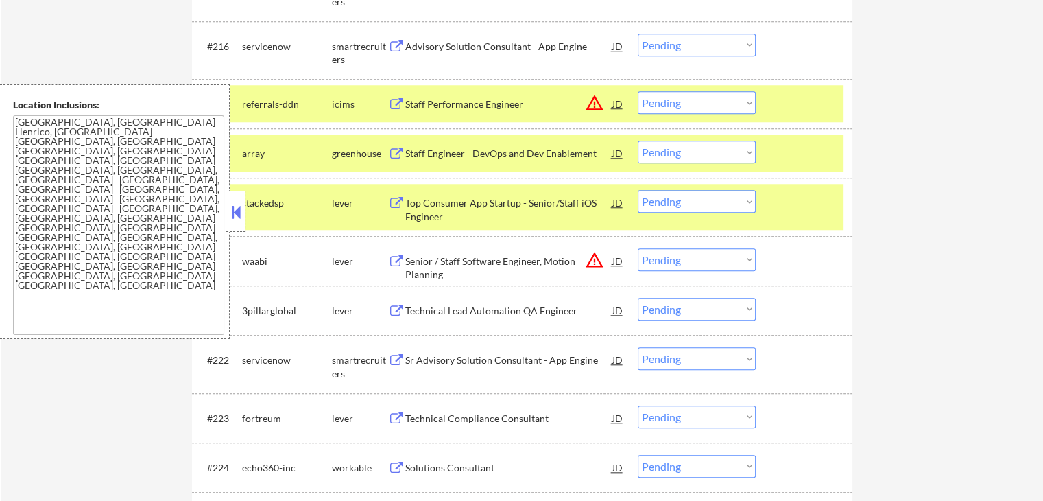
click at [399, 204] on button at bounding box center [396, 203] width 17 height 13
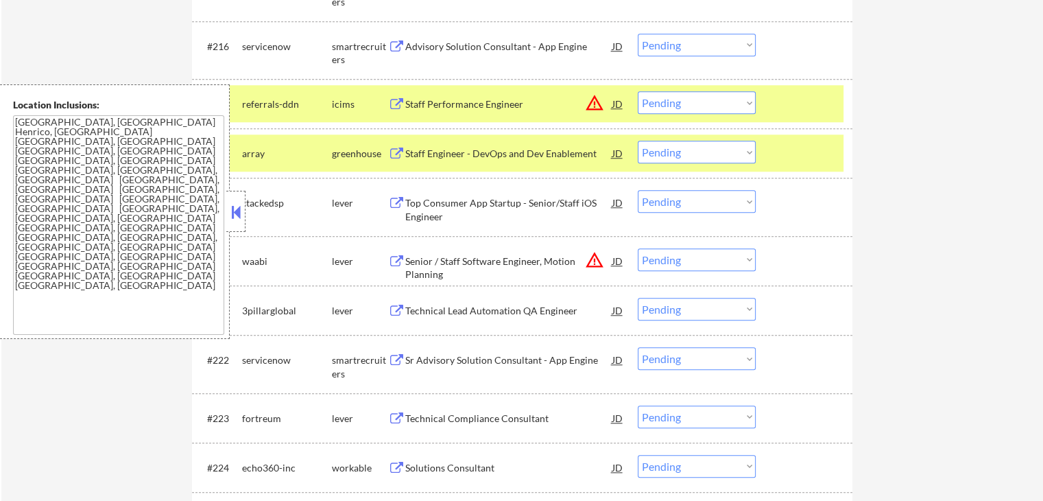
click at [401, 202] on button at bounding box center [396, 203] width 17 height 13
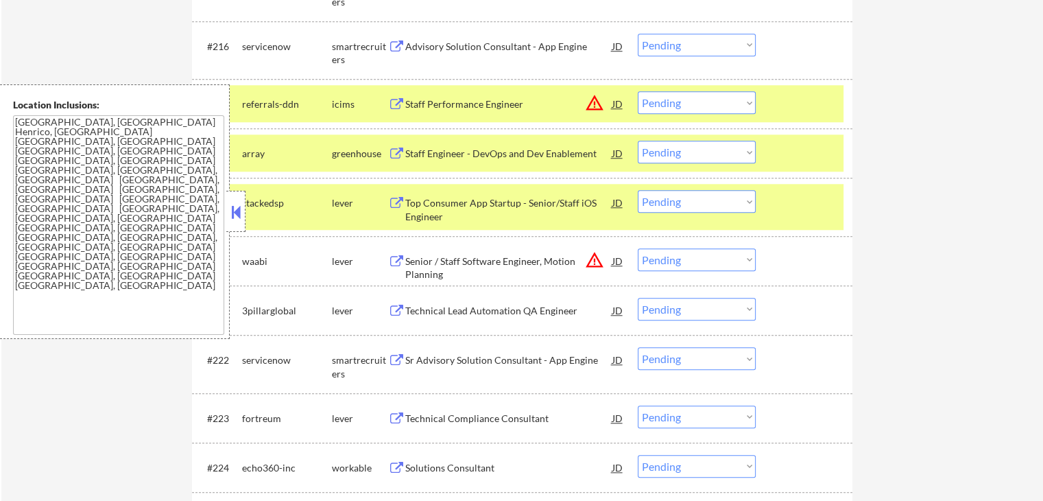
click at [398, 149] on button at bounding box center [396, 153] width 17 height 13
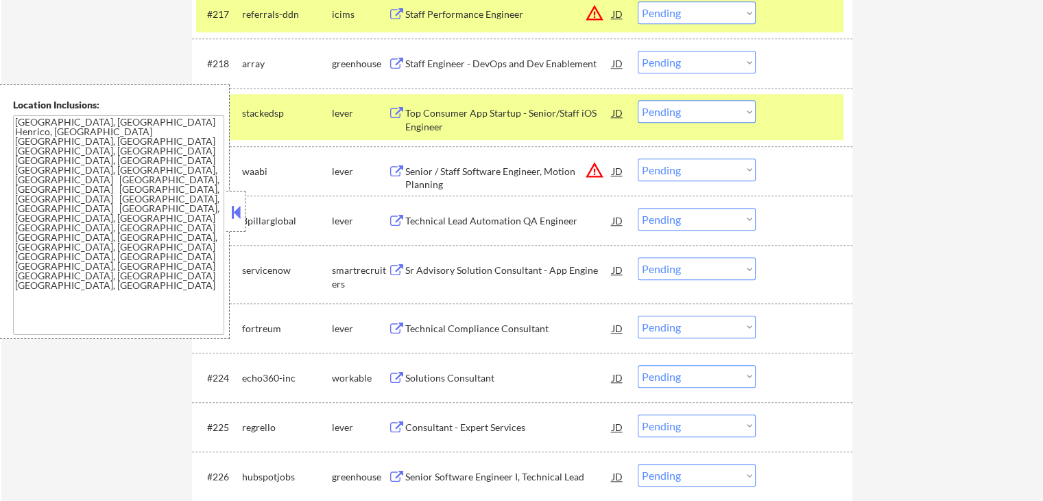
scroll to position [1355, 0]
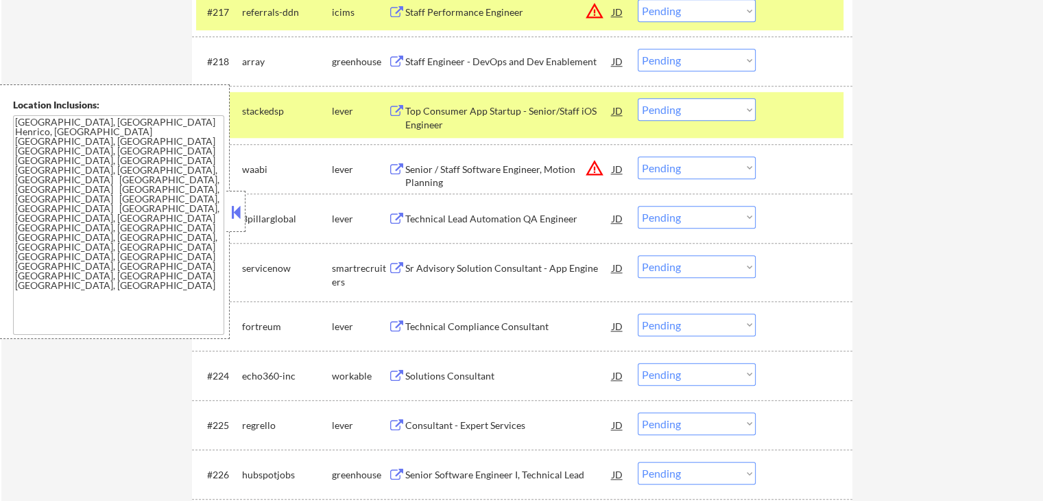
click at [734, 110] on select "Choose an option... Pending Applied Excluded (Questions) Excluded (Expired) Exc…" at bounding box center [697, 109] width 118 height 23
click at [638, 98] on select "Choose an option... Pending Applied Excluded (Questions) Excluded (Expired) Exc…" at bounding box center [697, 109] width 118 height 23
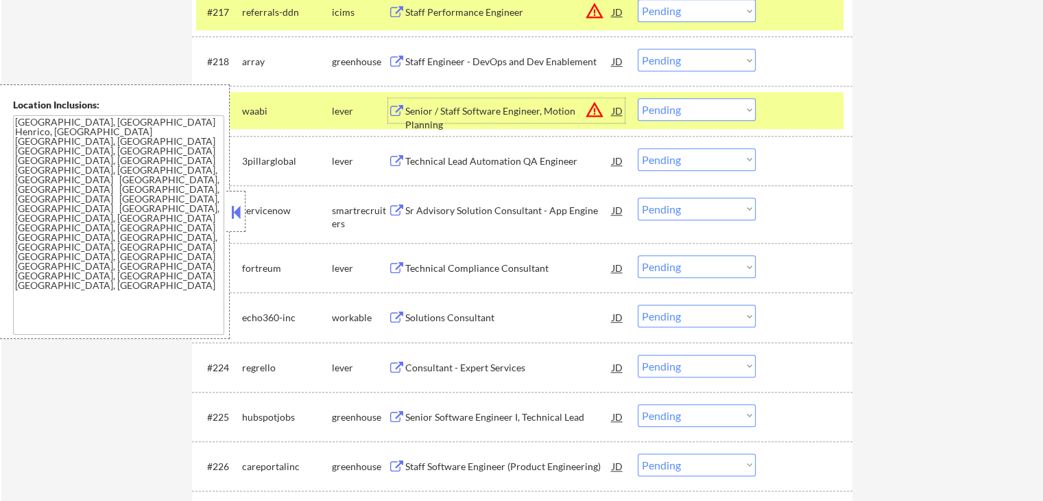
click at [447, 107] on div "Senior / Staff Software Engineer, Motion Planning" at bounding box center [508, 117] width 207 height 27
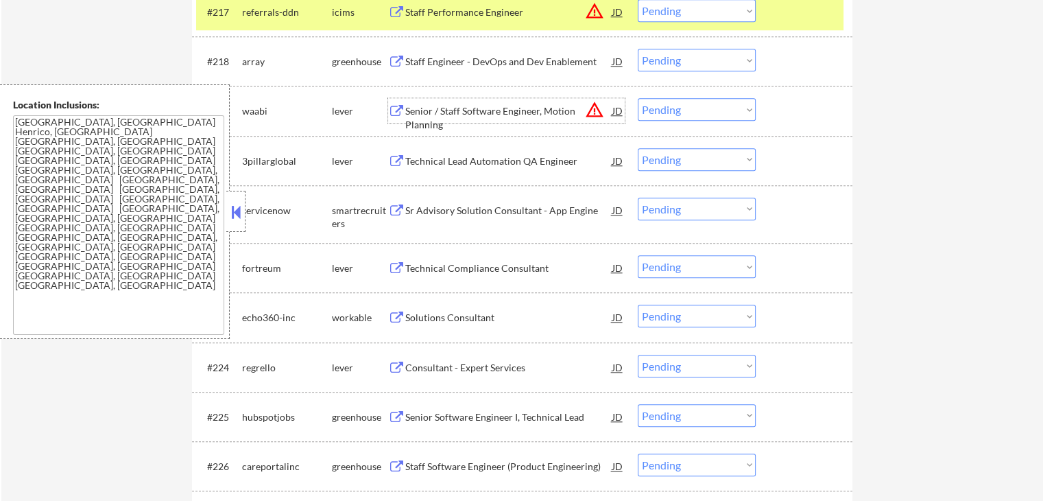
click at [666, 108] on select "Choose an option... Pending Applied Excluded (Questions) Excluded (Expired) Exc…" at bounding box center [697, 109] width 118 height 23
click at [638, 98] on select "Choose an option... Pending Applied Excluded (Questions) Excluded (Expired) Exc…" at bounding box center [697, 109] width 118 height 23
click at [413, 166] on div "Technical Lead Automation QA Engineer" at bounding box center [508, 161] width 207 height 14
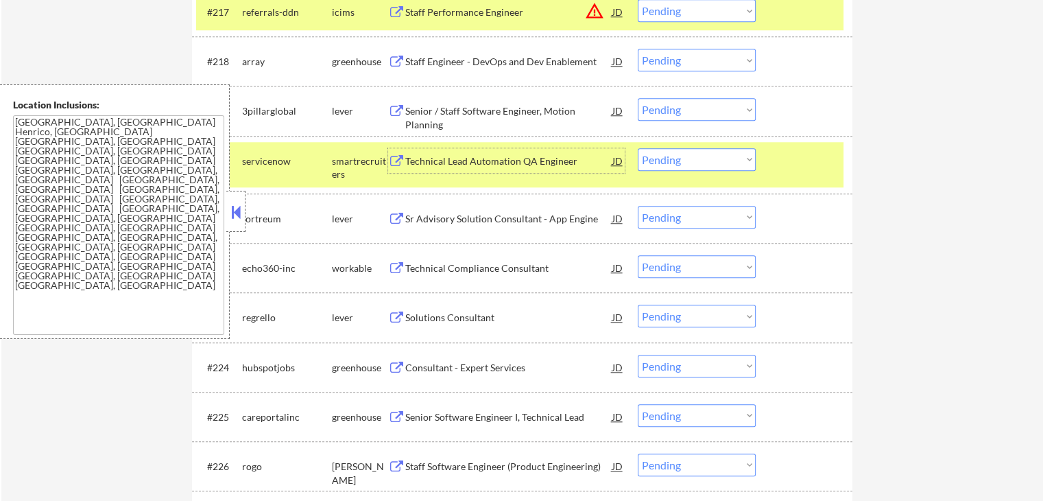
click at [680, 101] on select "Choose an option... Pending Applied Excluded (Questions) Excluded (Expired) Exc…" at bounding box center [697, 109] width 118 height 23
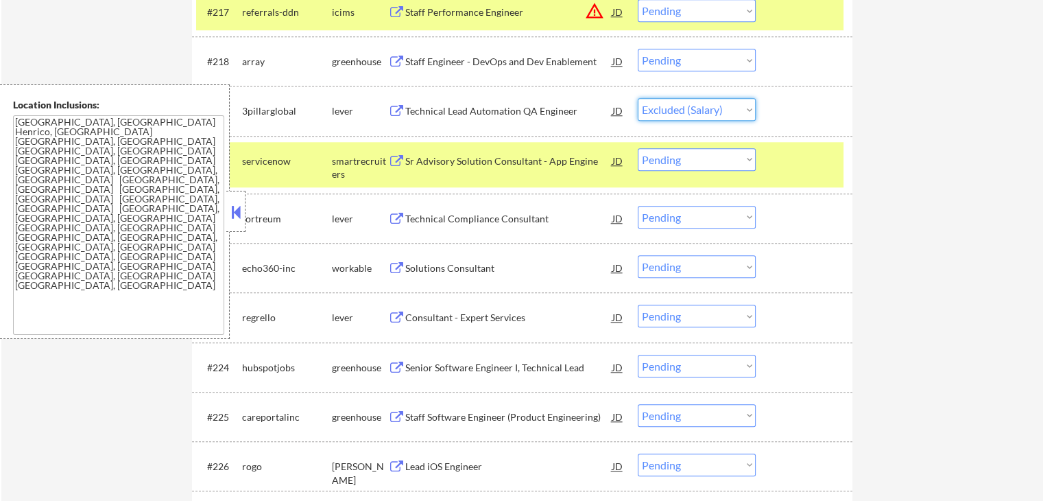
click at [638, 98] on select "Choose an option... Pending Applied Excluded (Questions) Excluded (Expired) Exc…" at bounding box center [697, 109] width 118 height 23
click at [426, 160] on div "Sr Advisory Solution Consultant - App Engine" at bounding box center [508, 161] width 207 height 14
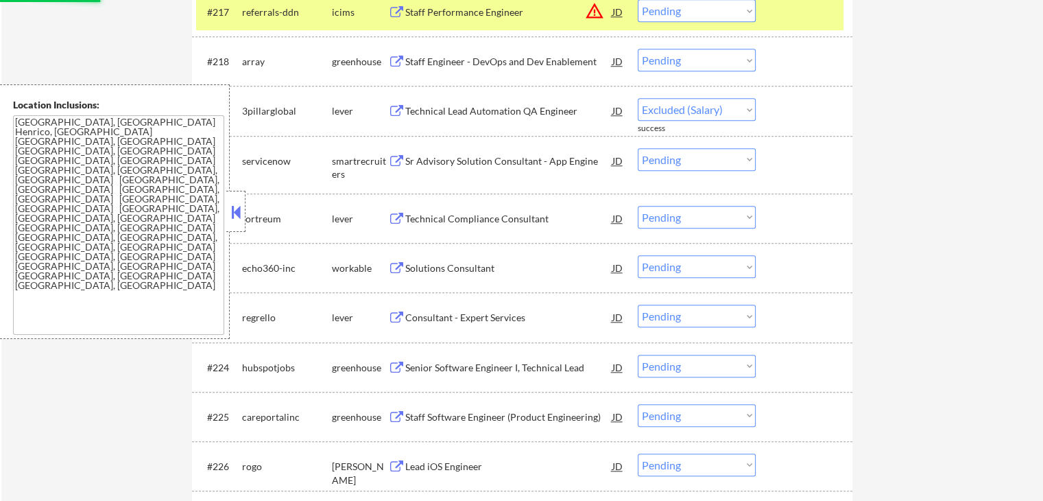
select select ""pending""
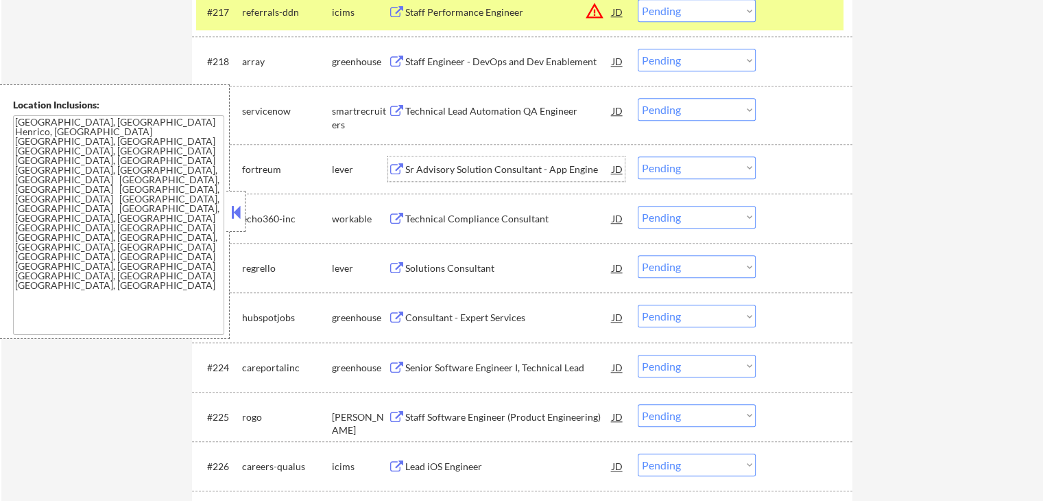
click at [433, 176] on div "Sr Advisory Solution Consultant - App Engine" at bounding box center [508, 168] width 207 height 25
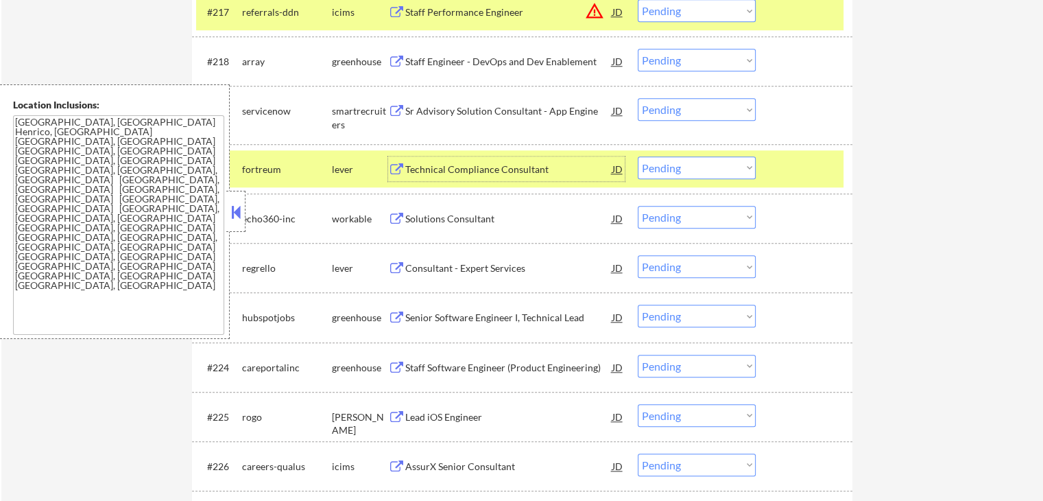
click at [678, 169] on select "Choose an option... Pending Applied Excluded (Questions) Excluded (Expired) Exc…" at bounding box center [697, 167] width 118 height 23
click at [638, 156] on select "Choose an option... Pending Applied Excluded (Questions) Excluded (Expired) Exc…" at bounding box center [697, 167] width 118 height 23
select select ""pending""
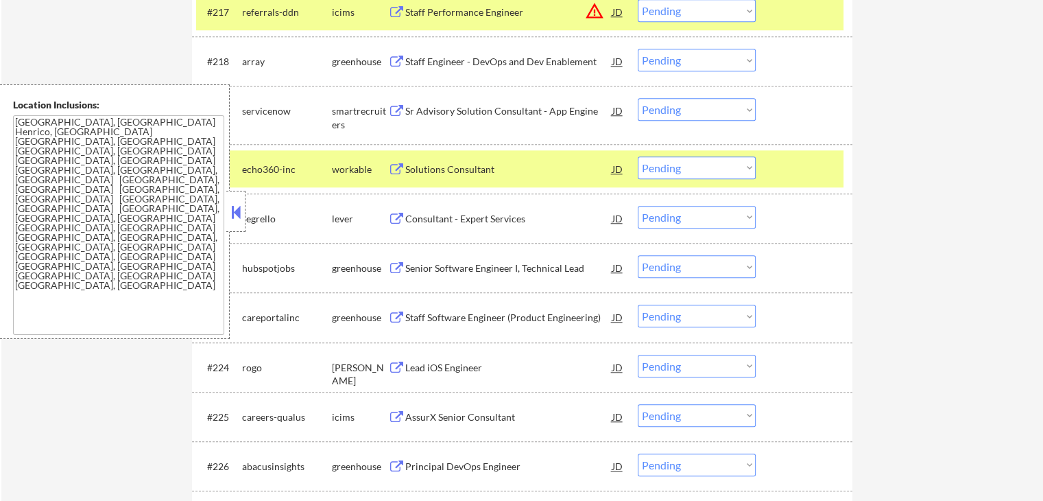
click at [689, 103] on select "Choose an option... Pending Applied Excluded (Questions) Excluded (Expired) Exc…" at bounding box center [697, 109] width 118 height 23
click at [638, 98] on select "Choose an option... Pending Applied Excluded (Questions) Excluded (Expired) Exc…" at bounding box center [697, 109] width 118 height 23
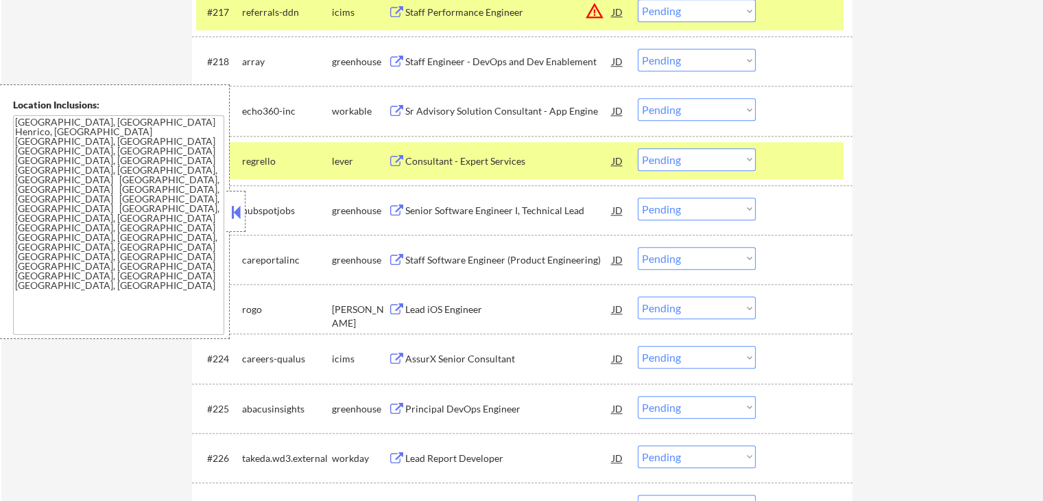
click at [409, 115] on div "Sr Advisory Solution Consultant - App Engine" at bounding box center [508, 111] width 207 height 14
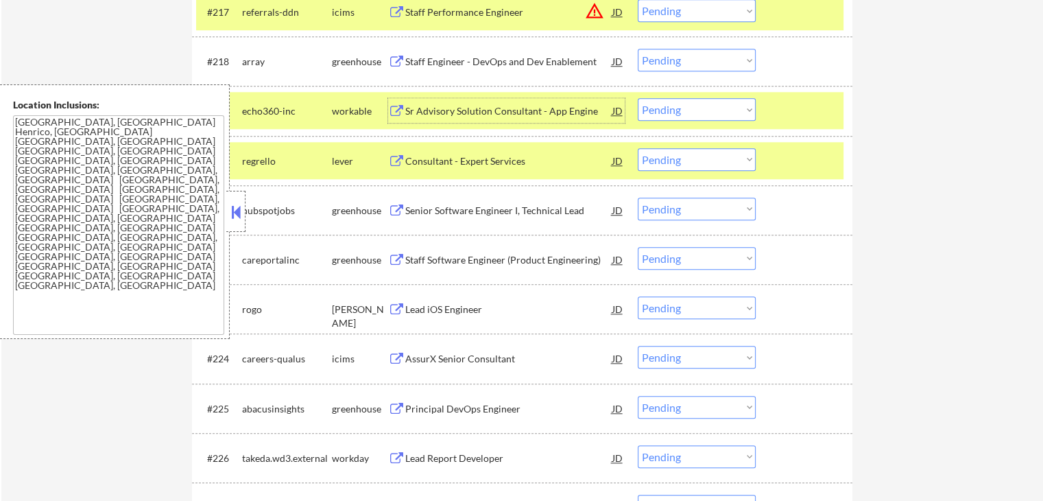
click at [392, 155] on button at bounding box center [396, 161] width 17 height 13
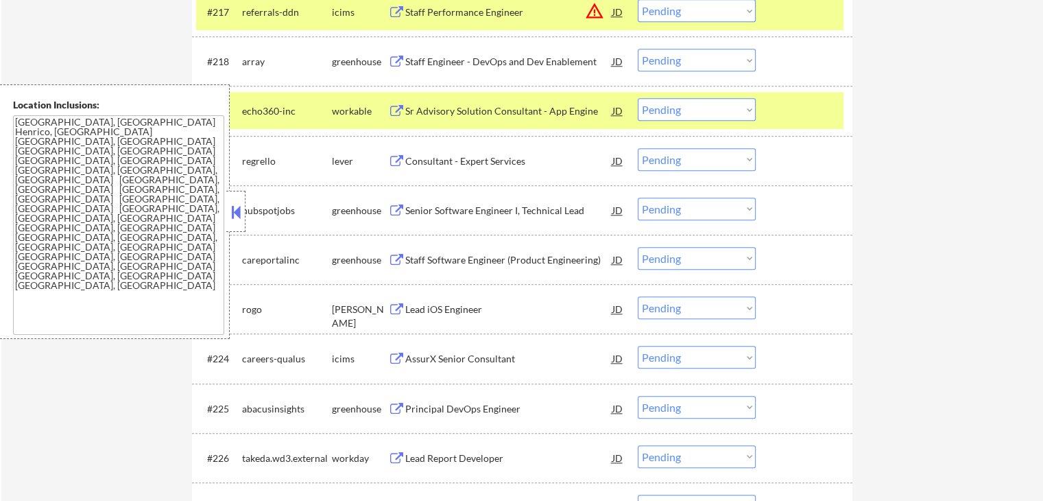
click at [401, 157] on button at bounding box center [396, 161] width 17 height 13
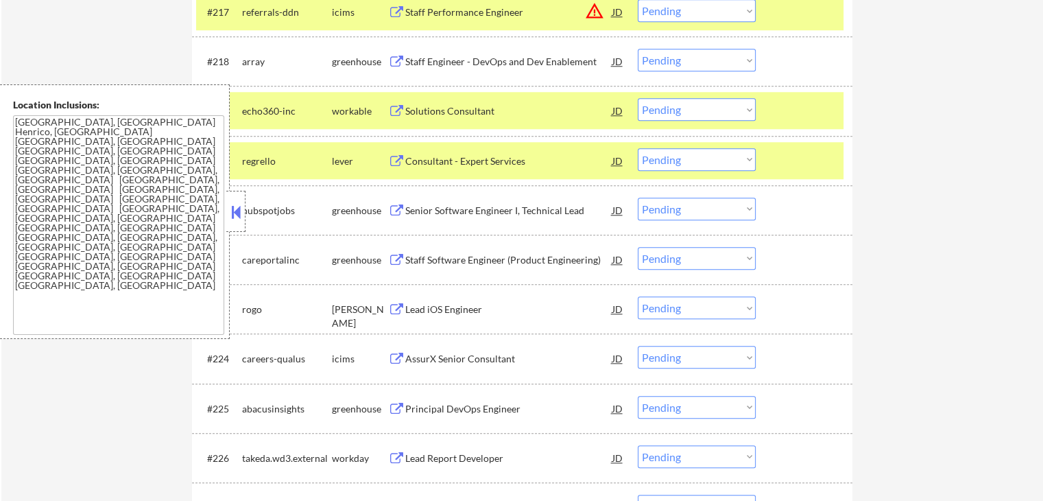
click at [674, 115] on select "Choose an option... Pending Applied Excluded (Questions) Excluded (Expired) Exc…" at bounding box center [697, 109] width 118 height 23
click at [638, 98] on select "Choose an option... Pending Applied Excluded (Questions) Excluded (Expired) Exc…" at bounding box center [697, 109] width 118 height 23
drag, startPoint x: 822, startPoint y: 104, endPoint x: 828, endPoint y: 131, distance: 27.3
click at [826, 105] on div at bounding box center [806, 110] width 60 height 25
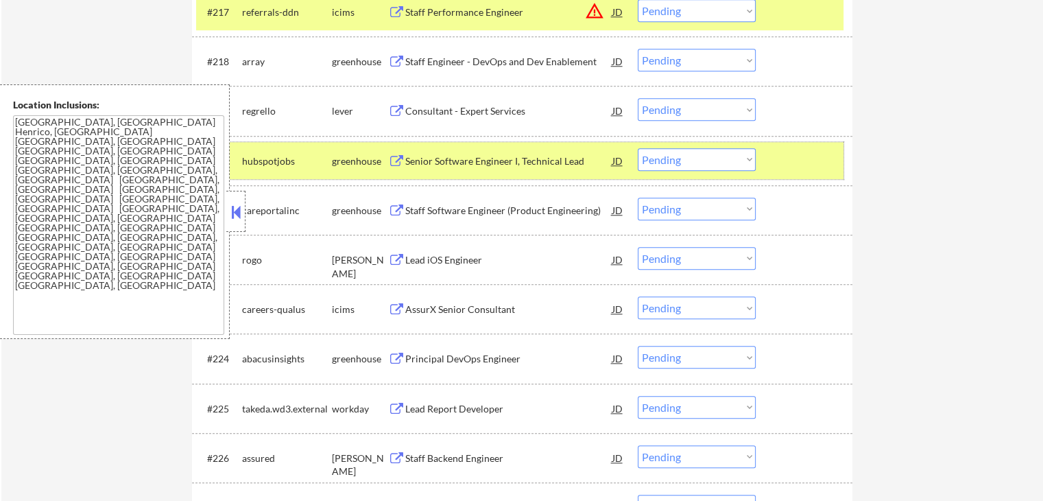
click at [826, 142] on div "#220 hubspotjobs greenhouse Senior Software Engineer I, Technical Lead JD warni…" at bounding box center [519, 160] width 647 height 37
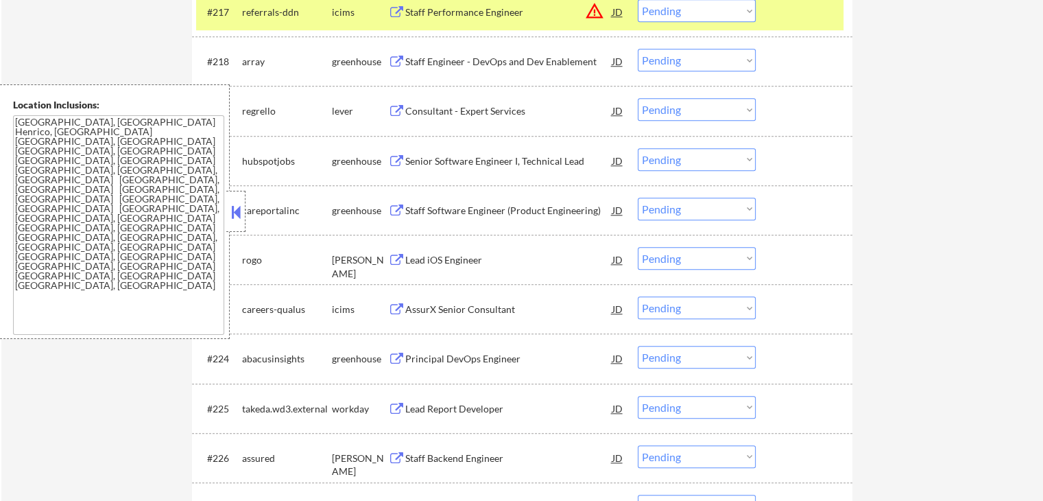
click at [396, 161] on button at bounding box center [396, 161] width 17 height 13
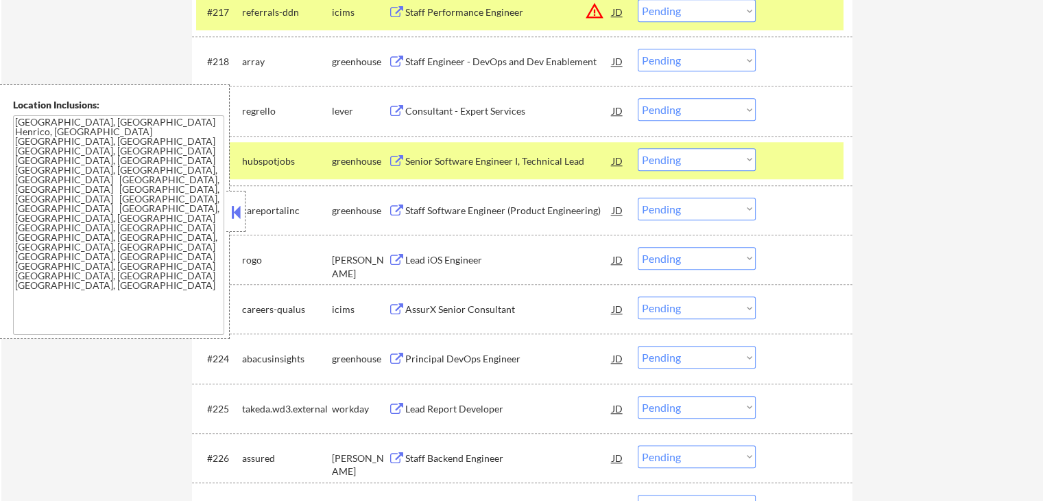
click at [468, 209] on div "Staff Software Engineer (Product Engineering)" at bounding box center [508, 211] width 207 height 14
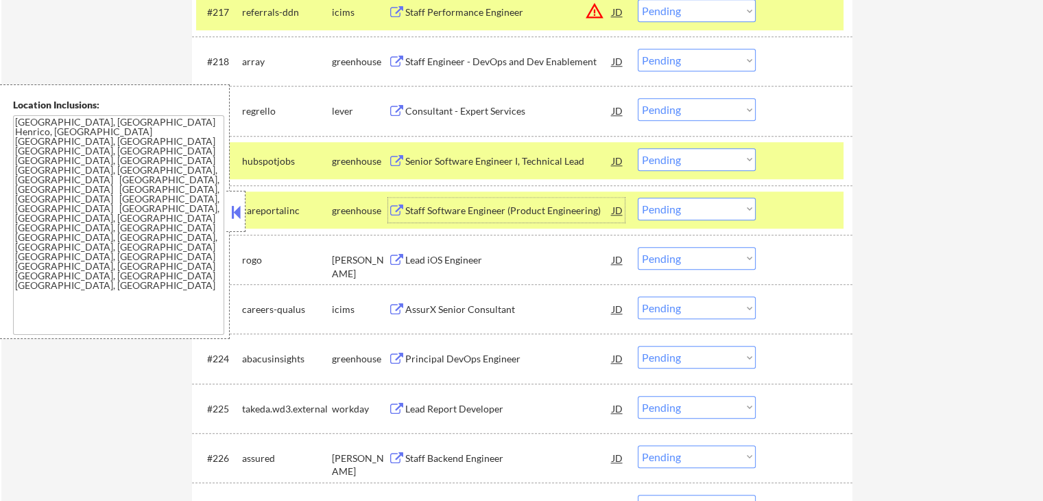
click at [680, 113] on select "Choose an option... Pending Applied Excluded (Questions) Excluded (Expired) Exc…" at bounding box center [697, 109] width 118 height 23
click at [638, 98] on select "Choose an option... Pending Applied Excluded (Questions) Excluded (Expired) Exc…" at bounding box center [697, 109] width 118 height 23
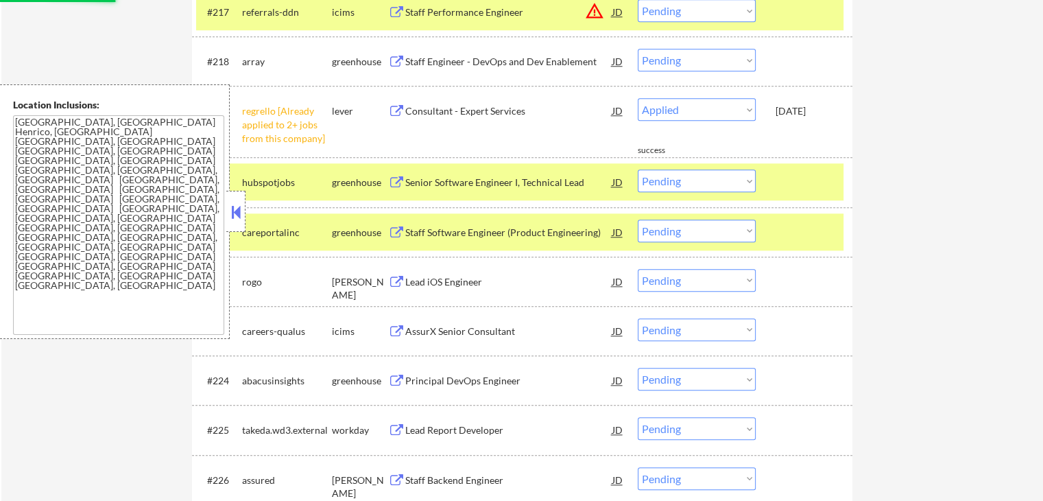
select select ""pending""
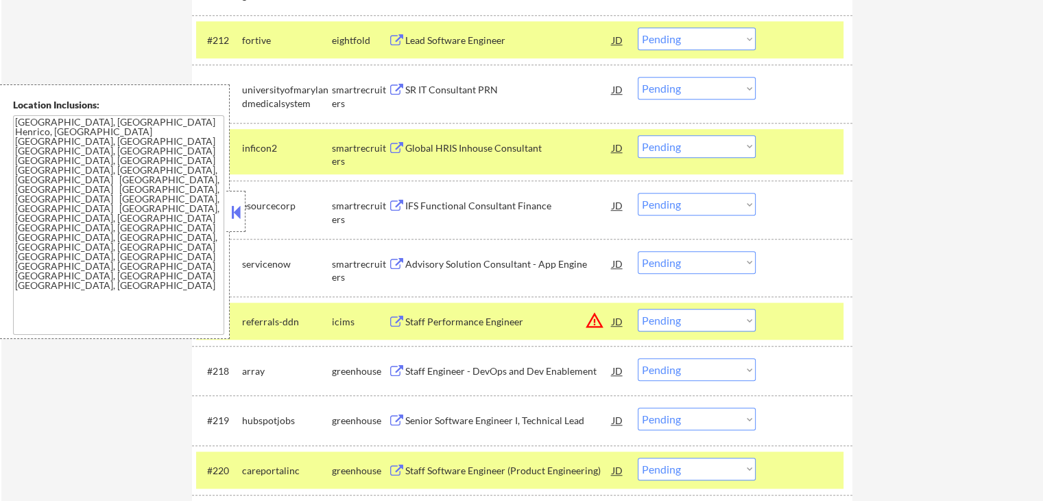
scroll to position [1080, 0]
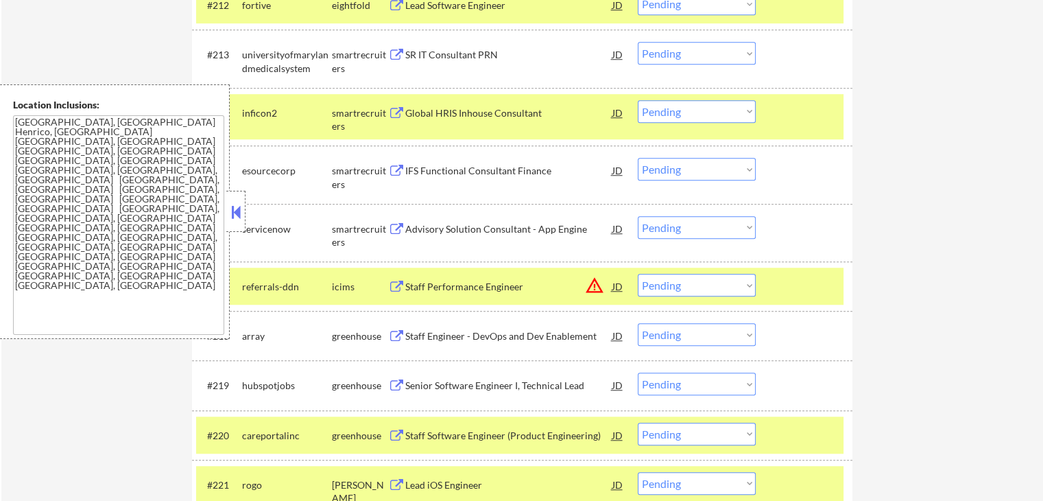
click at [427, 53] on div "SR IT Consultant PRN" at bounding box center [508, 55] width 207 height 14
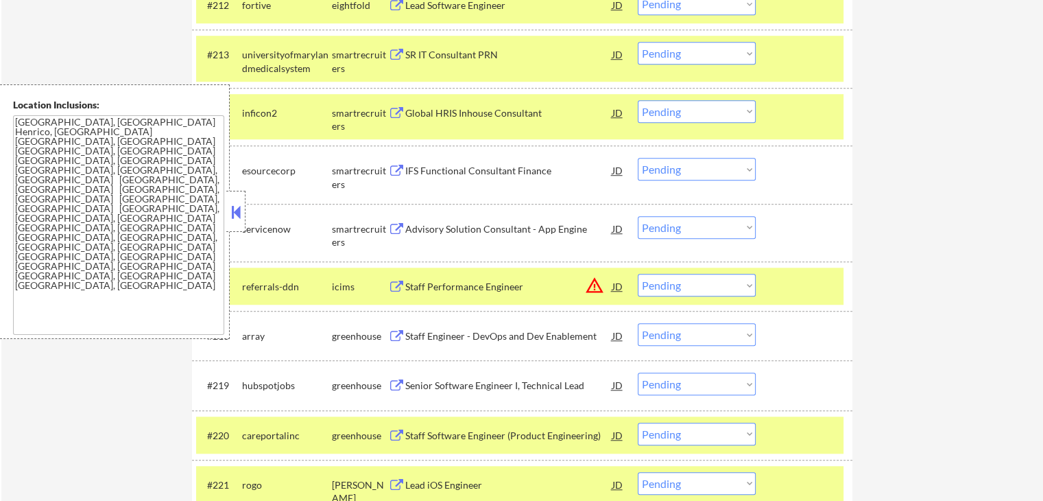
click at [428, 119] on div "Global HRIS Inhouse Consultant" at bounding box center [508, 113] width 207 height 14
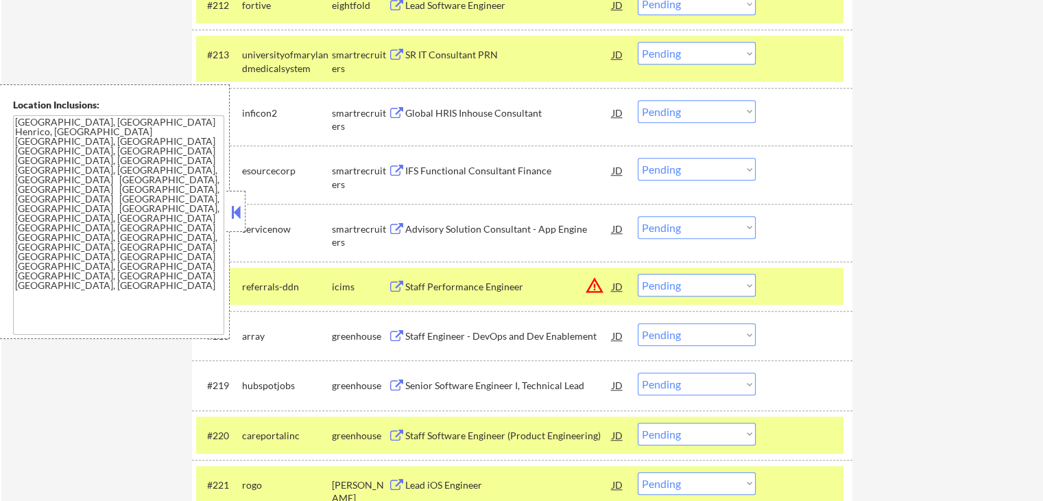
click at [414, 176] on div "IFS Functional Consultant Finance" at bounding box center [508, 171] width 207 height 14
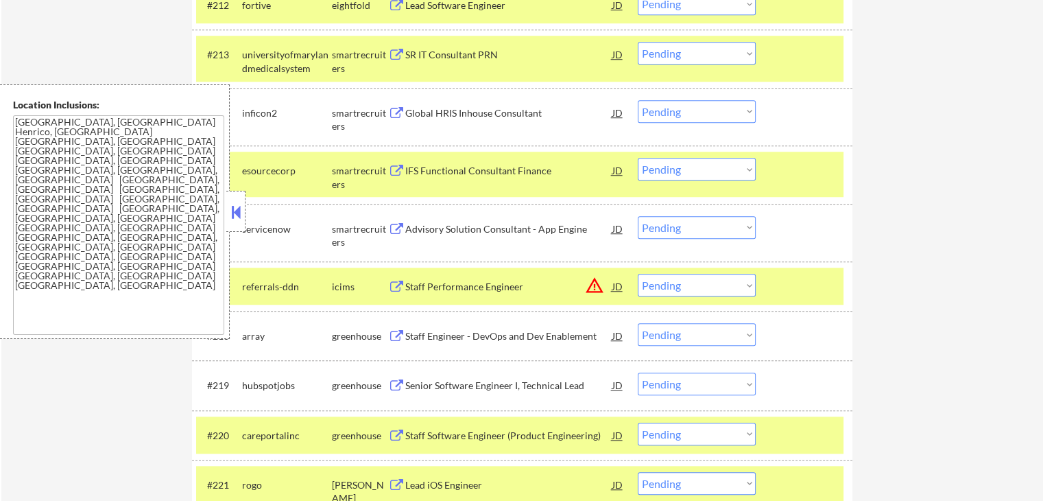
click at [414, 228] on div "Advisory Solution Consultant - App Engine" at bounding box center [508, 229] width 207 height 14
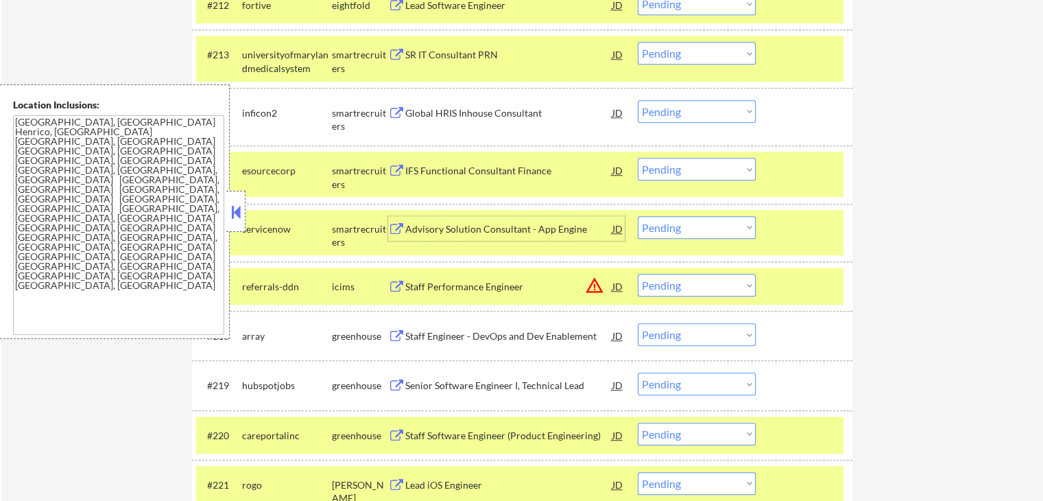
click at [700, 53] on select "Choose an option... Pending Applied Excluded (Questions) Excluded (Expired) Exc…" at bounding box center [697, 53] width 118 height 23
click at [638, 42] on select "Choose an option... Pending Applied Excluded (Questions) Excluded (Expired) Exc…" at bounding box center [697, 53] width 118 height 23
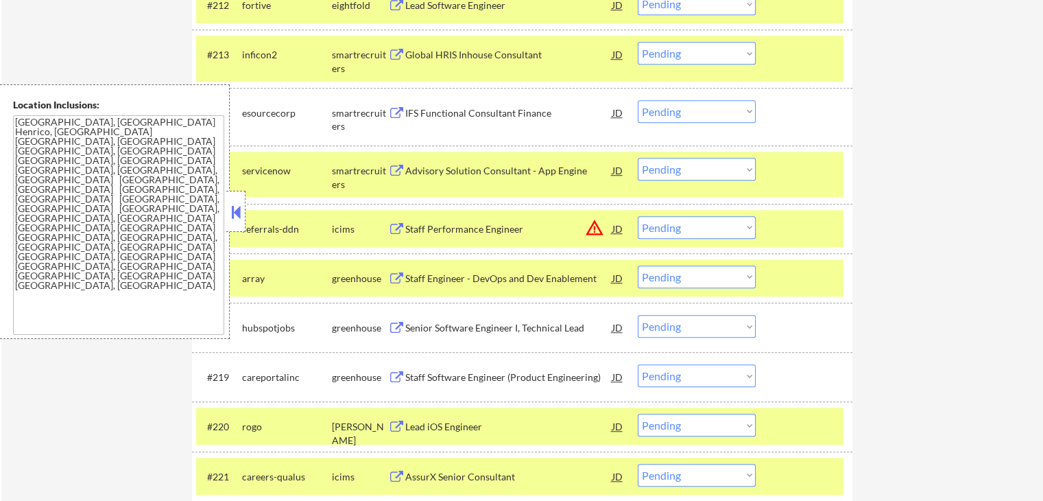
click at [671, 53] on select "Choose an option... Pending Applied Excluded (Questions) Excluded (Expired) Exc…" at bounding box center [697, 53] width 118 height 23
click at [638, 42] on select "Choose an option... Pending Applied Excluded (Questions) Excluded (Expired) Exc…" at bounding box center [697, 53] width 118 height 23
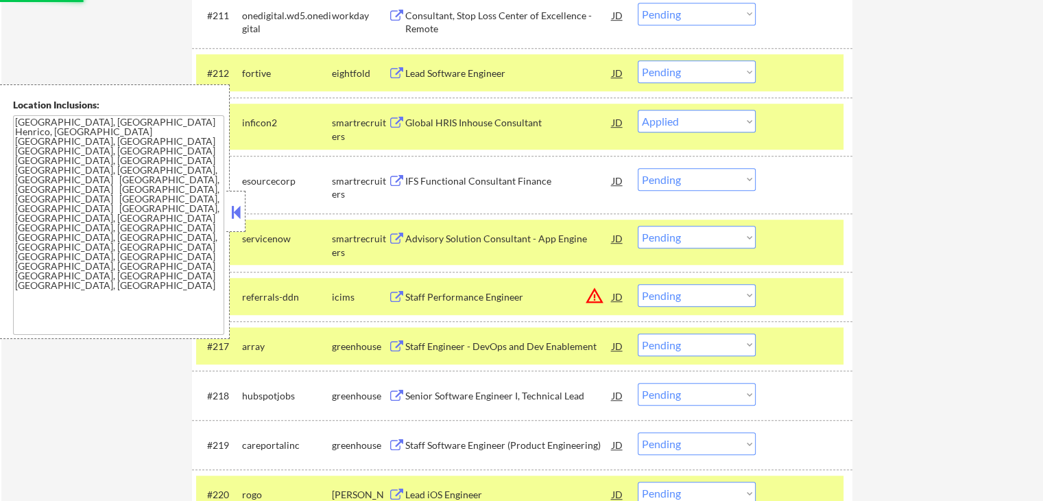
scroll to position [988, 0]
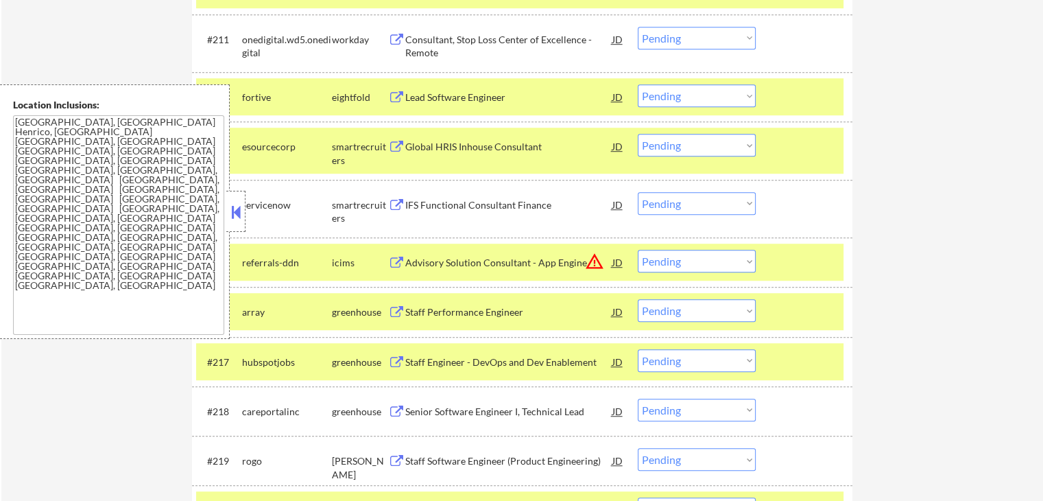
click at [680, 154] on select "Choose an option... Pending Applied Excluded (Questions) Excluded (Expired) Exc…" at bounding box center [697, 145] width 118 height 23
click at [638, 134] on select "Choose an option... Pending Applied Excluded (Questions) Excluded (Expired) Exc…" at bounding box center [697, 145] width 118 height 23
click at [437, 203] on div "IFS Functional Consultant Finance" at bounding box center [508, 205] width 207 height 14
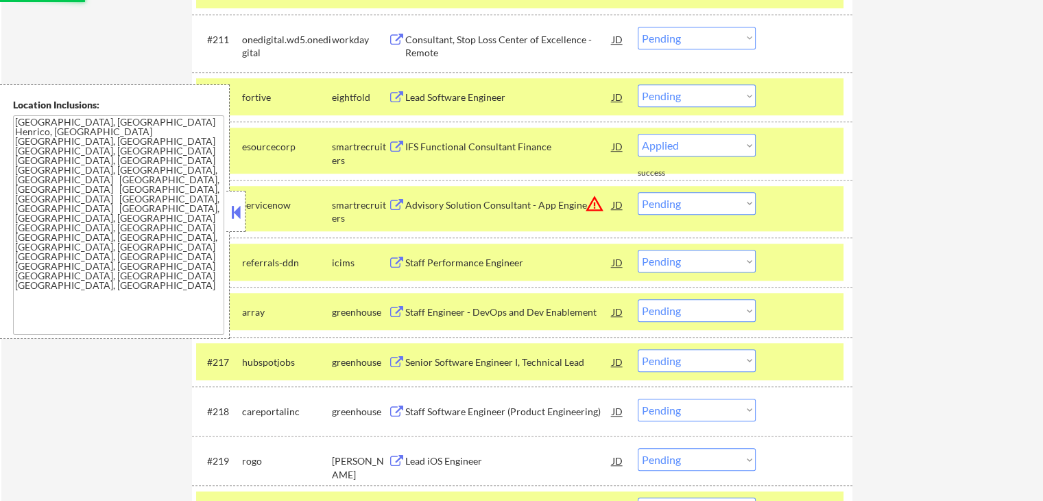
select select ""pending""
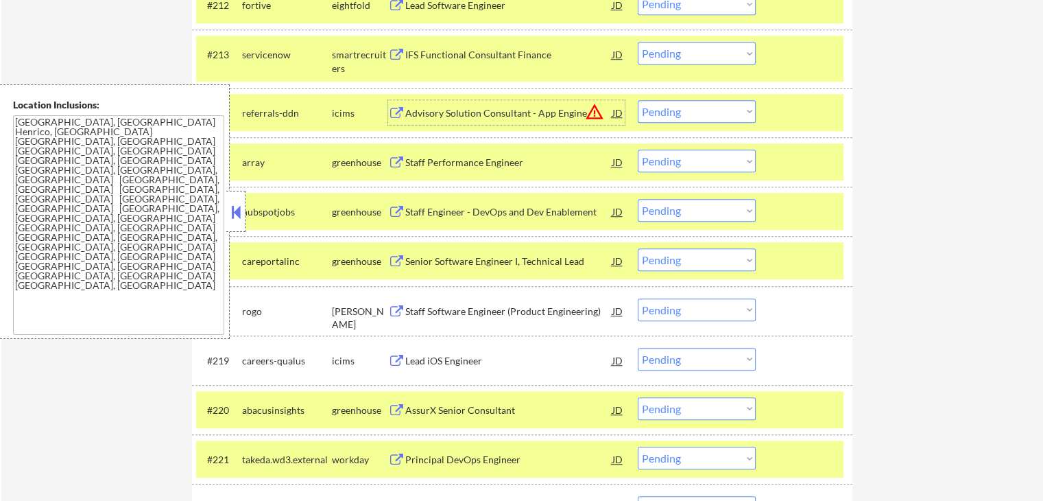
scroll to position [1171, 0]
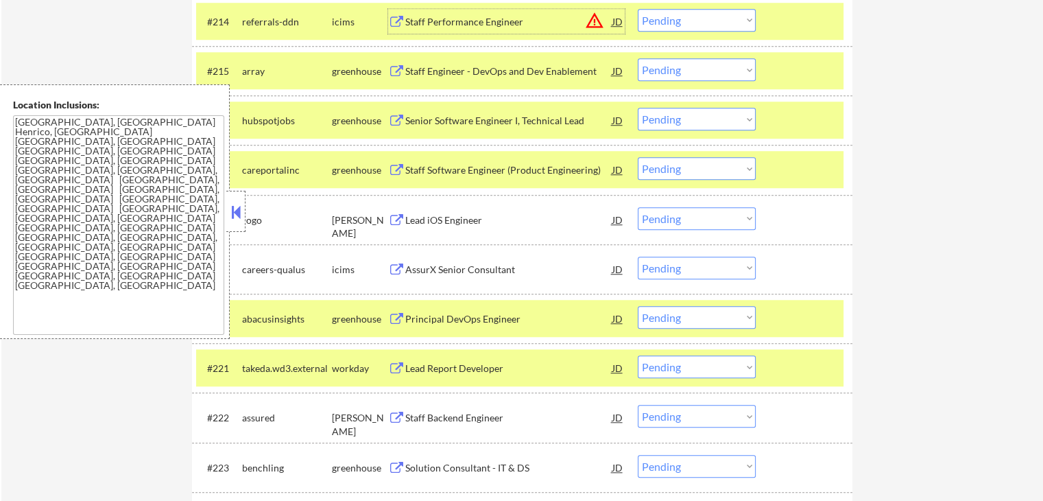
click at [414, 167] on div "Staff Software Engineer (Product Engineering)" at bounding box center [508, 170] width 207 height 14
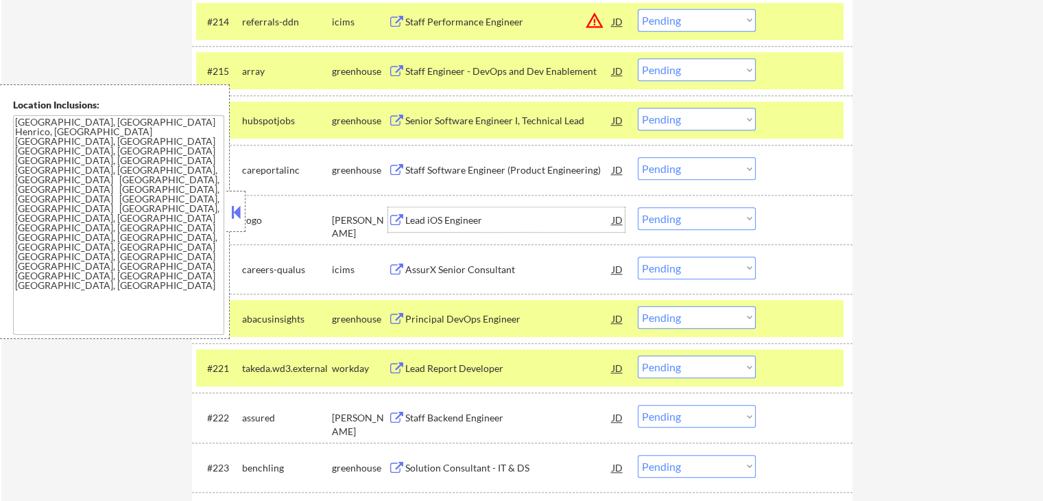
click at [410, 219] on div "Lead iOS Engineer" at bounding box center [508, 220] width 207 height 14
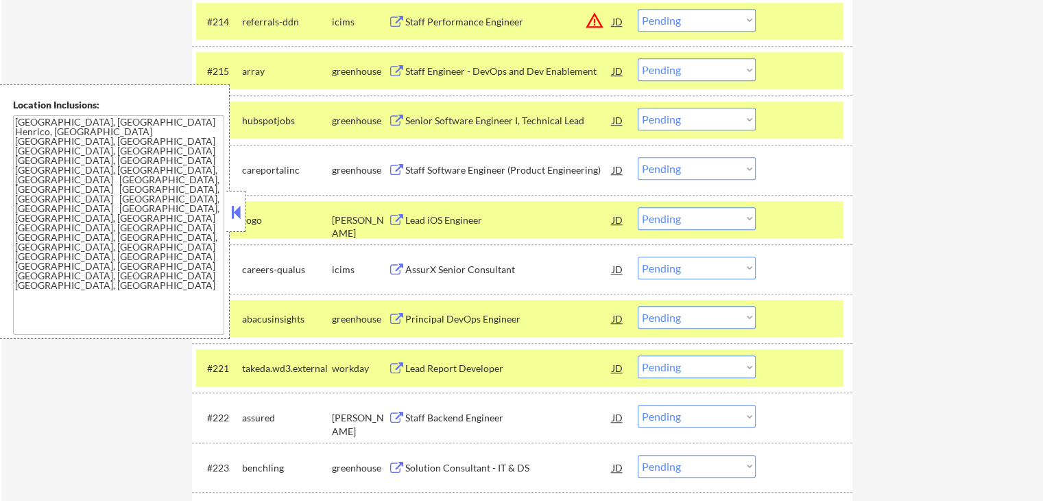
click at [401, 317] on button at bounding box center [396, 319] width 17 height 13
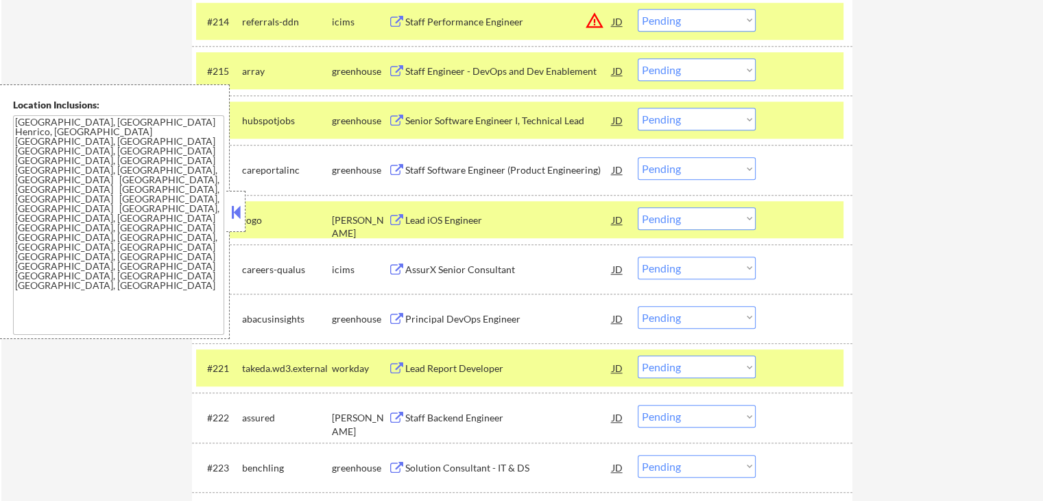
click at [395, 412] on button at bounding box center [396, 418] width 17 height 13
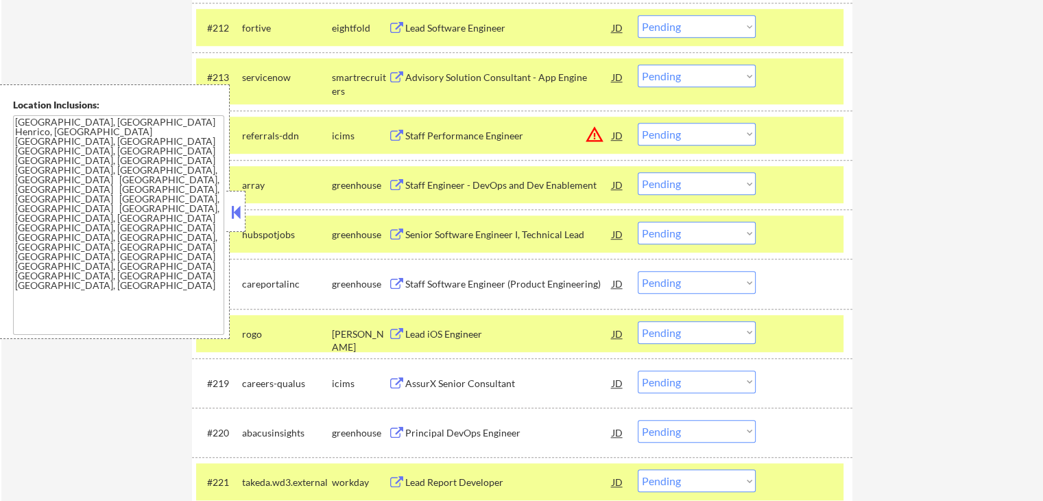
scroll to position [1080, 0]
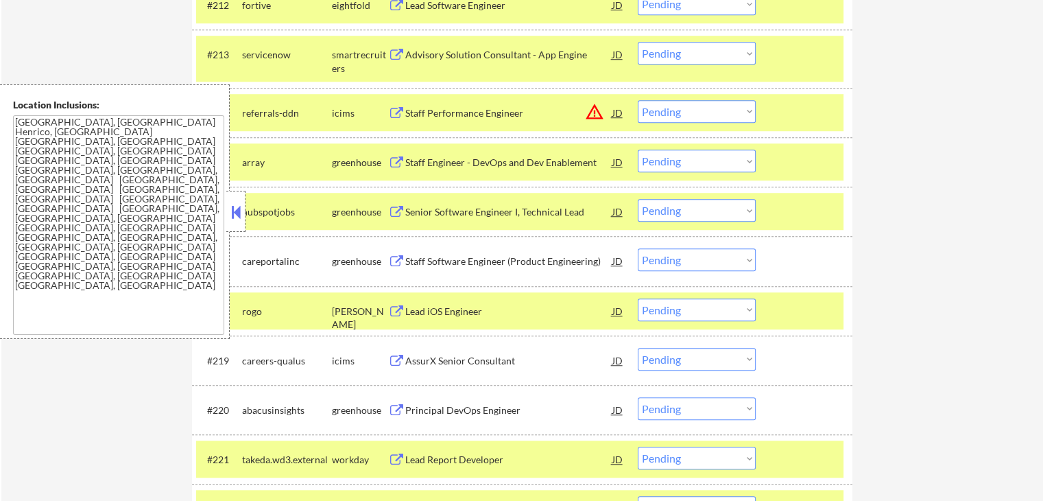
click at [243, 214] on button at bounding box center [235, 212] width 15 height 21
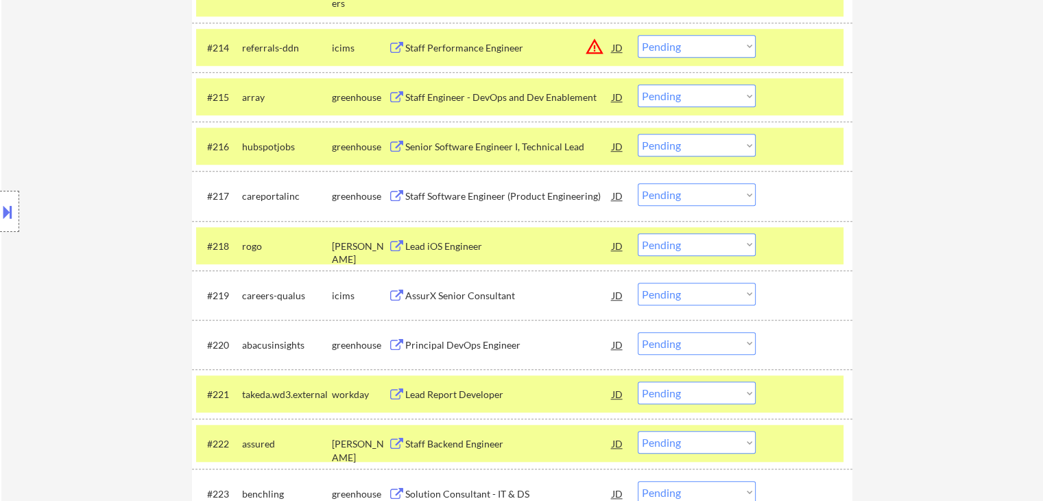
scroll to position [1171, 0]
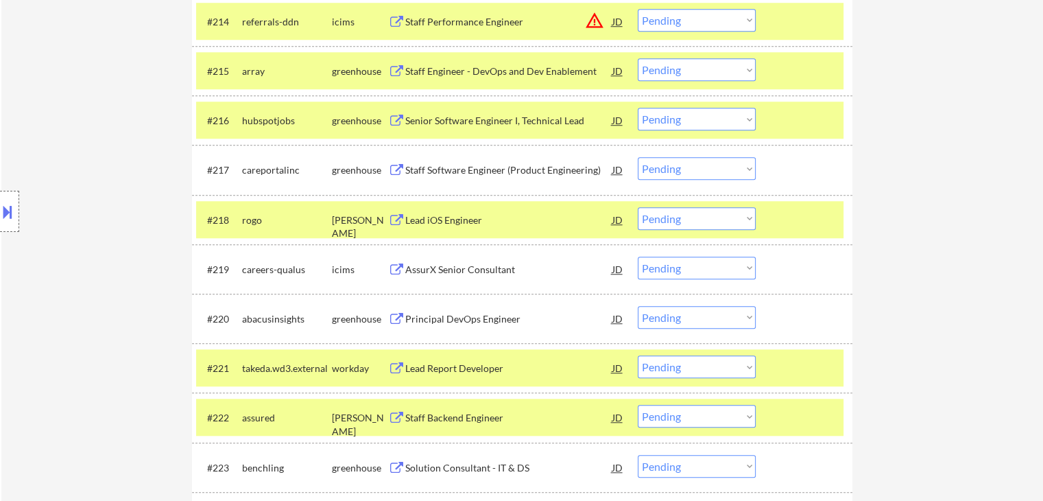
click at [659, 306] on select "Choose an option... Pending Applied Excluded (Questions) Excluded (Expired) Exc…" at bounding box center [697, 317] width 118 height 23
click at [638, 306] on select "Choose an option... Pending Applied Excluded (Questions) Excluded (Expired) Exc…" at bounding box center [697, 317] width 118 height 23
select select ""pending""
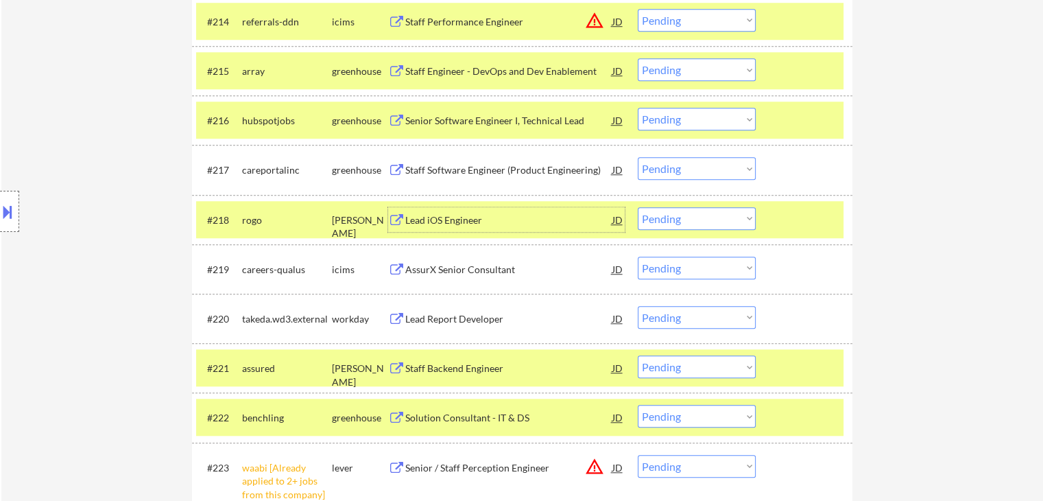
click at [460, 228] on div "Lead iOS Engineer" at bounding box center [508, 219] width 207 height 25
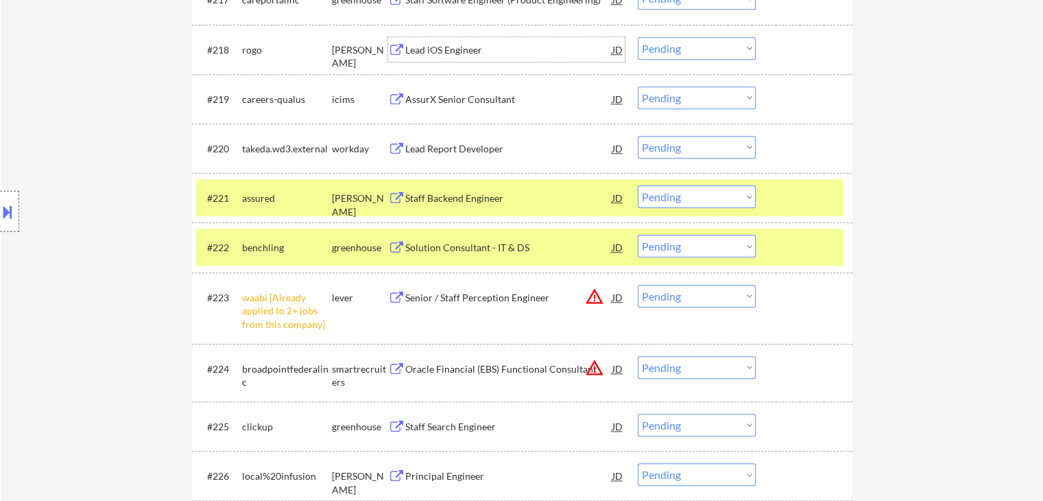
scroll to position [1355, 0]
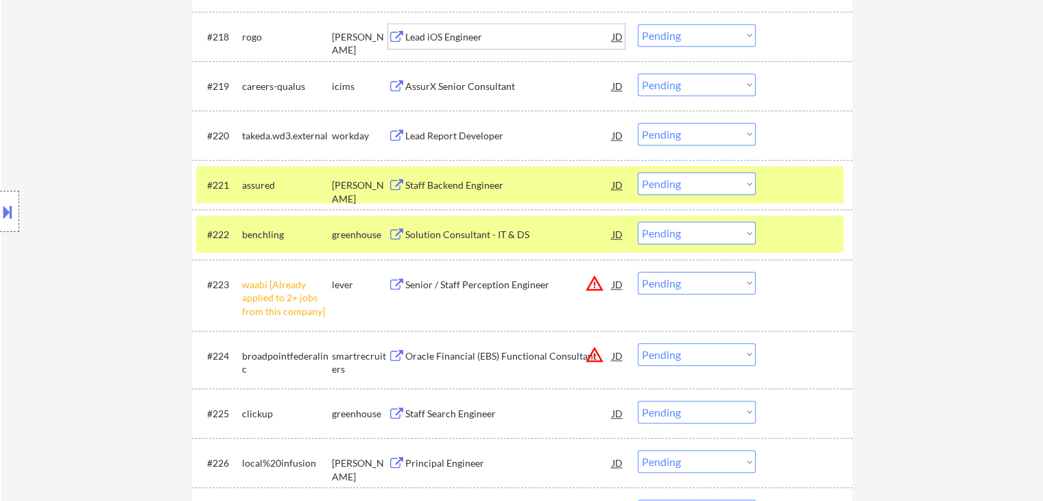
click at [654, 173] on select "Choose an option... Pending Applied Excluded (Questions) Excluded (Expired) Exc…" at bounding box center [697, 183] width 118 height 23
click at [638, 172] on select "Choose an option... Pending Applied Excluded (Questions) Excluded (Expired) Exc…" at bounding box center [697, 183] width 118 height 23
click at [457, 237] on div "Solution Consultant - IT & DS" at bounding box center [508, 235] width 207 height 14
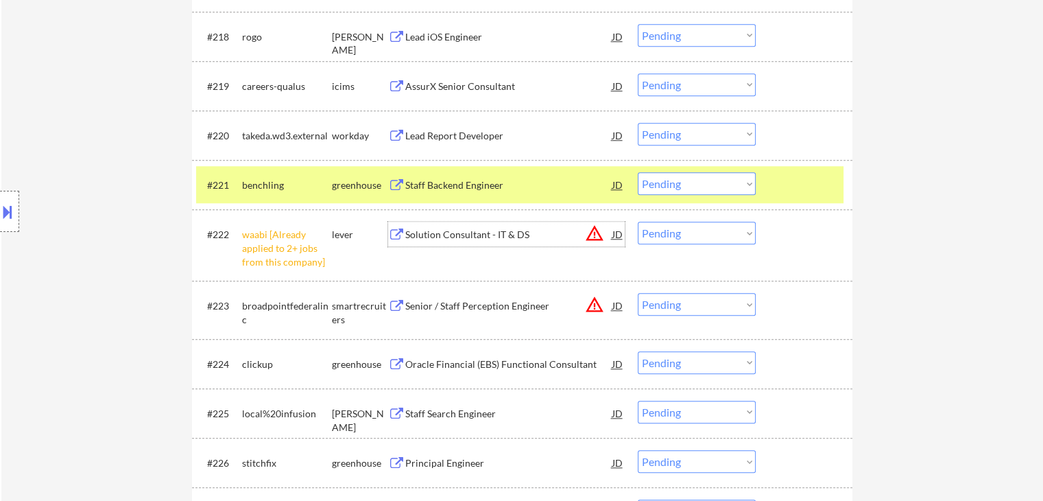
click at [670, 173] on select "Choose an option... Pending Applied Excluded (Questions) Excluded (Expired) Exc…" at bounding box center [697, 183] width 118 height 23
click at [638, 172] on select "Choose an option... Pending Applied Excluded (Questions) Excluded (Expired) Exc…" at bounding box center [697, 183] width 118 height 23
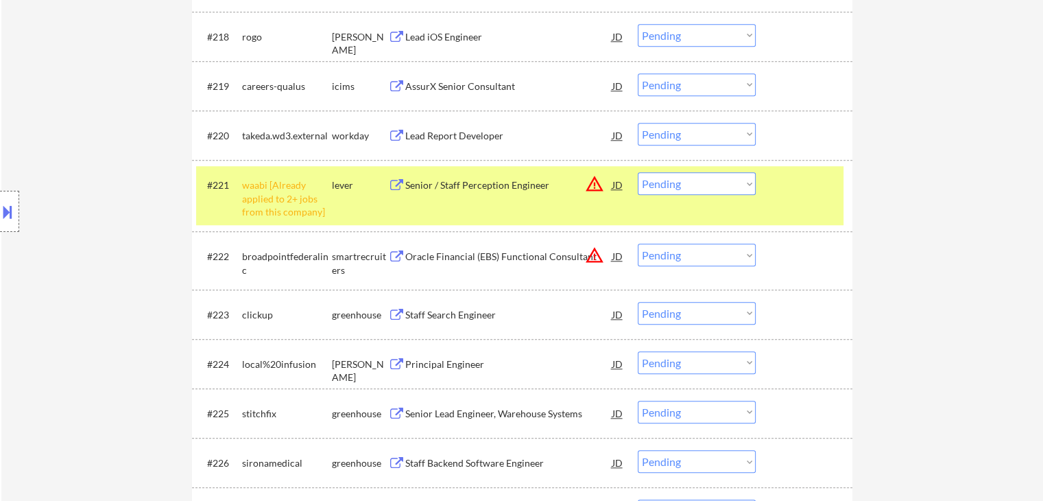
click at [690, 182] on select "Choose an option... Pending Applied Excluded (Questions) Excluded (Expired) Exc…" at bounding box center [697, 183] width 118 height 23
click at [638, 172] on select "Choose an option... Pending Applied Excluded (Questions) Excluded (Expired) Exc…" at bounding box center [697, 183] width 118 height 23
click at [408, 253] on div "Oracle Financial (EBS) Functional Consultant" at bounding box center [508, 257] width 207 height 14
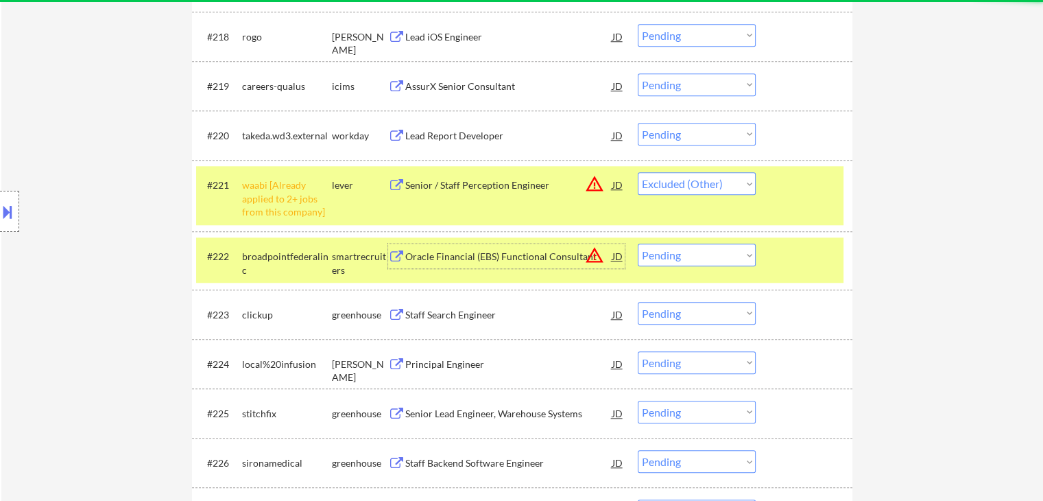
select select ""pending""
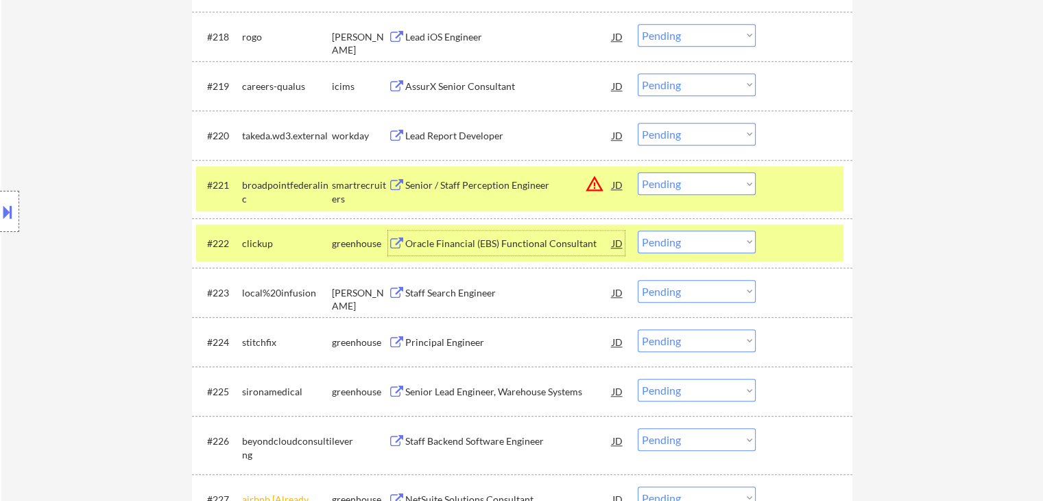
click at [401, 247] on button at bounding box center [396, 243] width 17 height 13
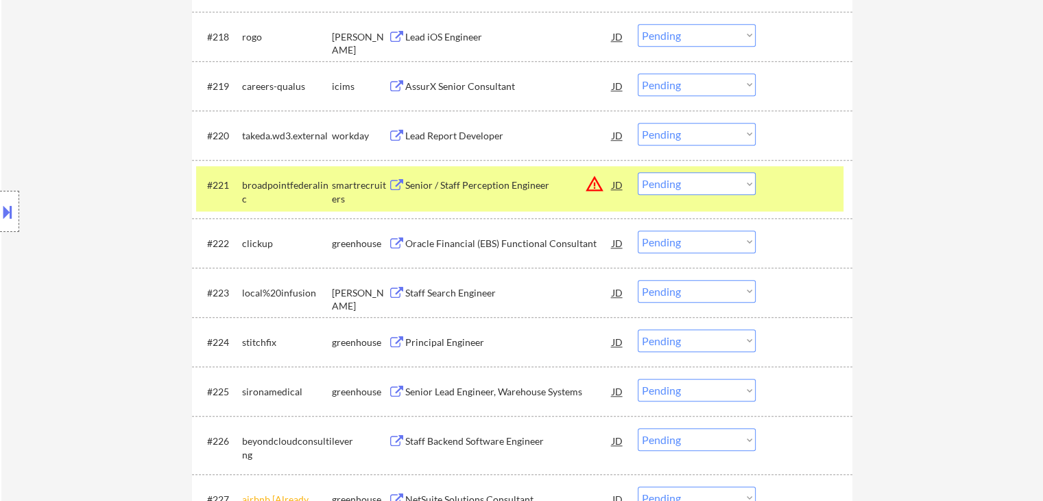
click at [418, 286] on div "Staff Search Engineer" at bounding box center [508, 293] width 207 height 14
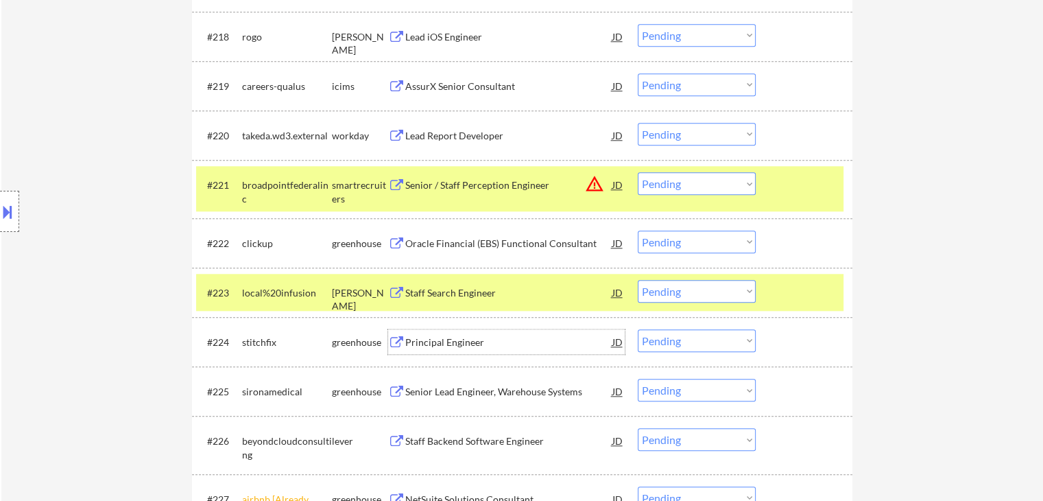
click at [412, 338] on div "Principal Engineer" at bounding box center [508, 342] width 207 height 14
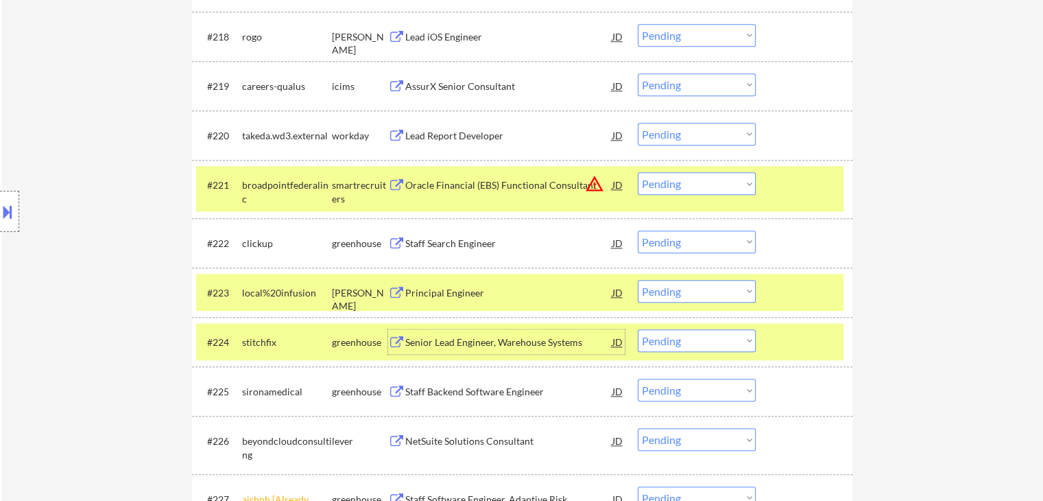
click at [678, 296] on select "Choose an option... Pending Applied Excluded (Questions) Excluded (Expired) Exc…" at bounding box center [697, 291] width 118 height 23
click at [638, 280] on select "Choose an option... Pending Applied Excluded (Questions) Excluded (Expired) Exc…" at bounding box center [697, 291] width 118 height 23
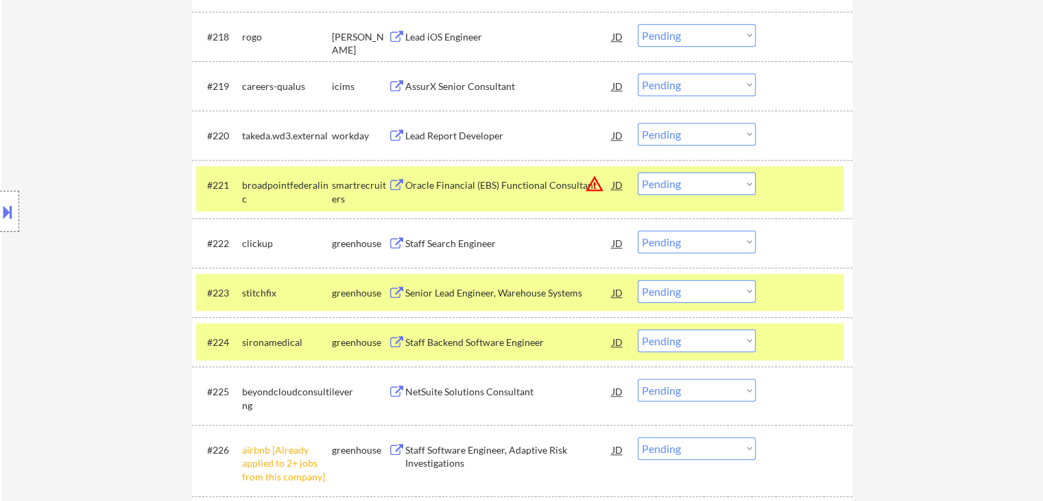
click at [697, 296] on select "Choose an option... Pending Applied Excluded (Questions) Excluded (Expired) Exc…" at bounding box center [697, 291] width 118 height 23
click at [638, 280] on select "Choose an option... Pending Applied Excluded (Questions) Excluded (Expired) Exc…" at bounding box center [697, 291] width 118 height 23
select select ""pending""
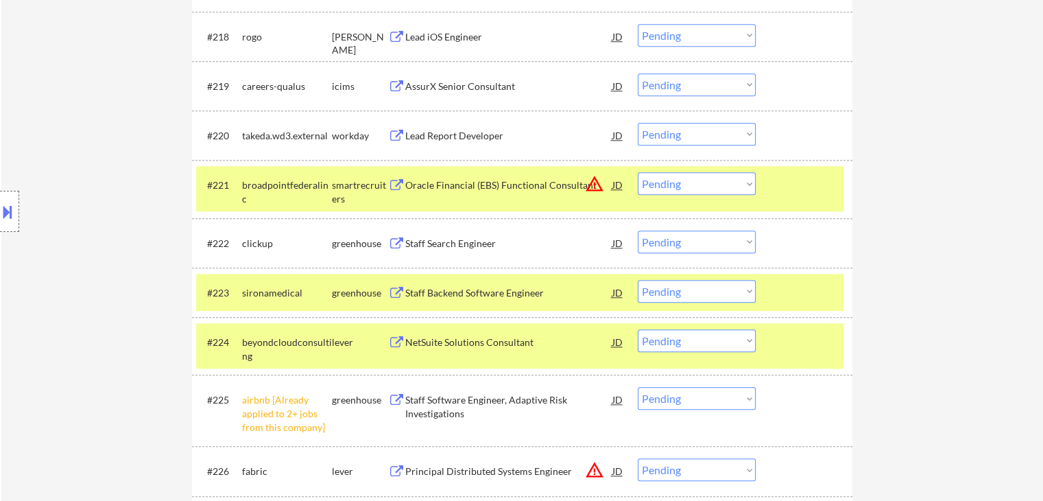
click at [697, 187] on select "Choose an option... Pending Applied Excluded (Questions) Excluded (Expired) Exc…" at bounding box center [697, 183] width 118 height 23
click at [638, 172] on select "Choose an option... Pending Applied Excluded (Questions) Excluded (Expired) Exc…" at bounding box center [697, 183] width 118 height 23
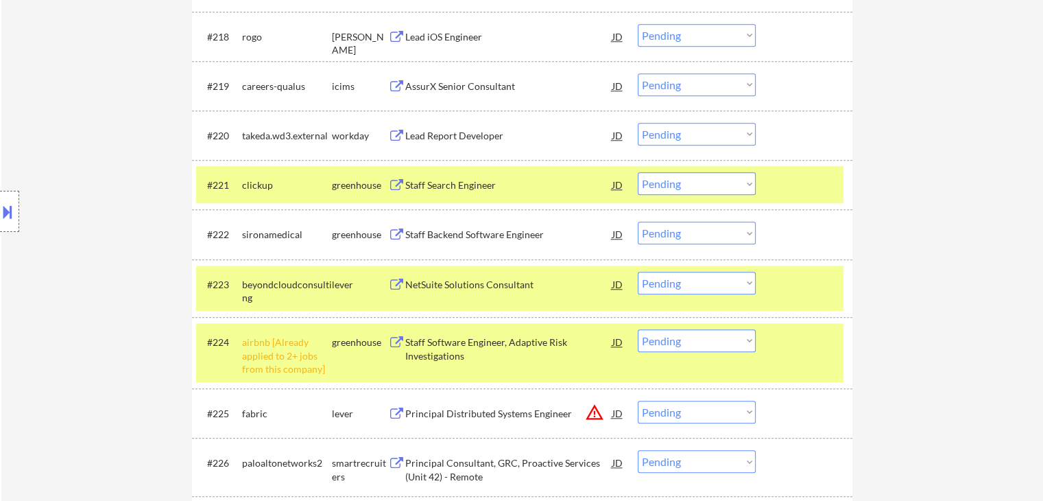
drag, startPoint x: 693, startPoint y: 176, endPoint x: 692, endPoint y: 193, distance: 16.5
click at [693, 178] on select "Choose an option... Pending Applied Excluded (Questions) Excluded (Expired) Exc…" at bounding box center [697, 183] width 118 height 23
click at [638, 172] on select "Choose an option... Pending Applied Excluded (Questions) Excluded (Expired) Exc…" at bounding box center [697, 183] width 118 height 23
select select ""pending""
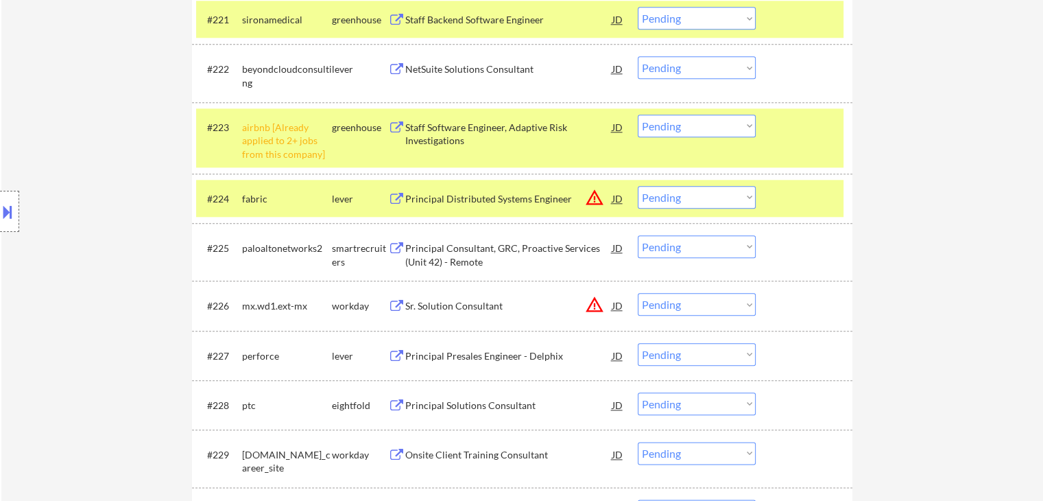
scroll to position [1554, 0]
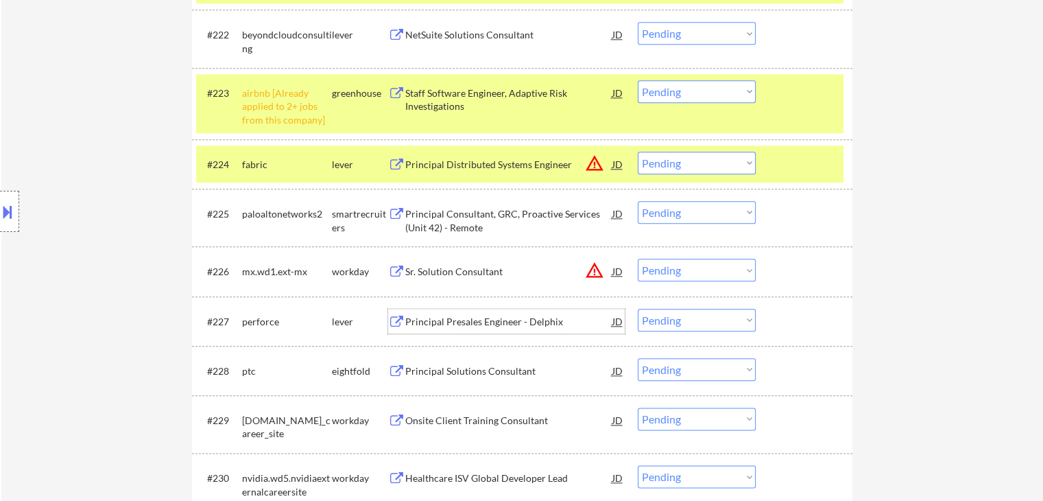
click at [406, 316] on div "Principal Presales Engineer - Delphix" at bounding box center [508, 322] width 207 height 14
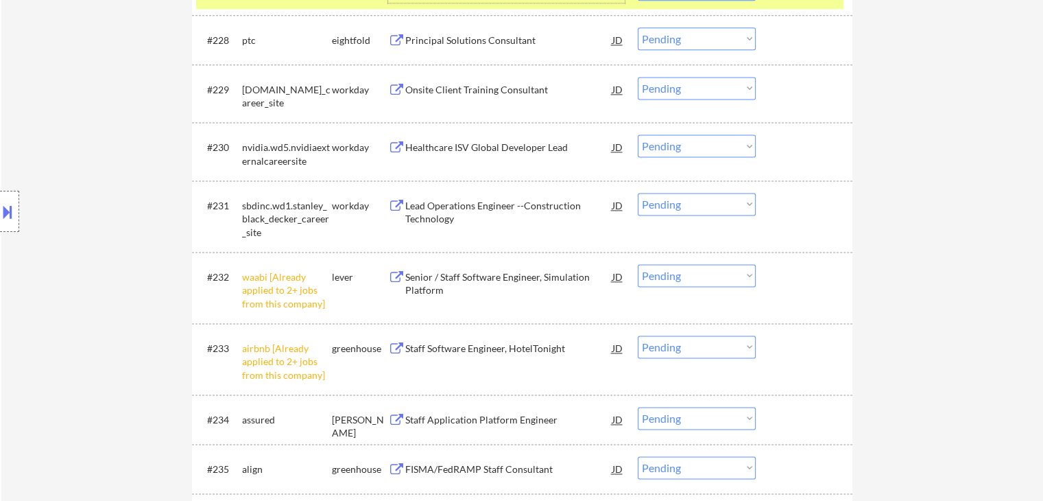
scroll to position [1920, 0]
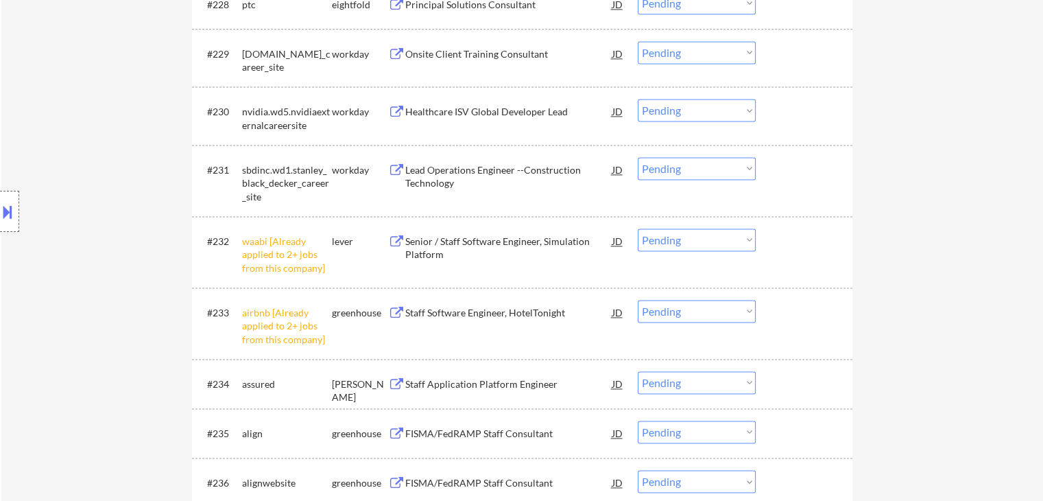
click at [686, 305] on select "Choose an option... Pending Applied Excluded (Questions) Excluded (Expired) Exc…" at bounding box center [697, 311] width 118 height 23
select select ""excluded__other_""
click at [638, 300] on select "Choose an option... Pending Applied Excluded (Questions) Excluded (Expired) Exc…" at bounding box center [697, 311] width 118 height 23
click at [680, 238] on select "Choose an option... Pending Applied Excluded (Questions) Excluded (Expired) Exc…" at bounding box center [697, 239] width 118 height 23
select select ""excluded__other_""
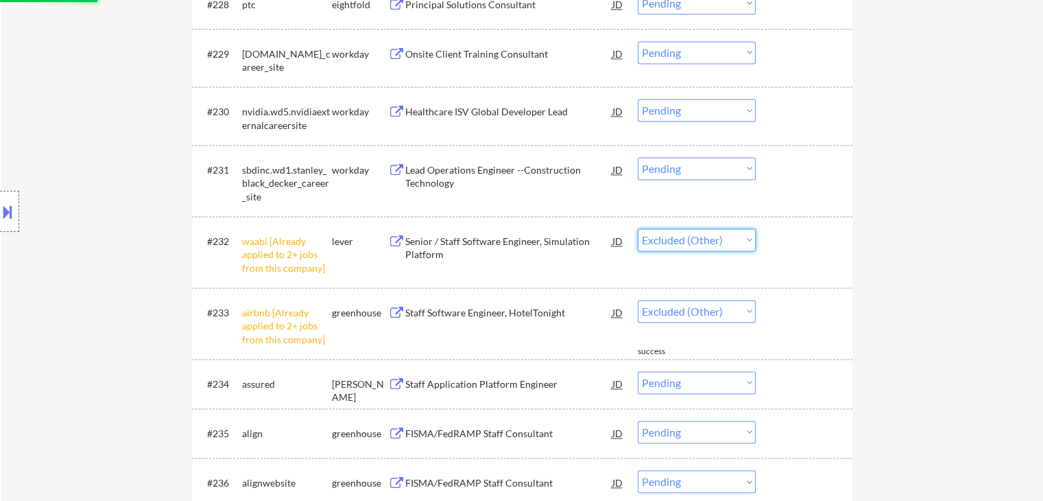
click at [638, 228] on select "Choose an option... Pending Applied Excluded (Questions) Excluded (Expired) Exc…" at bounding box center [697, 239] width 118 height 23
select select ""pending""
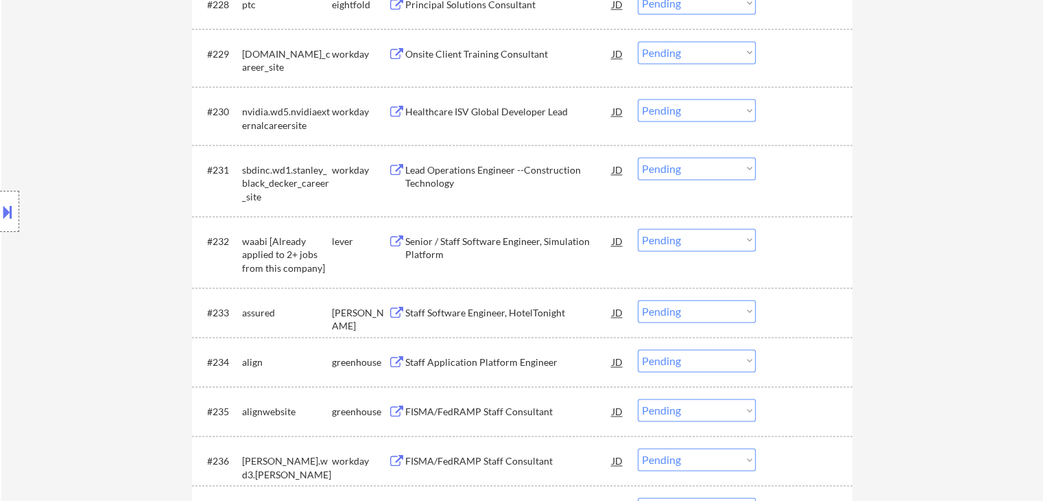
scroll to position [2012, 0]
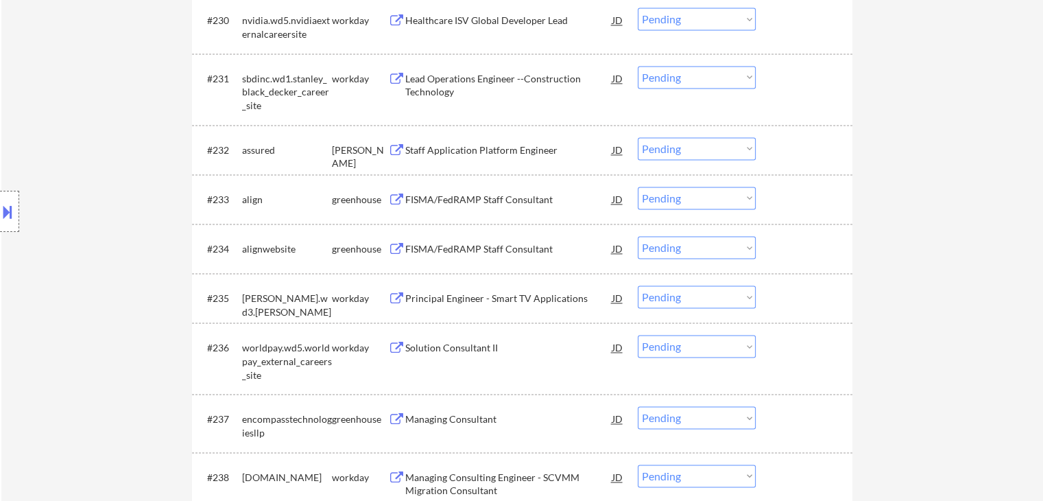
click at [414, 154] on div "Staff Application Platform Engineer" at bounding box center [508, 150] width 207 height 14
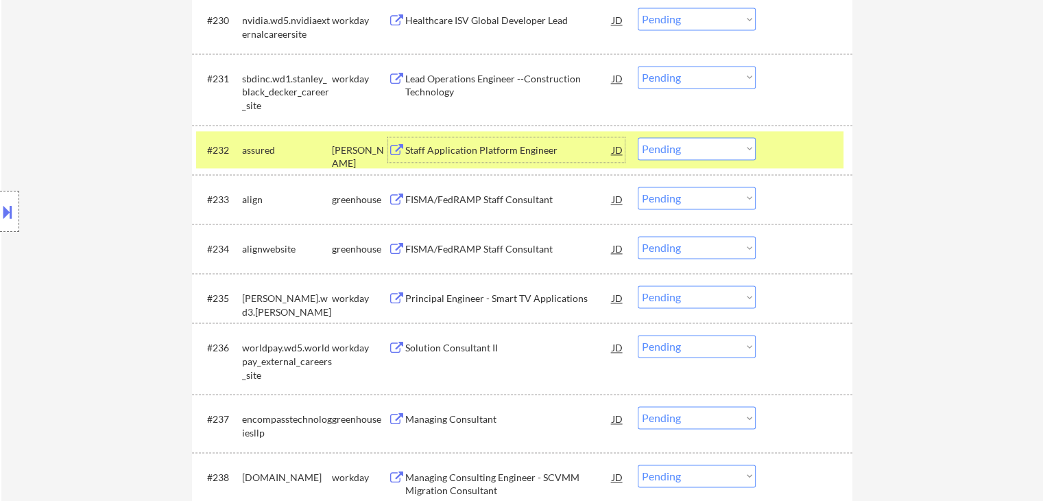
drag, startPoint x: 672, startPoint y: 149, endPoint x: 684, endPoint y: 157, distance: 14.3
click at [673, 149] on select "Choose an option... Pending Applied Excluded (Questions) Excluded (Expired) Exc…" at bounding box center [697, 148] width 118 height 23
click at [638, 137] on select "Choose an option... Pending Applied Excluded (Questions) Excluded (Expired) Exc…" at bounding box center [697, 148] width 118 height 23
select select ""pending""
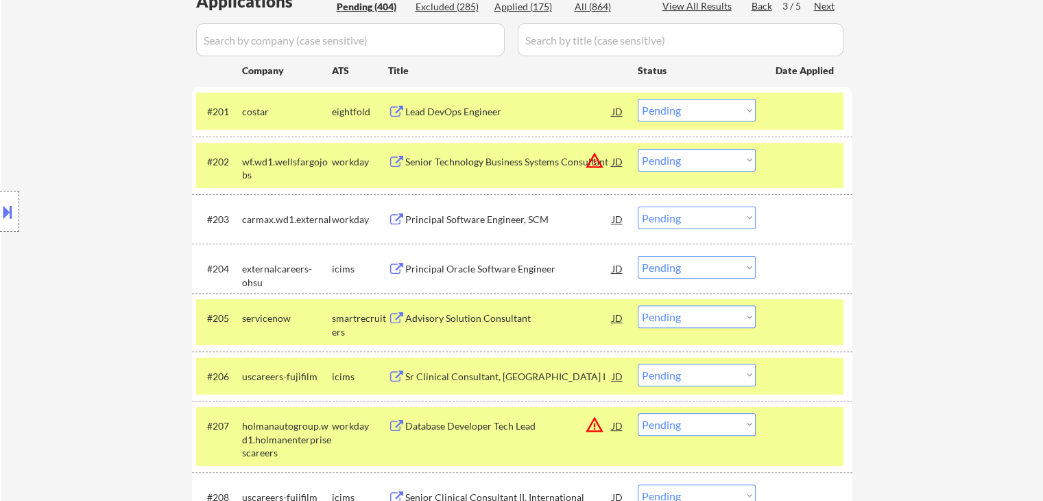
scroll to position [0, 0]
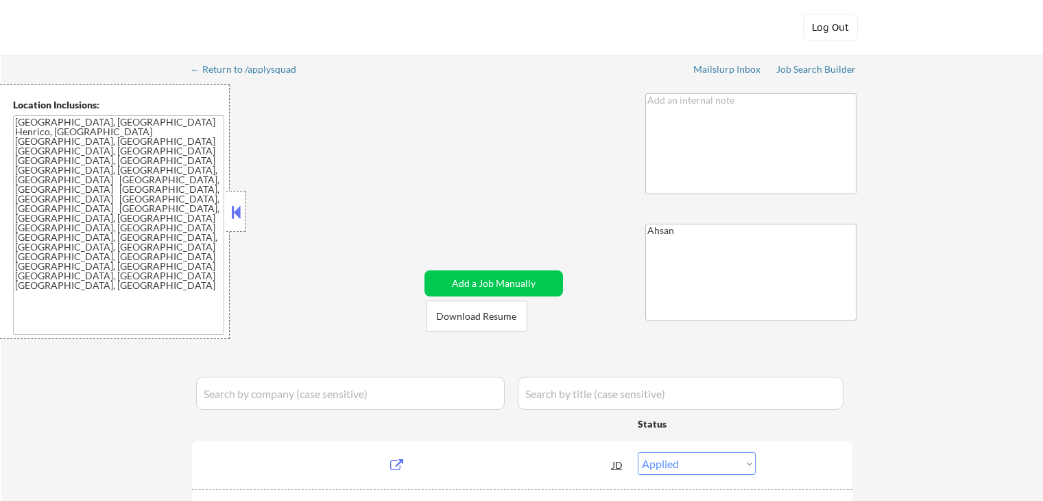
select select ""applied""
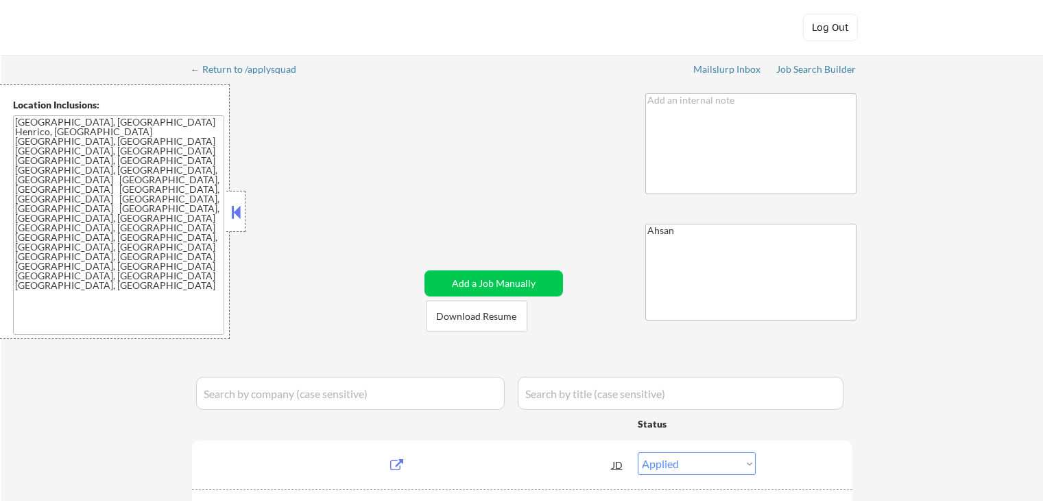
select select ""applied""
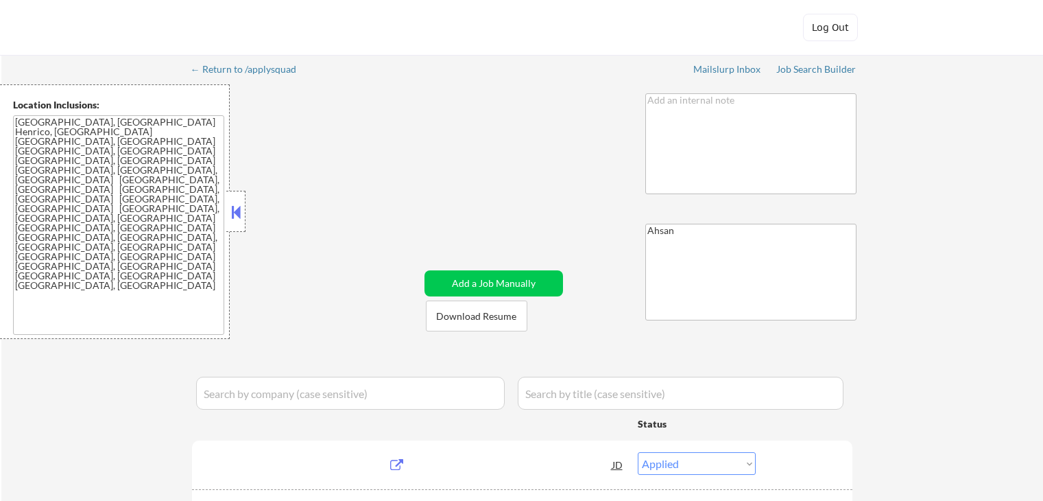
select select ""applied""
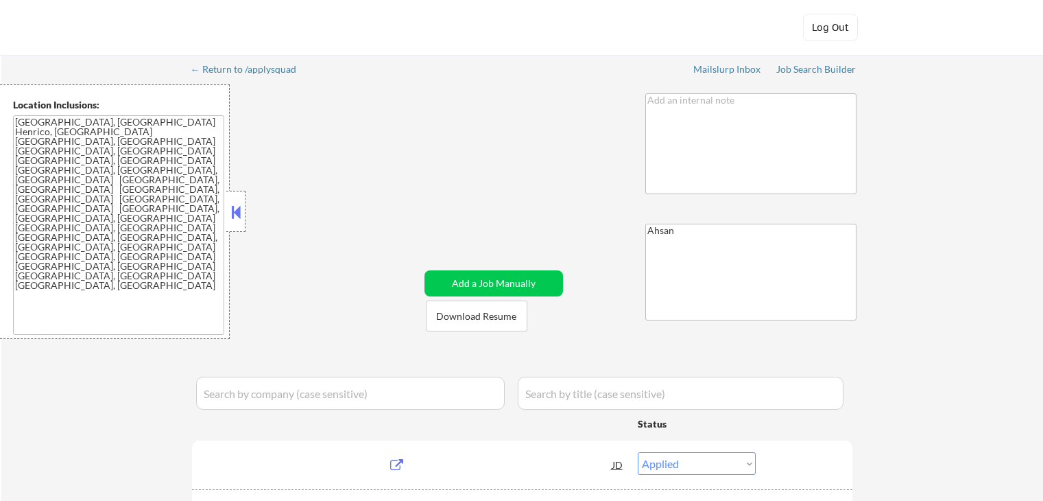
select select ""applied""
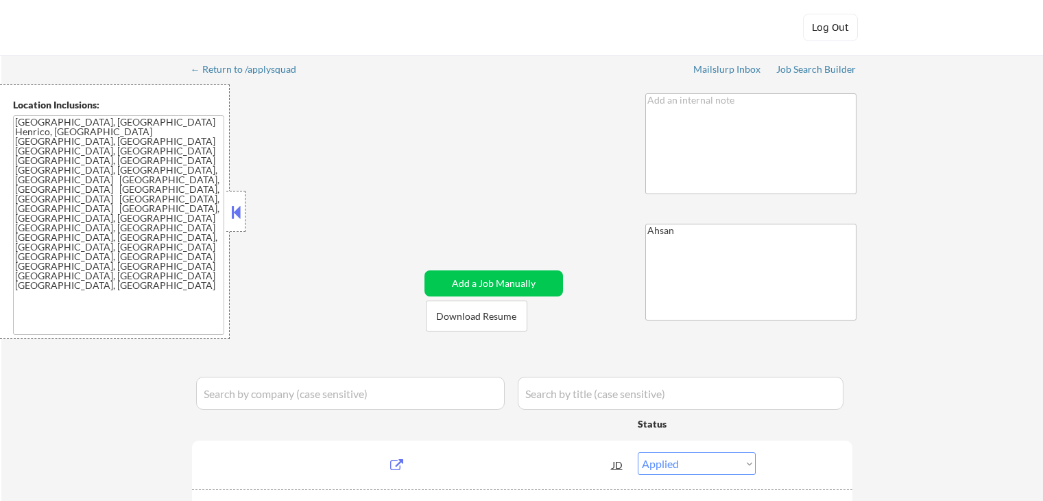
select select ""applied""
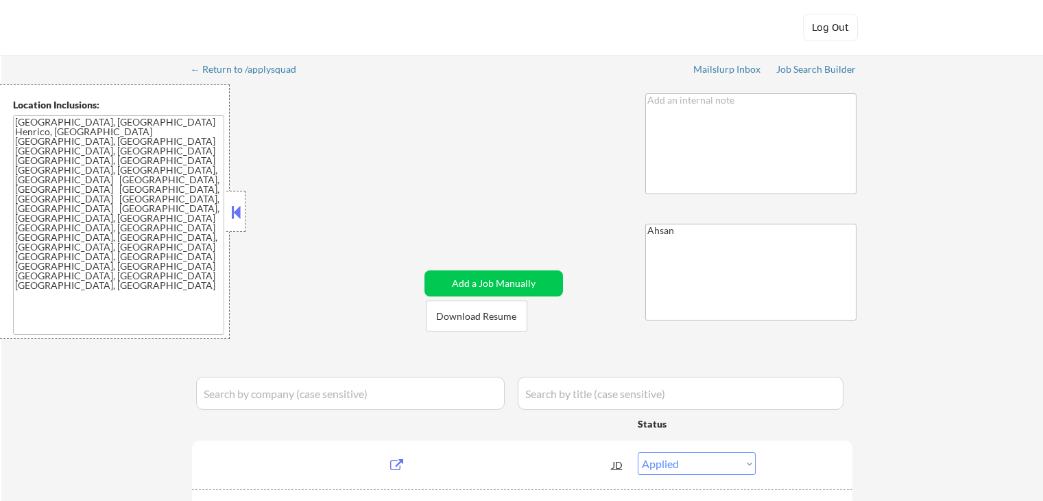
select select ""applied""
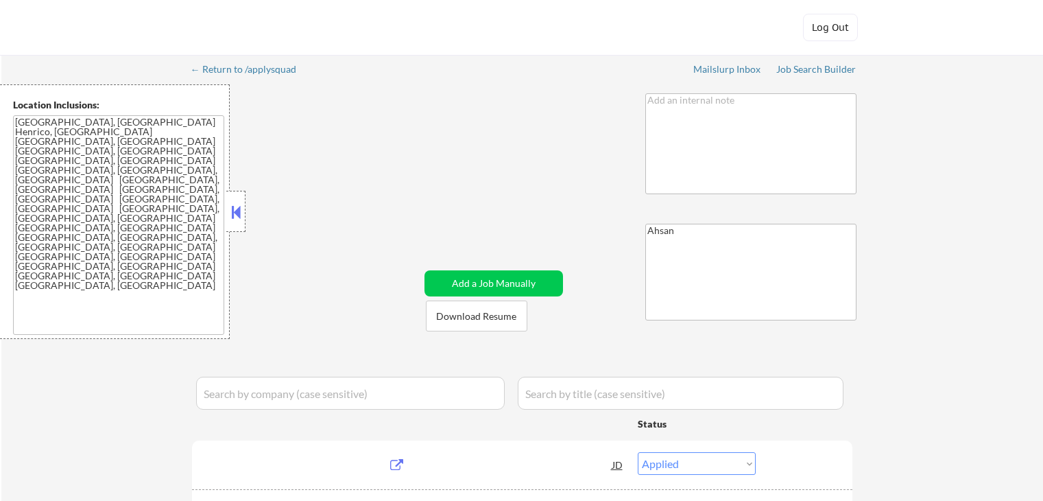
select select ""applied""
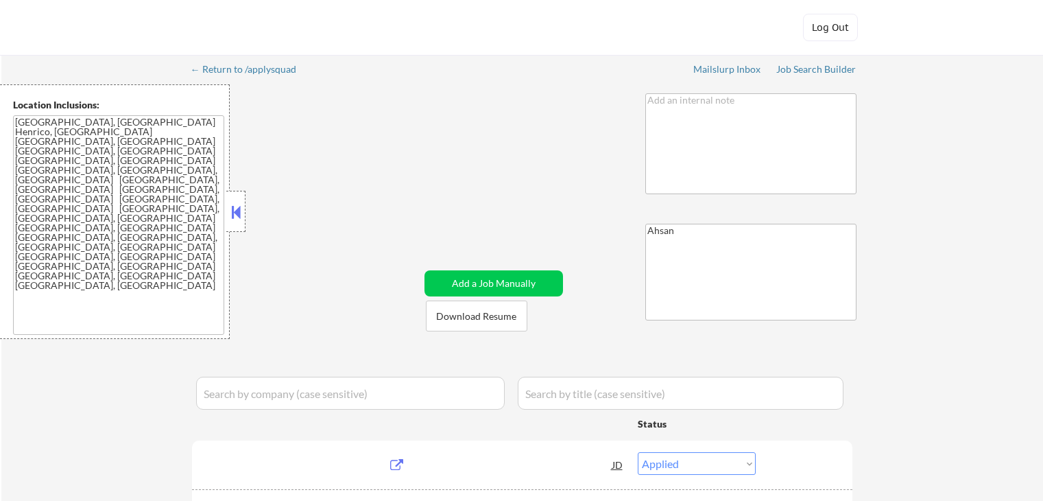
select select ""applied""
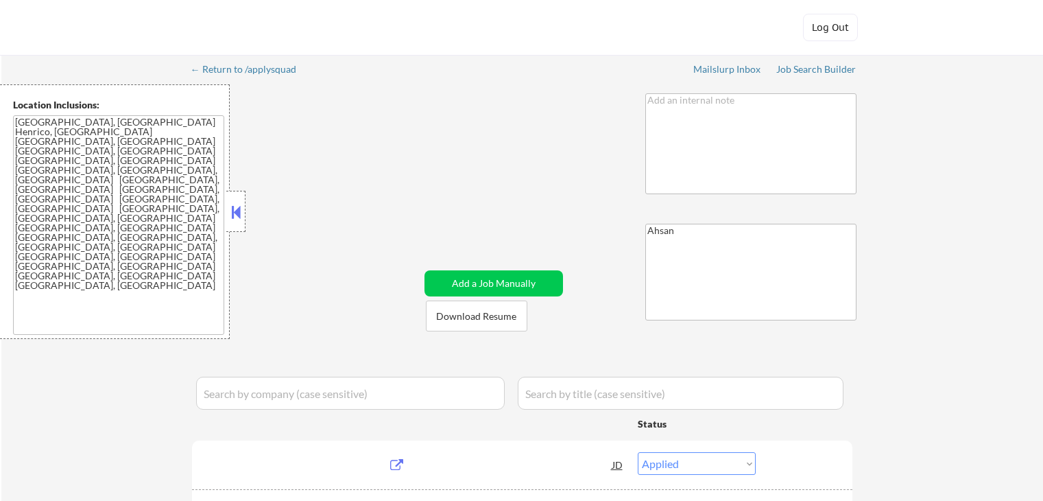
select select ""applied""
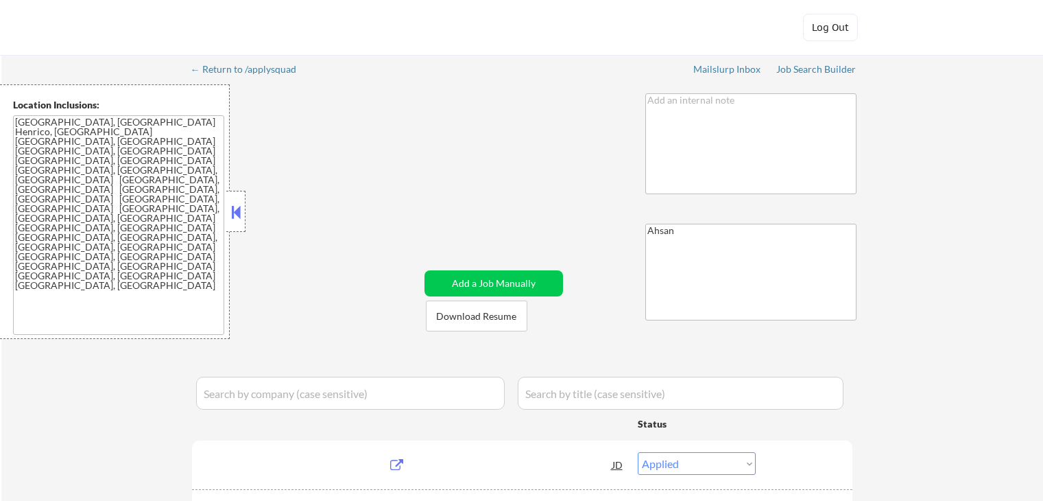
select select ""applied""
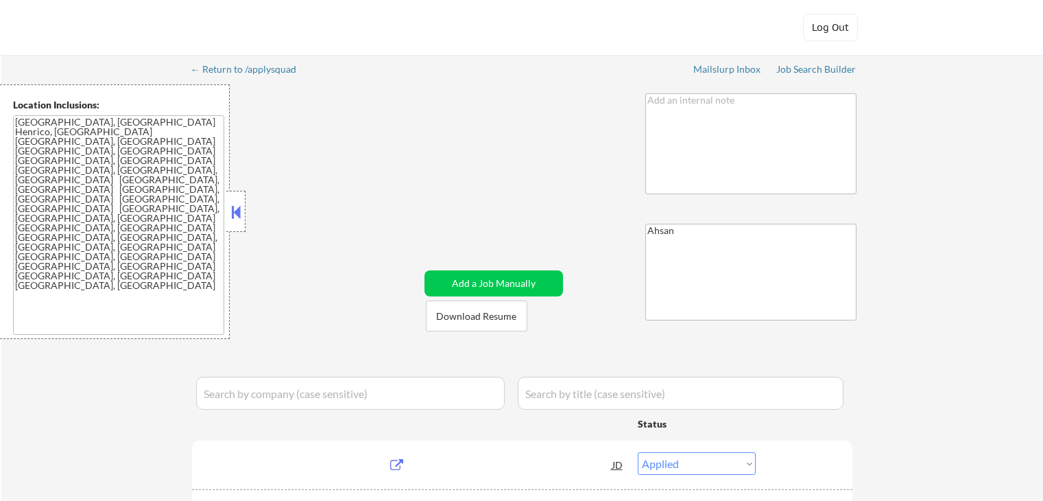
select select ""applied""
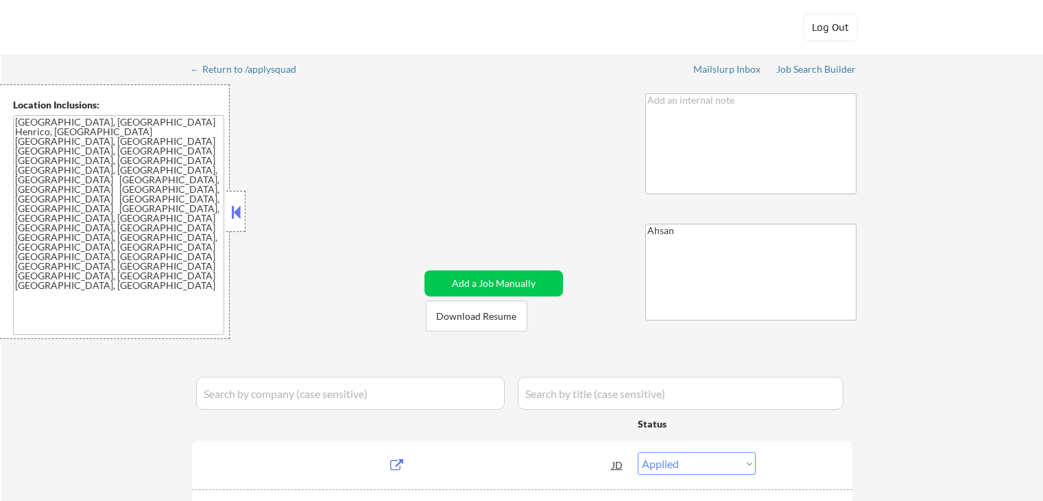
select select ""applied""
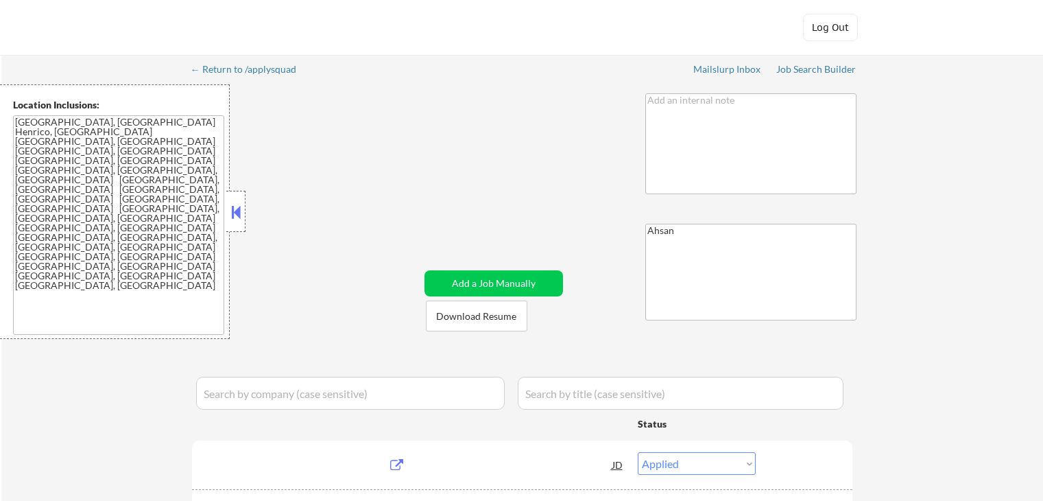
select select ""applied""
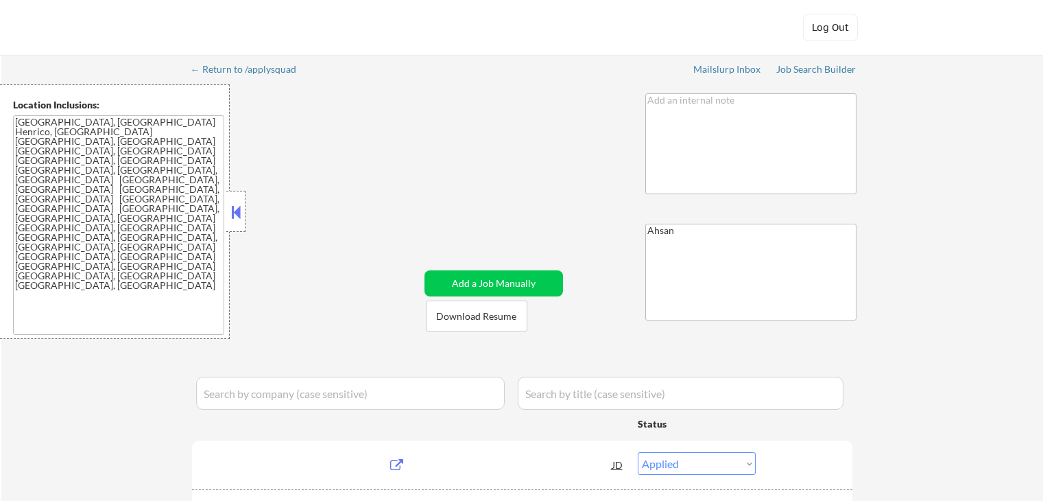
select select ""applied""
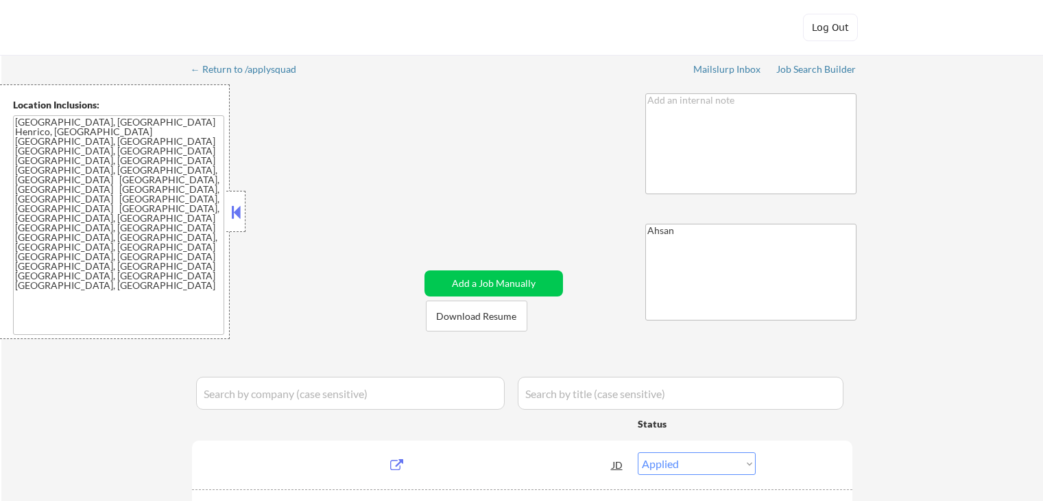
select select ""applied""
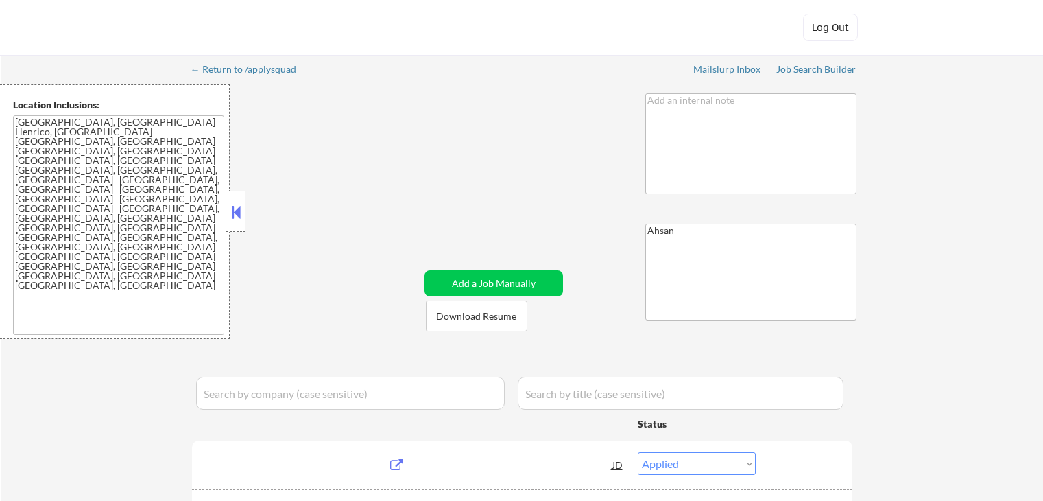
select select ""applied""
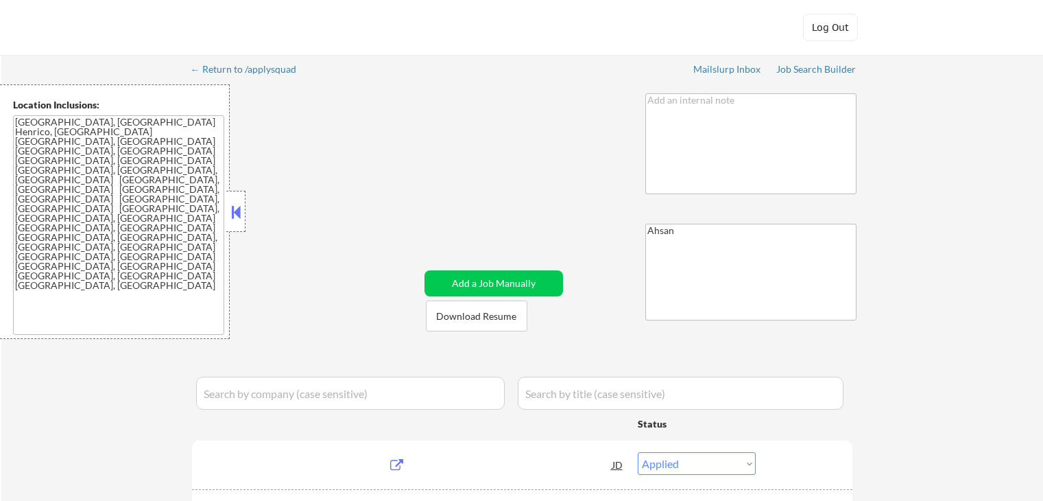
select select ""applied""
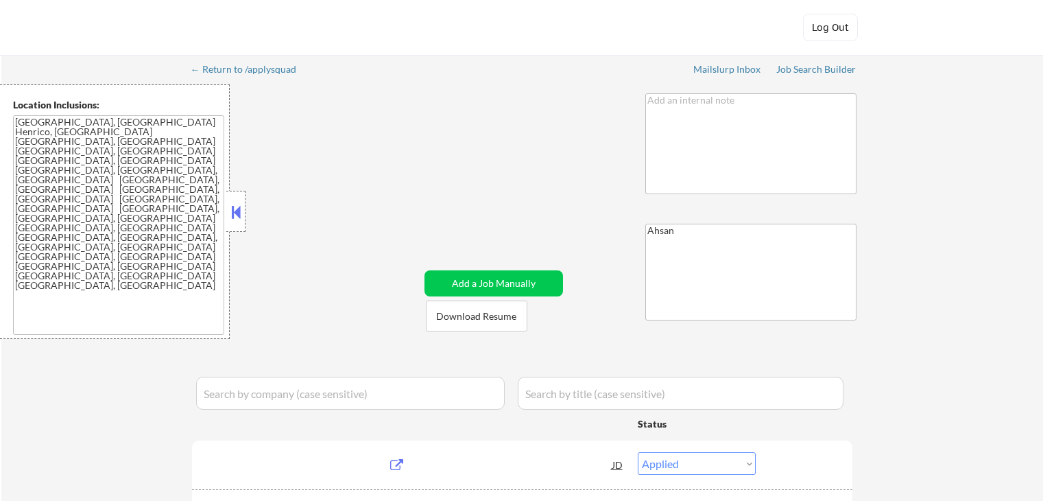
select select ""applied""
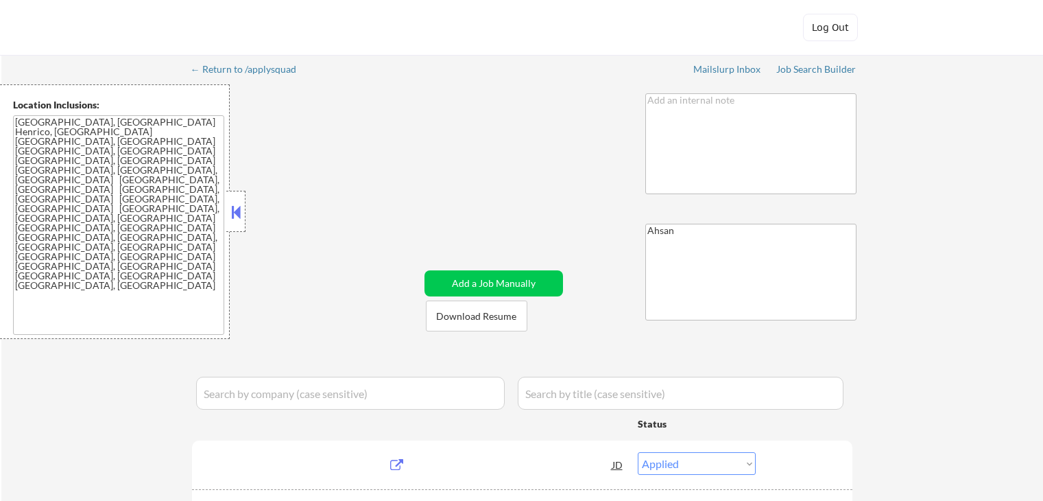
select select ""applied""
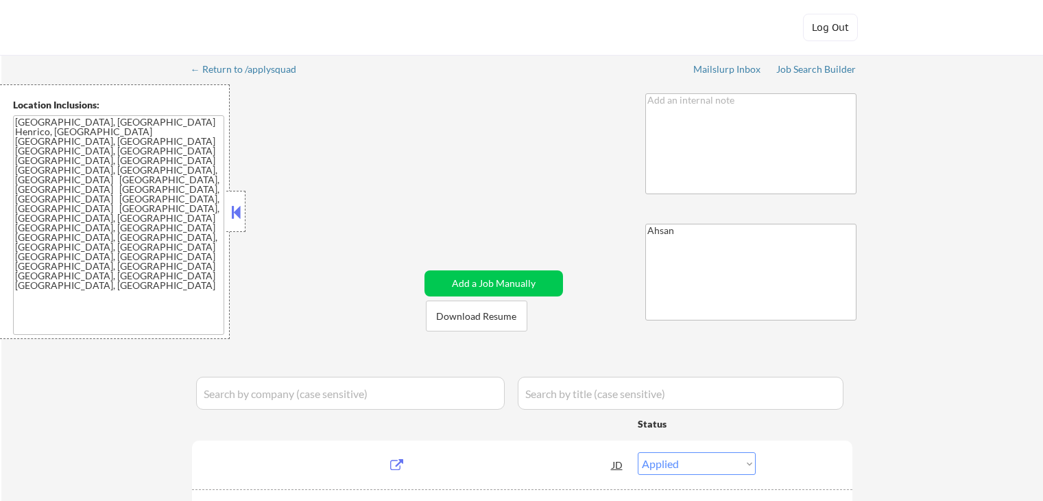
select select ""applied""
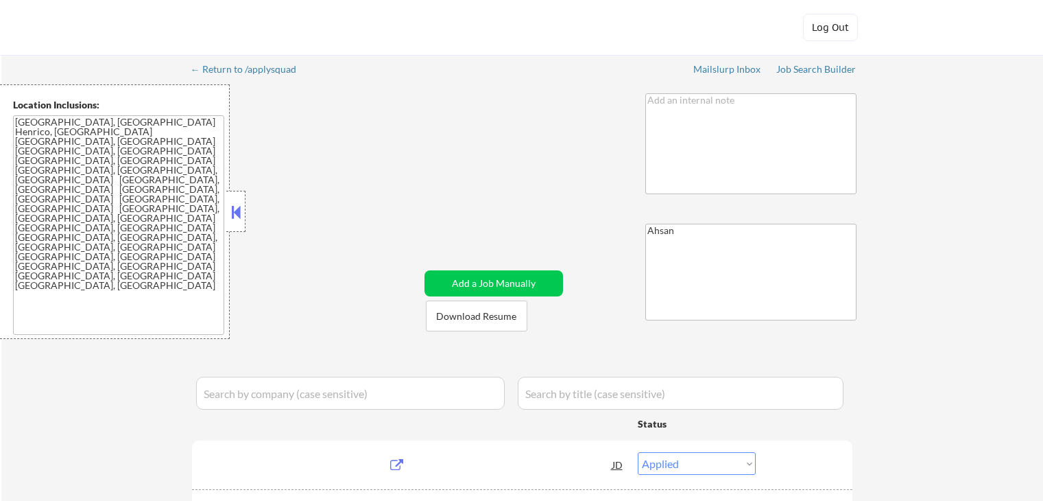
select select ""pending""
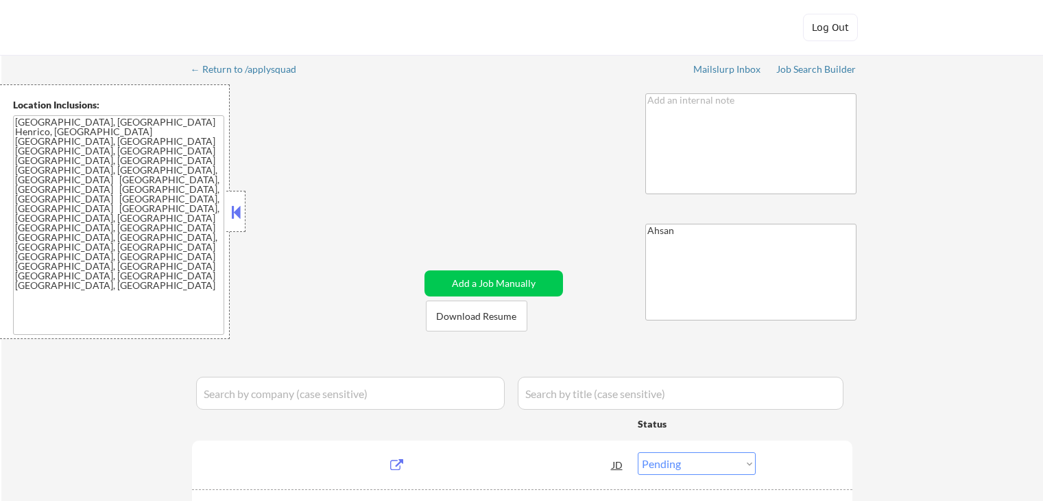
select select ""pending""
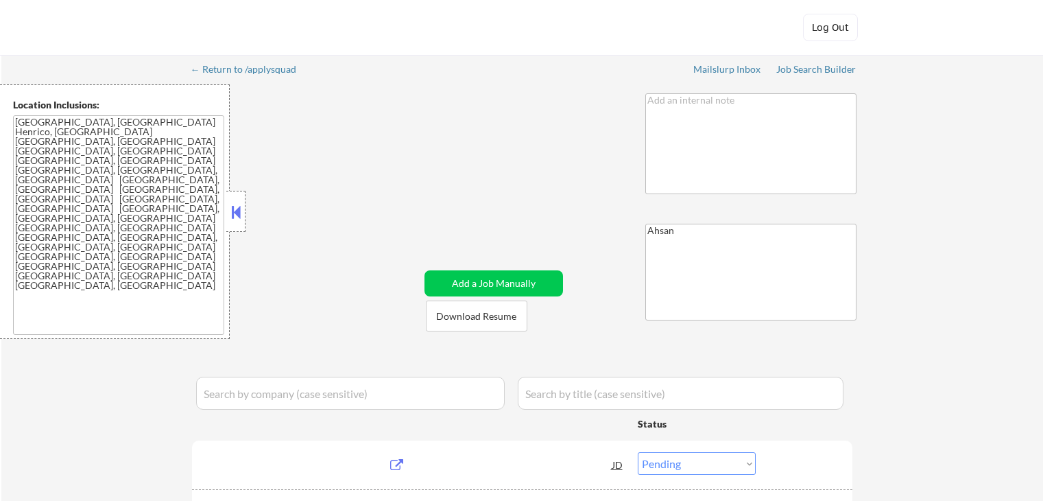
select select ""pending""
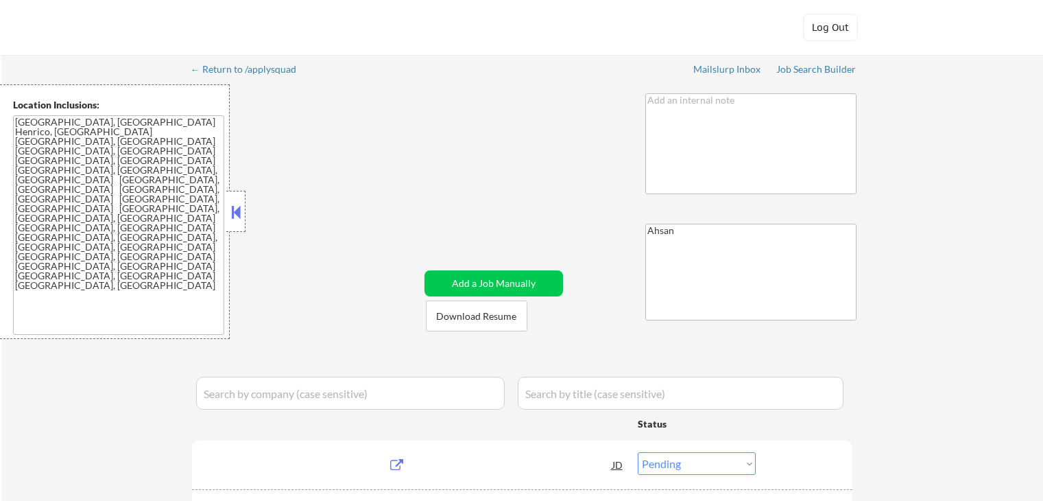
select select ""pending""
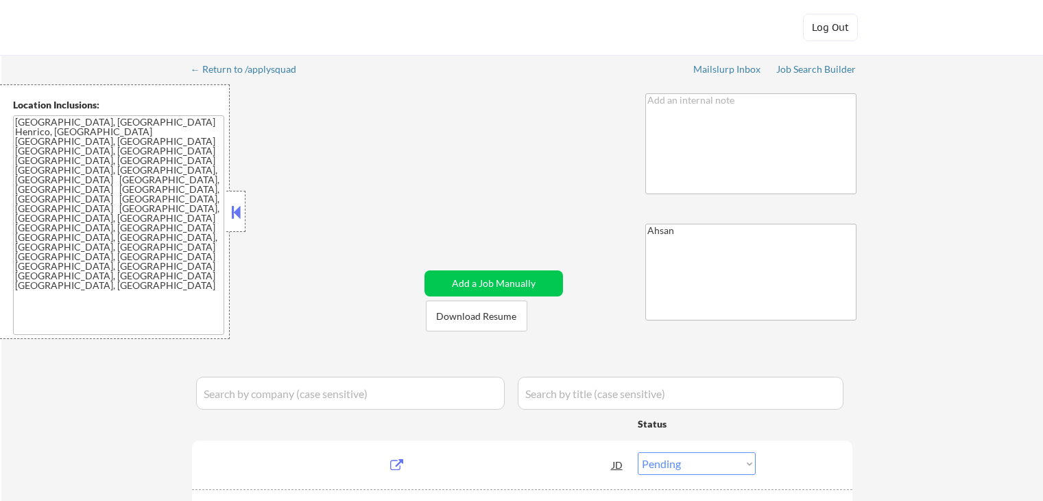
select select ""pending""
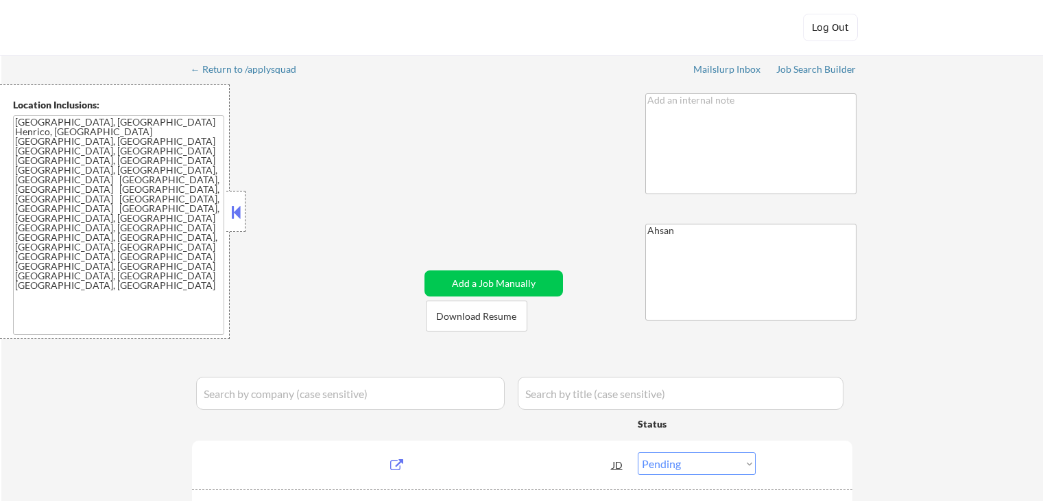
select select ""pending""
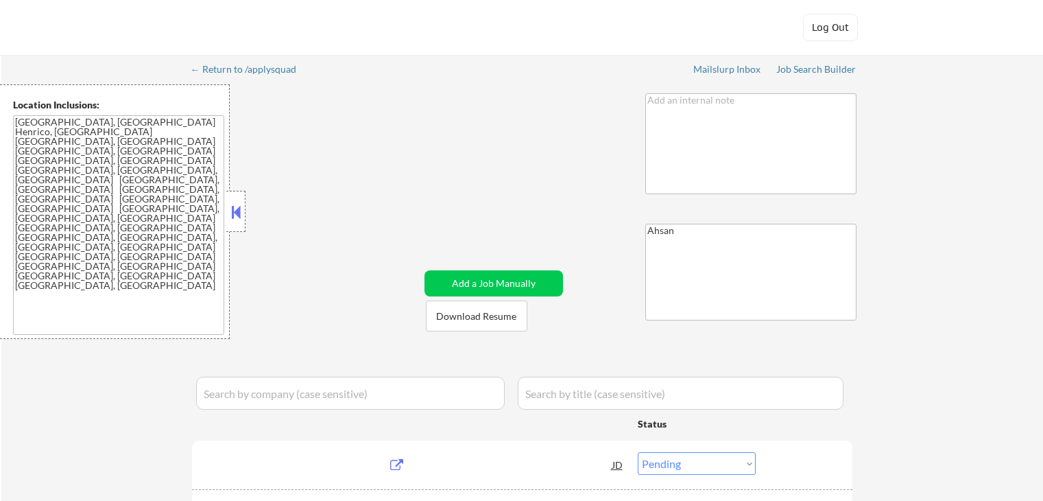
select select ""pending""
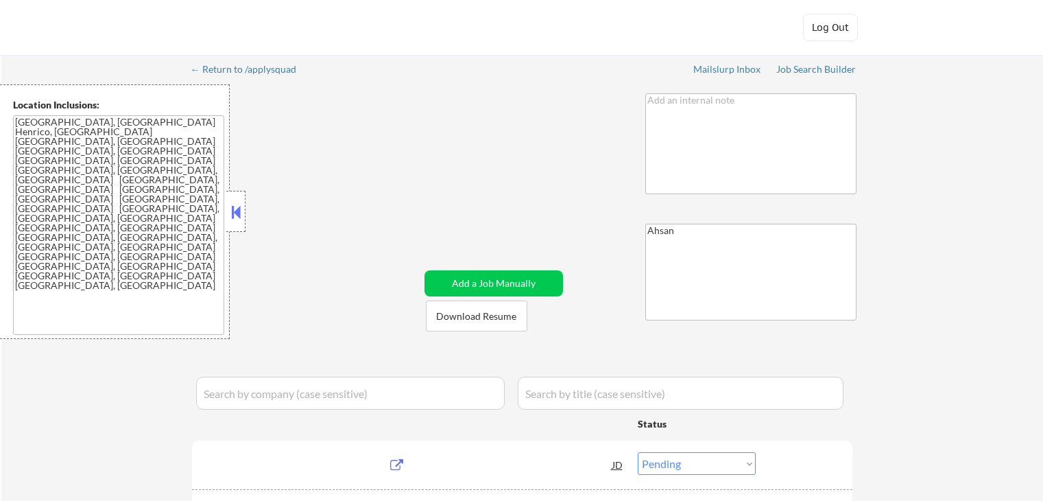
select select ""pending""
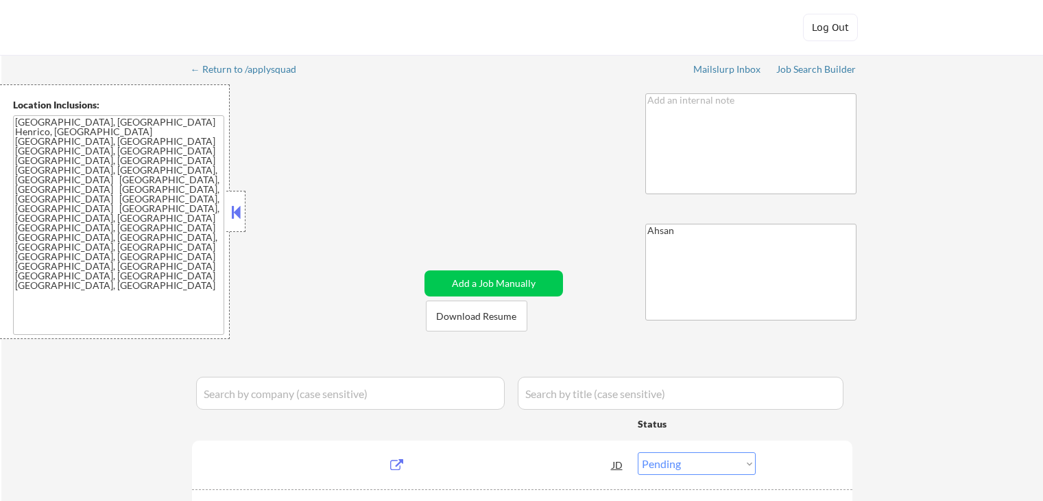
select select ""pending""
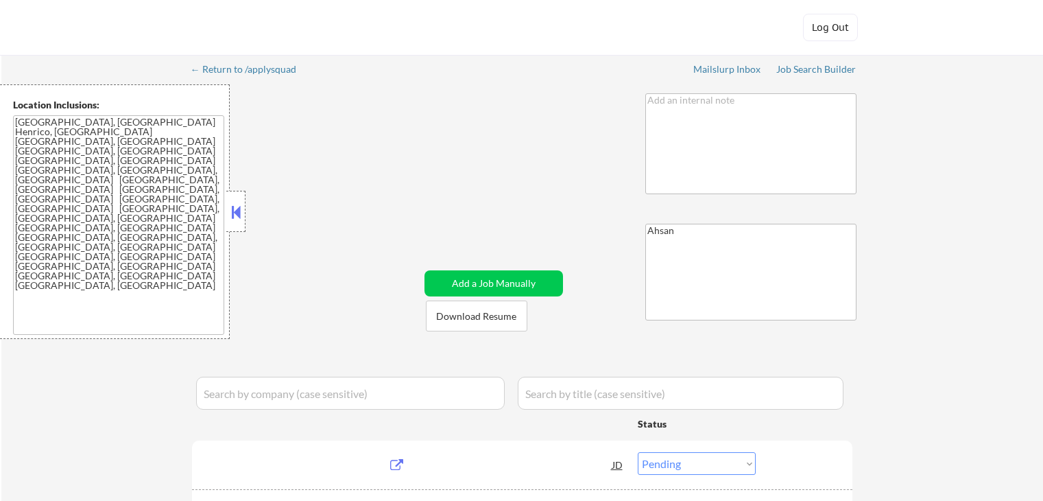
select select ""pending""
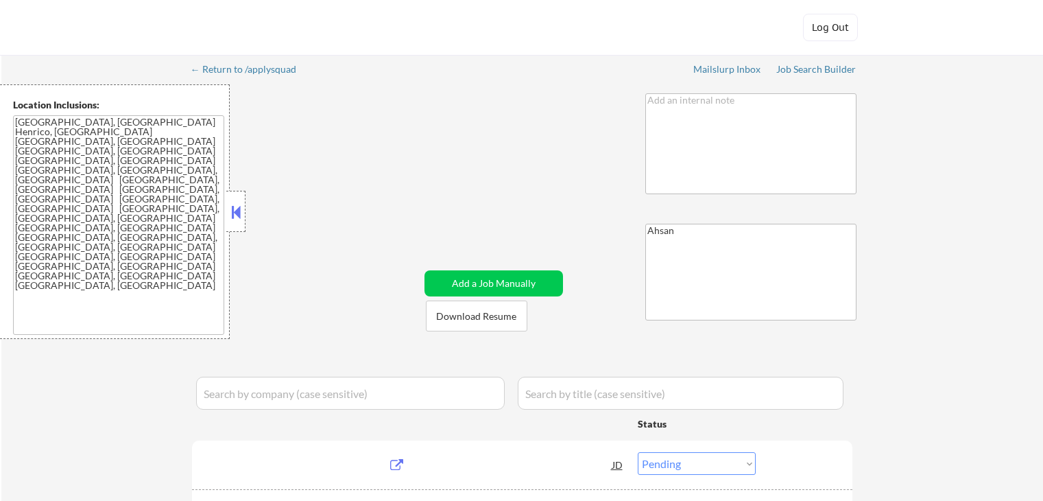
select select ""pending""
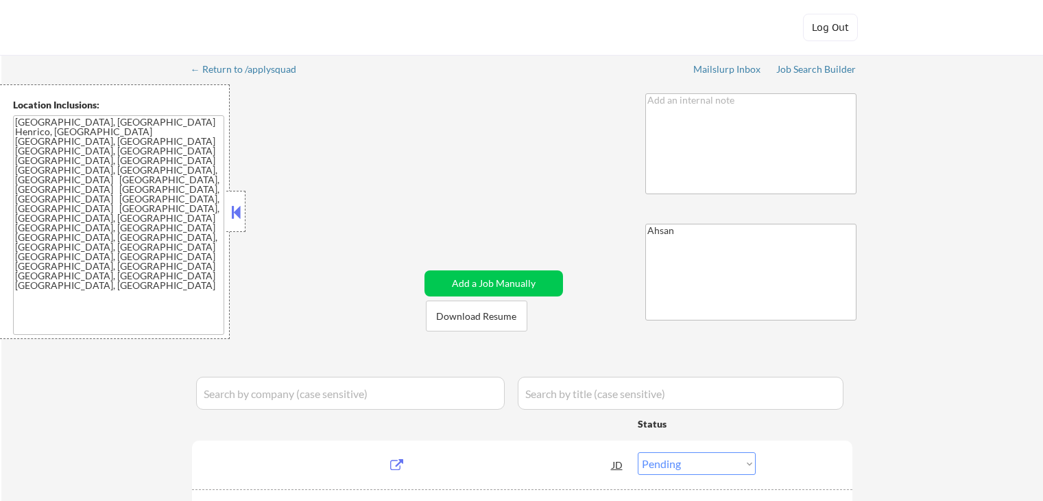
select select ""pending""
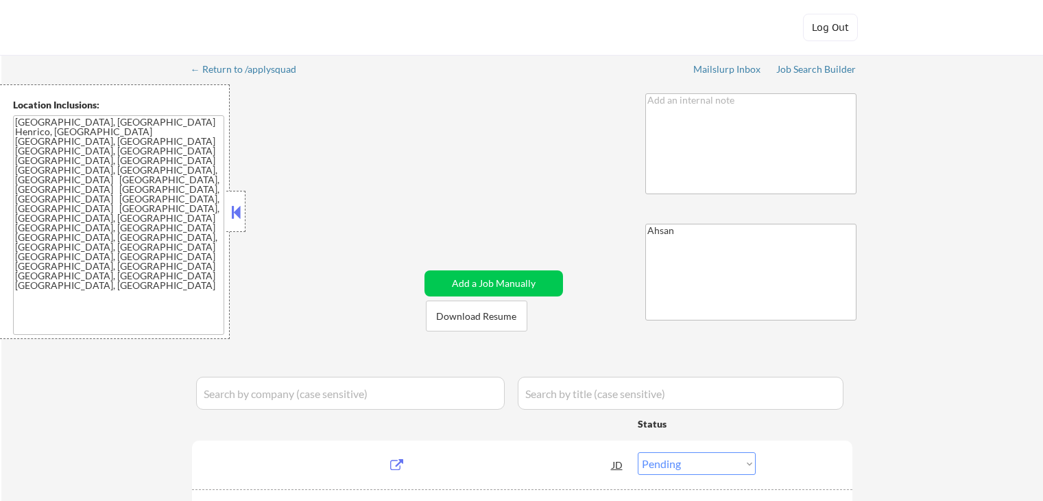
select select ""pending""
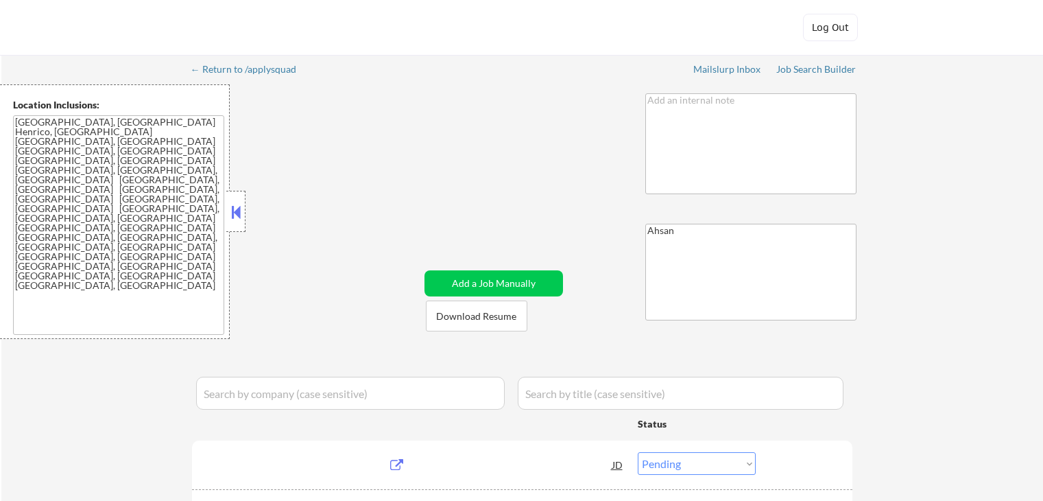
select select ""pending""
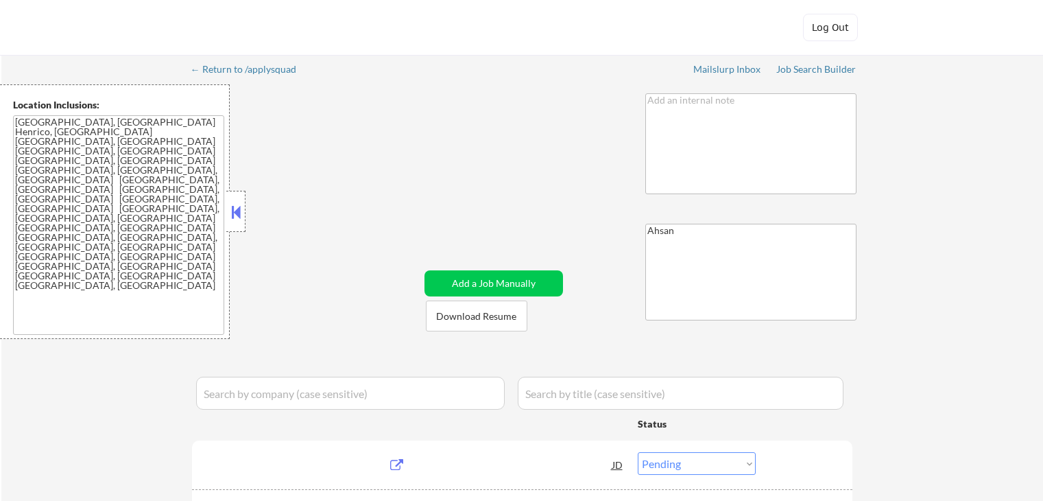
select select ""pending""
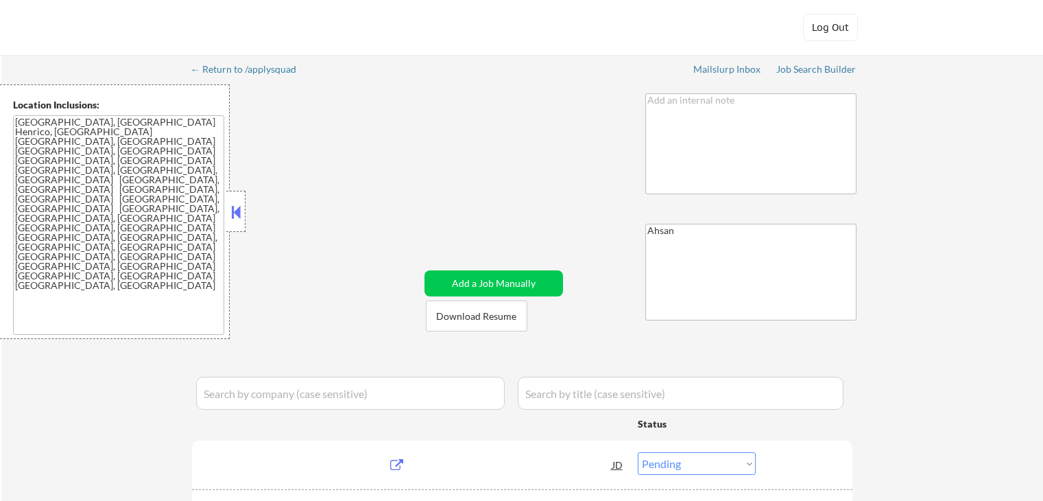
select select ""pending""
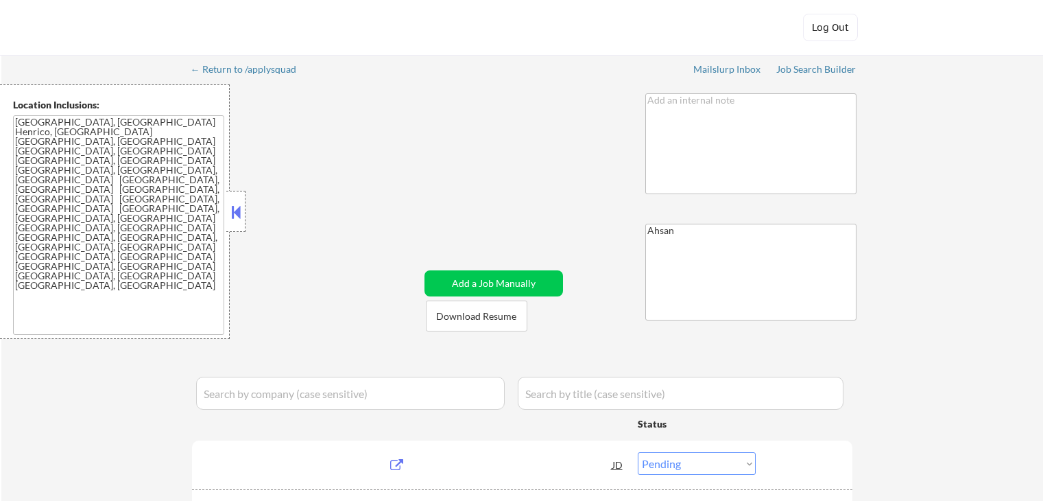
select select ""pending""
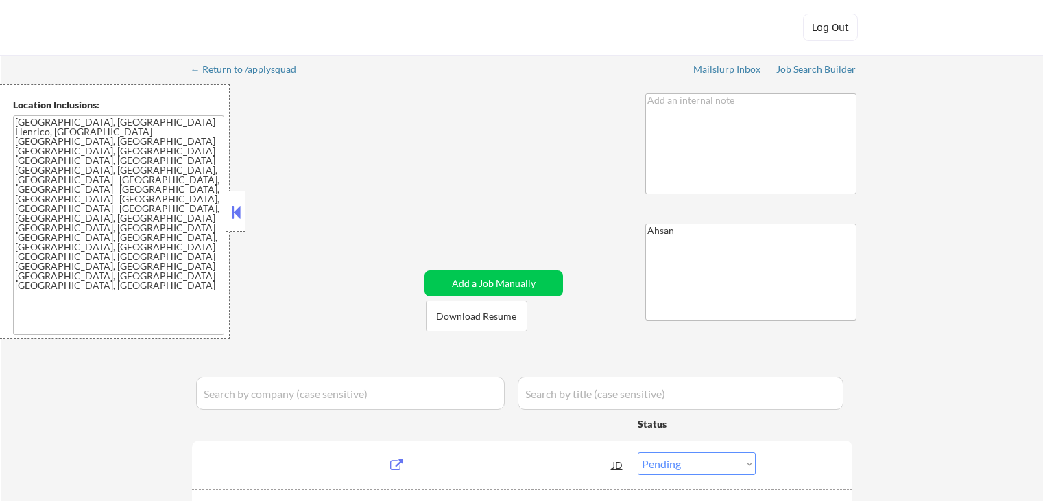
select select ""pending""
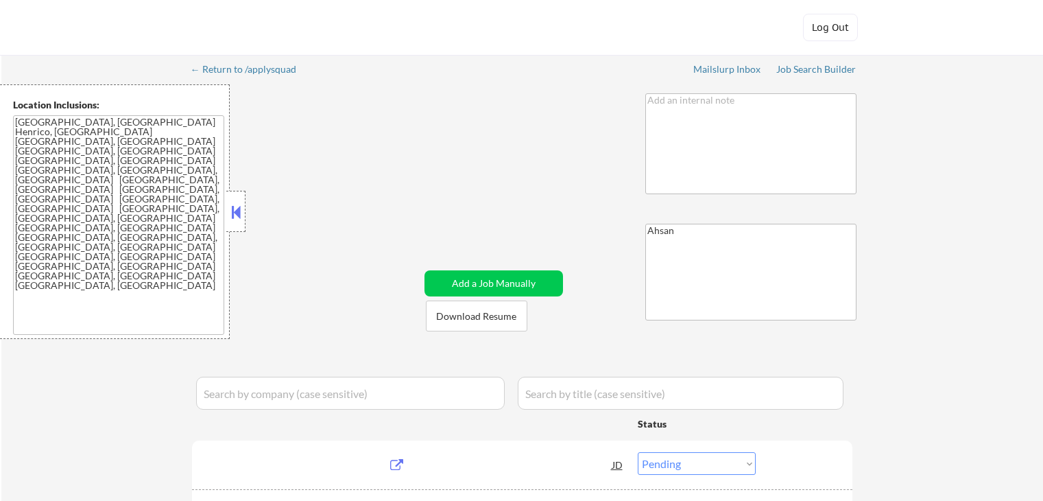
select select ""pending""
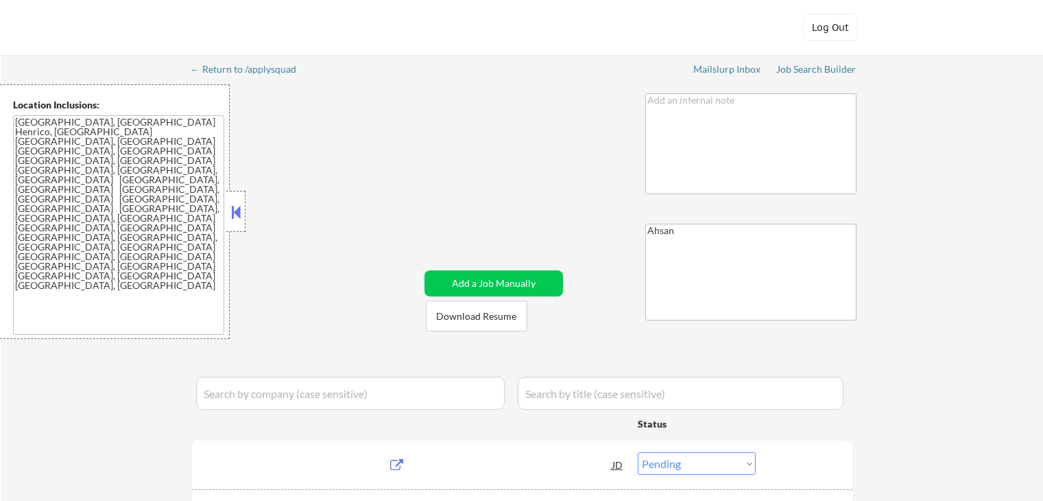
select select ""pending""
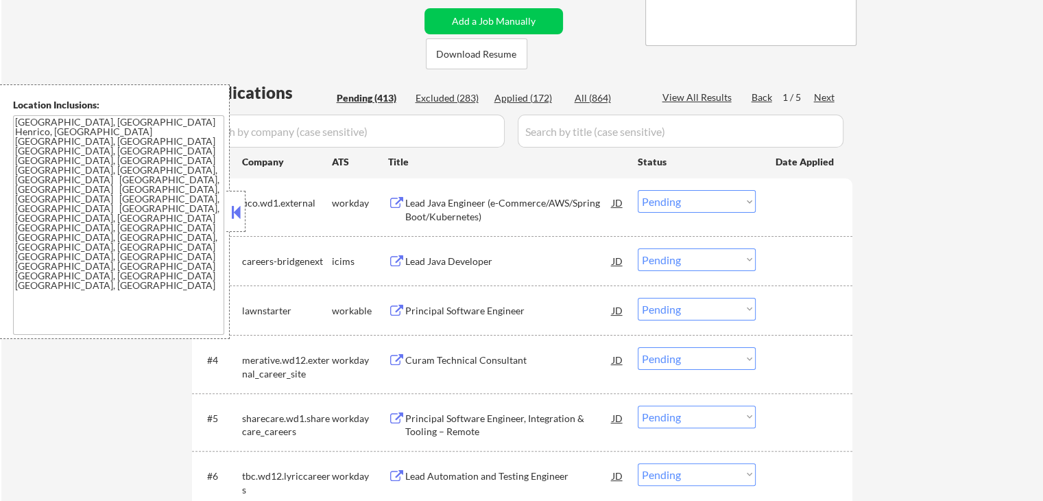
scroll to position [91, 0]
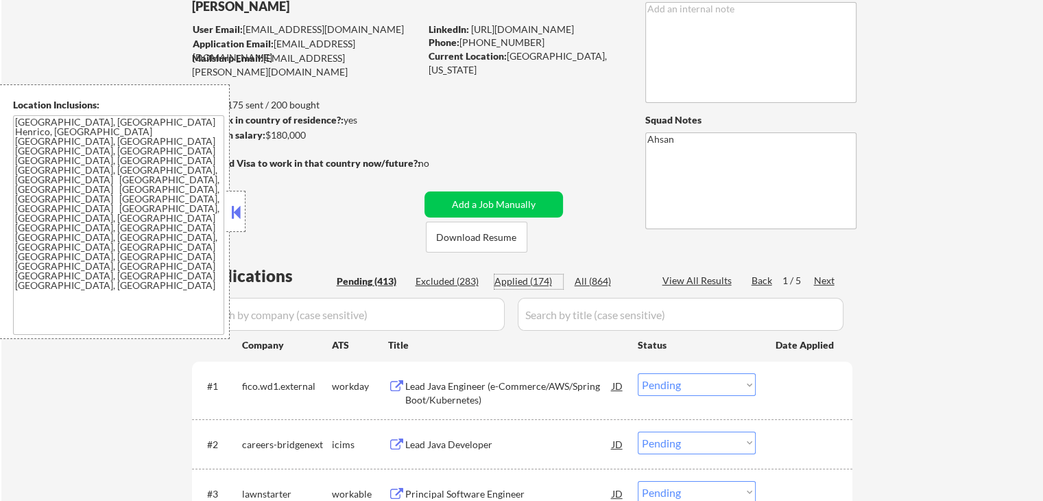
click at [543, 281] on div "Applied (174)" at bounding box center [529, 281] width 69 height 14
